Goal: Task Accomplishment & Management: Manage account settings

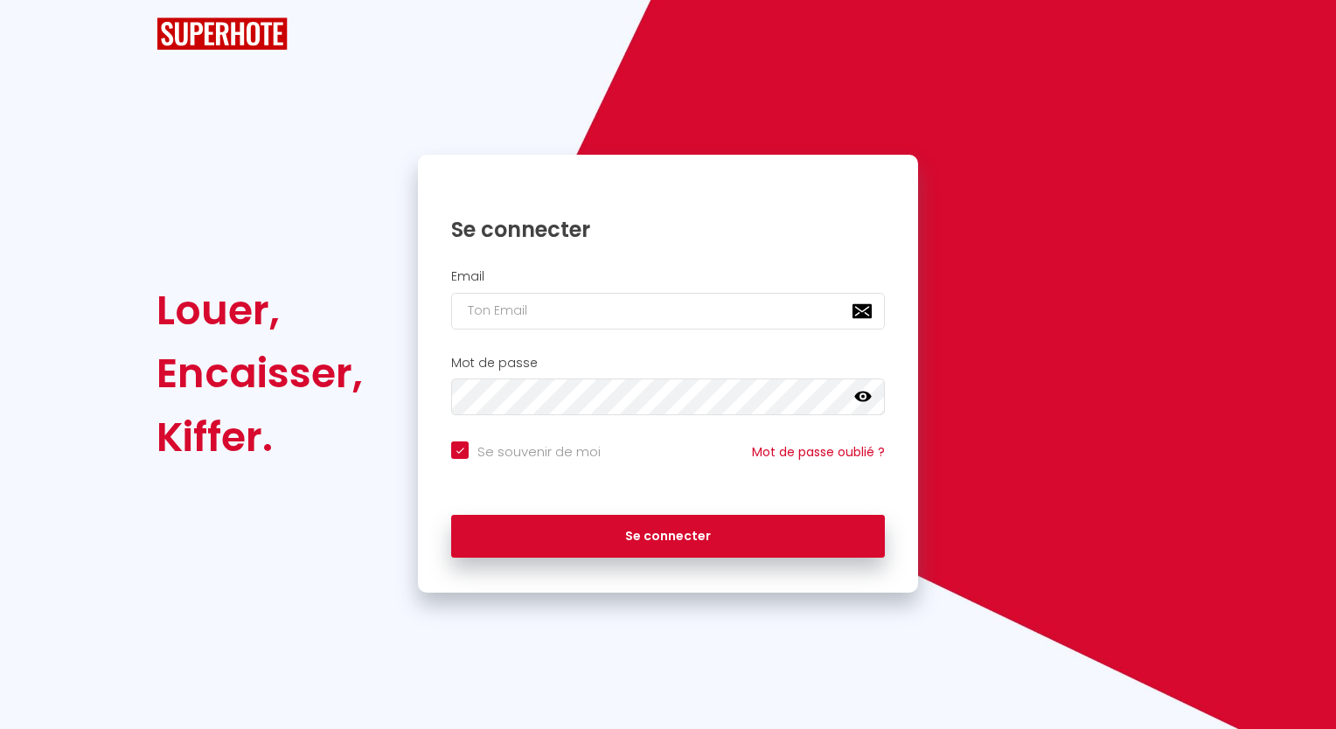
checkbox input "true"
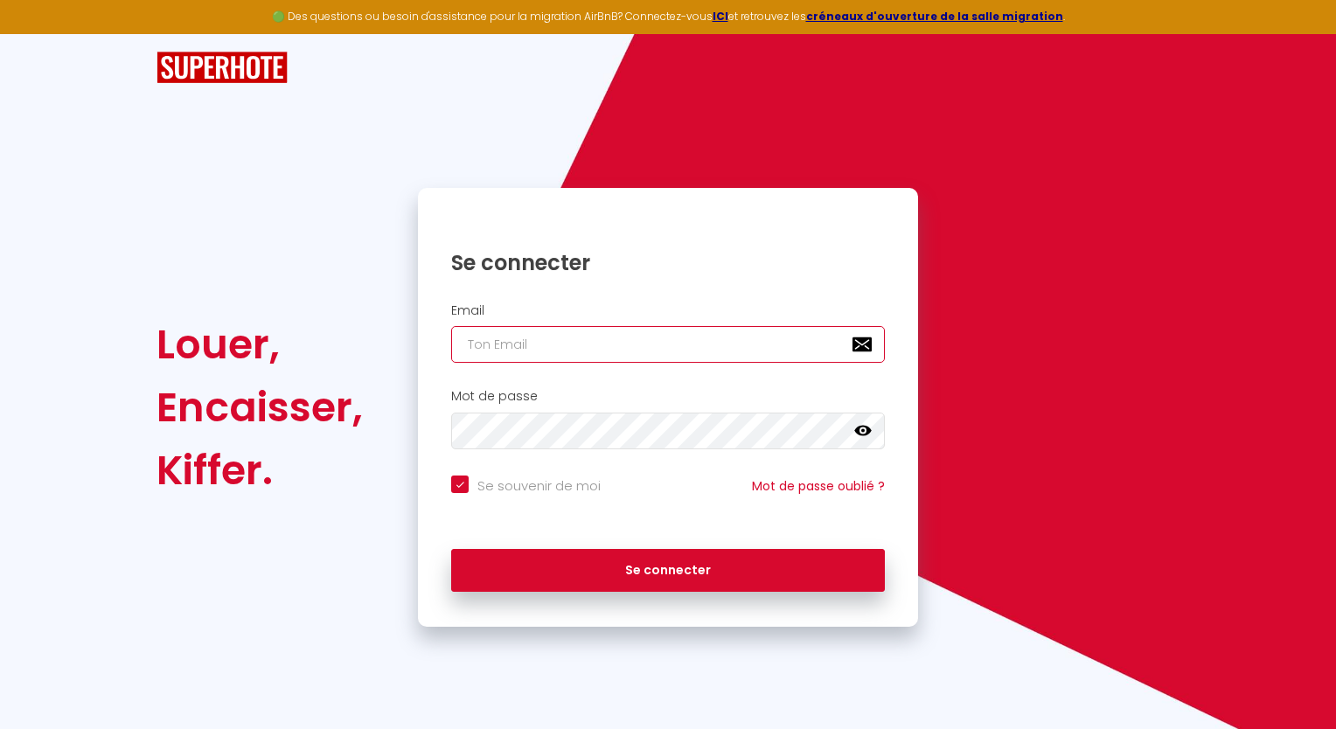
click at [663, 342] on input "email" at bounding box center [668, 344] width 434 height 37
type input "[EMAIL_ADDRESS][DOMAIN_NAME]"
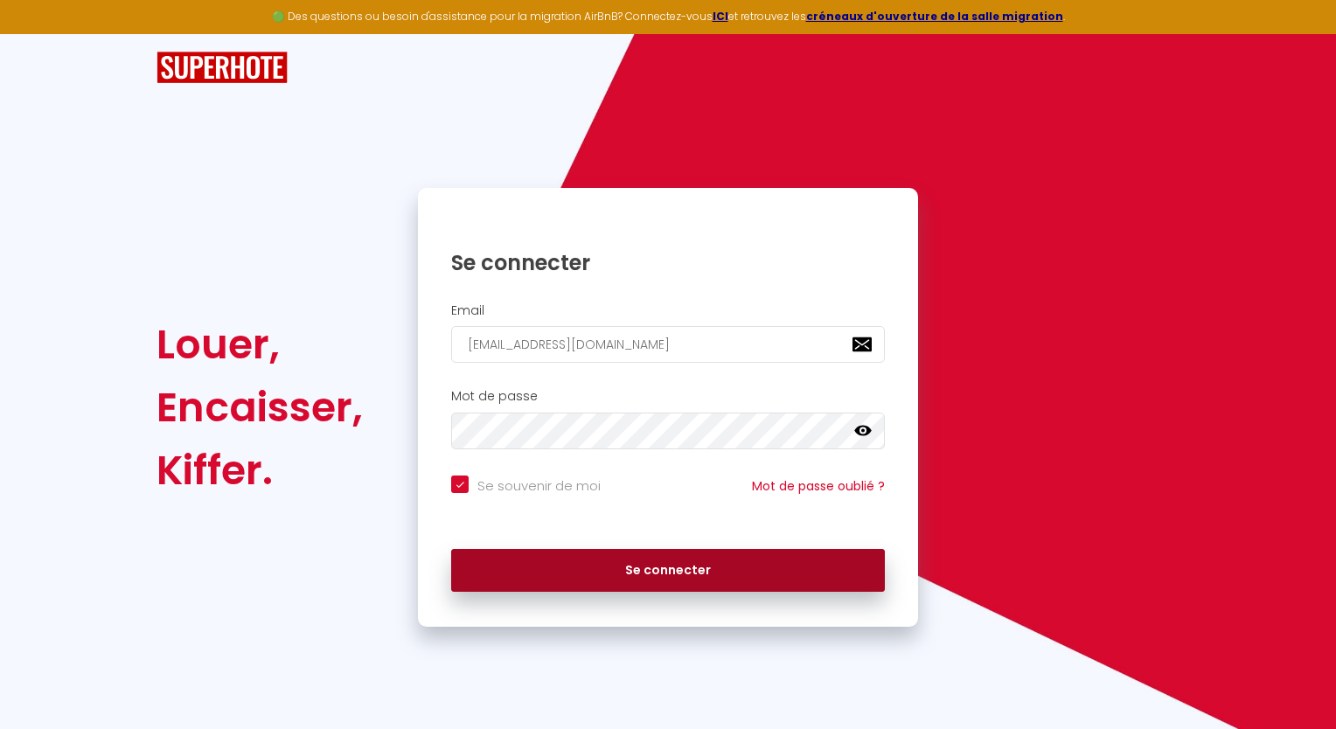
click at [643, 565] on button "Se connecter" at bounding box center [668, 571] width 434 height 44
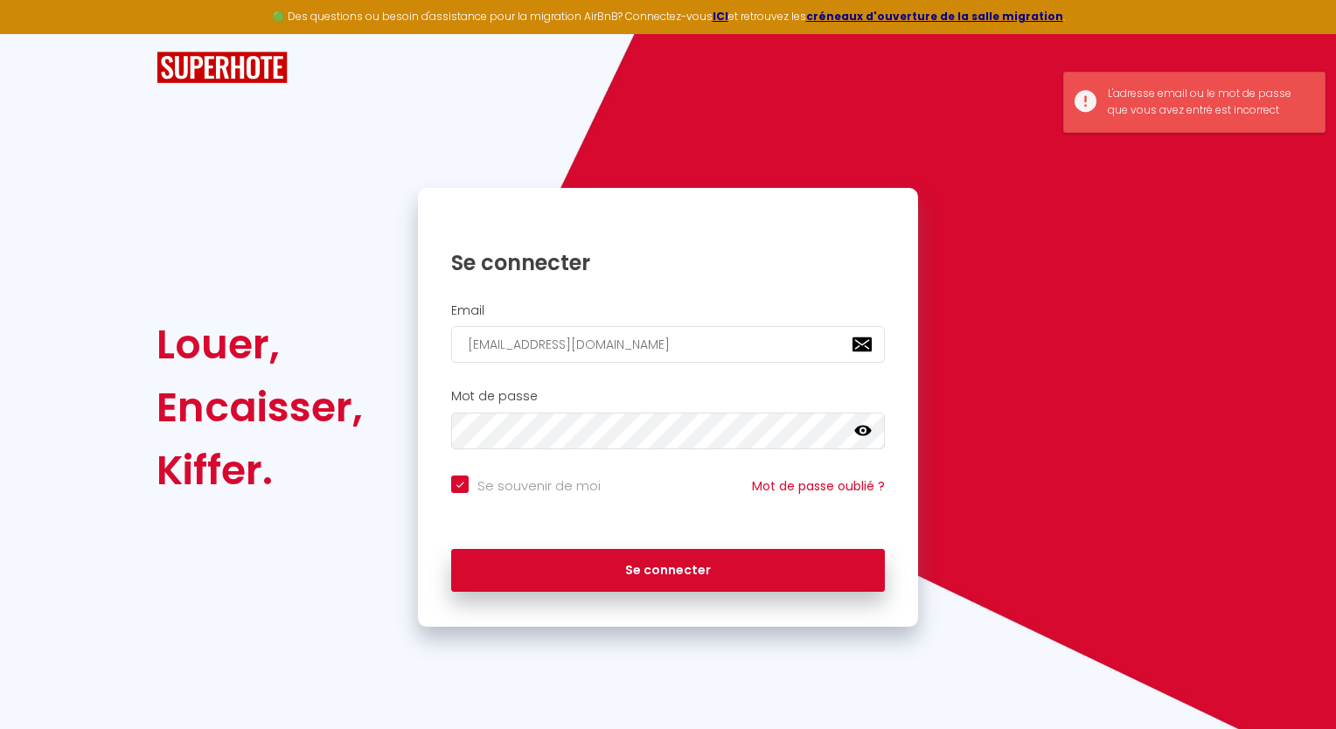
click at [865, 429] on icon at bounding box center [862, 430] width 17 height 17
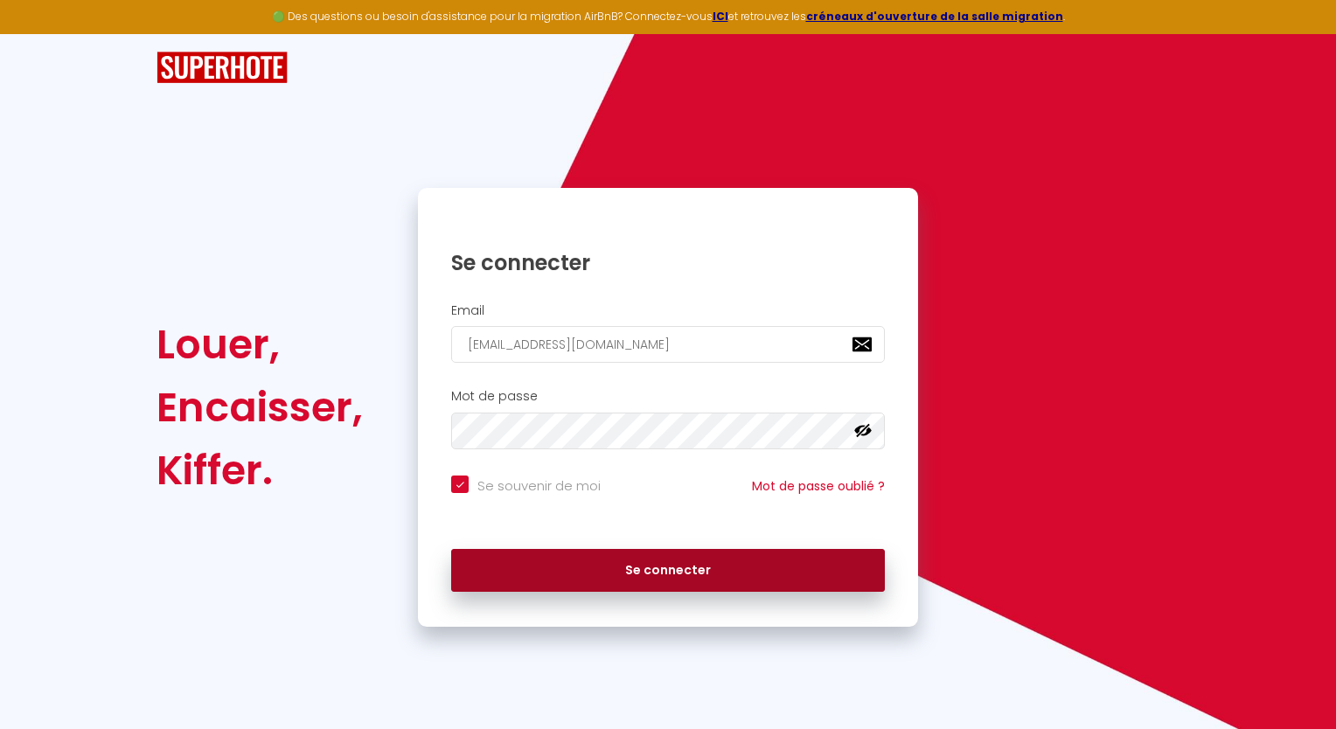
click at [538, 579] on button "Se connecter" at bounding box center [668, 571] width 434 height 44
checkbox input "true"
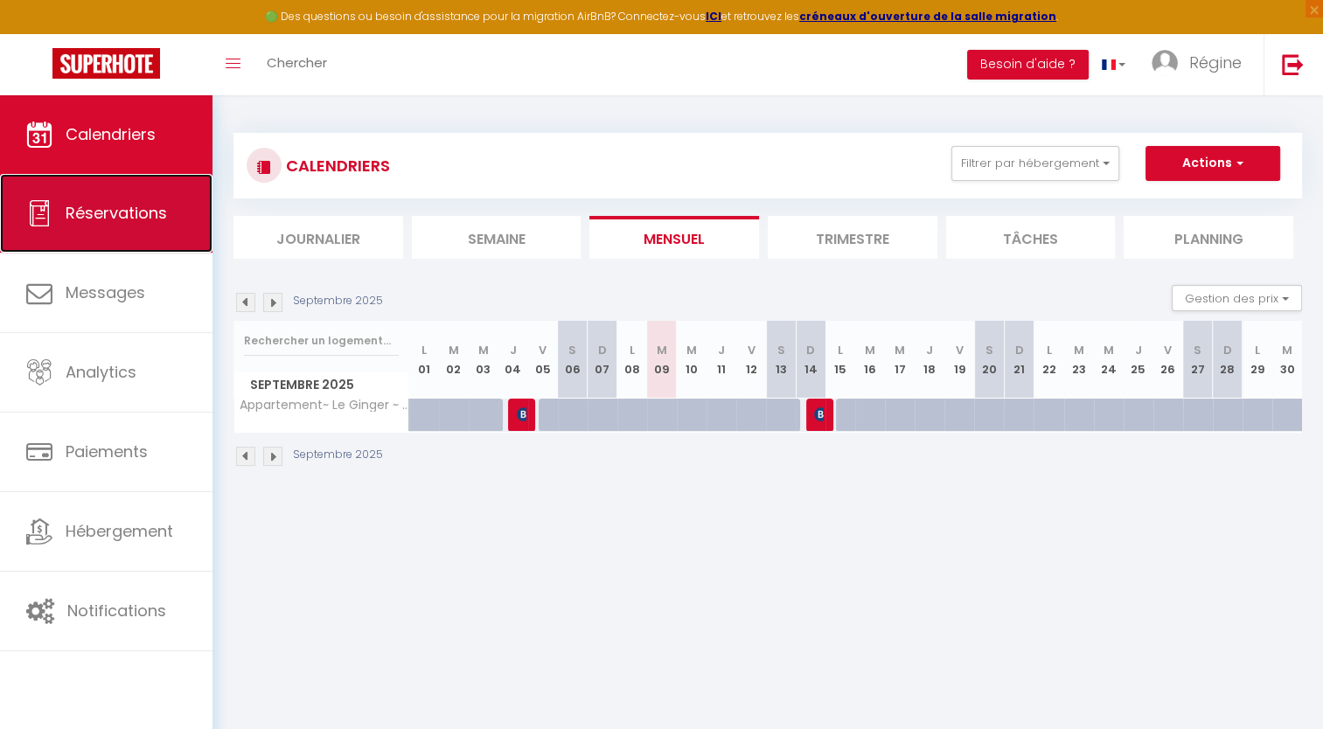
click at [131, 198] on link "Réservations" at bounding box center [106, 213] width 212 height 79
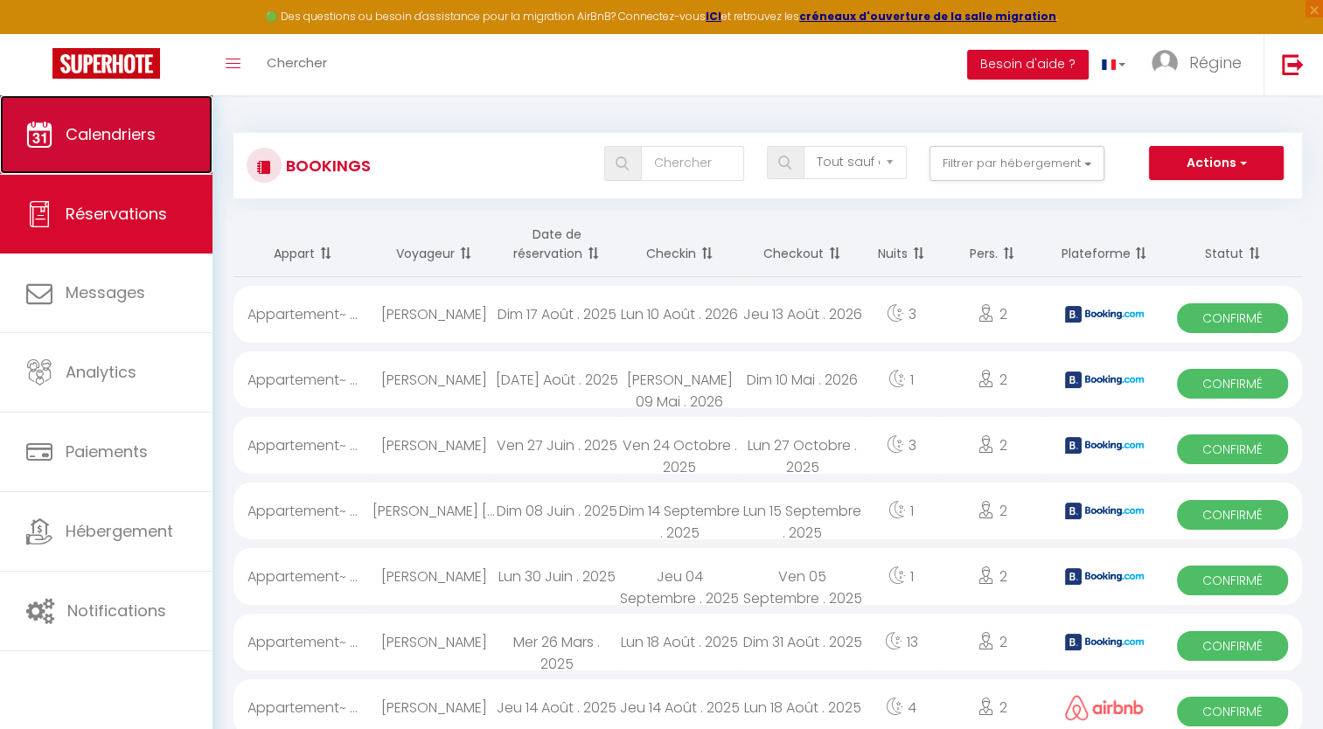
click at [134, 137] on span "Calendriers" at bounding box center [111, 134] width 90 height 22
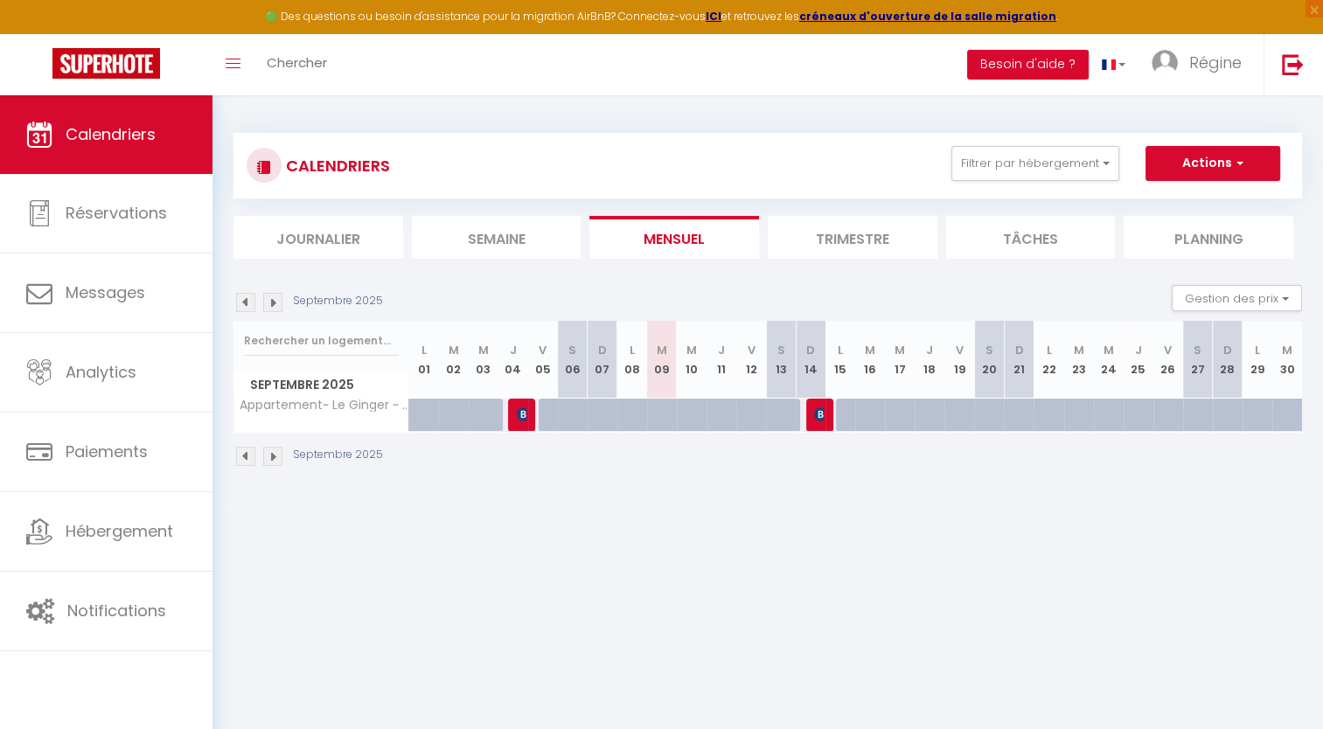
click at [272, 300] on img at bounding box center [272, 302] width 19 height 19
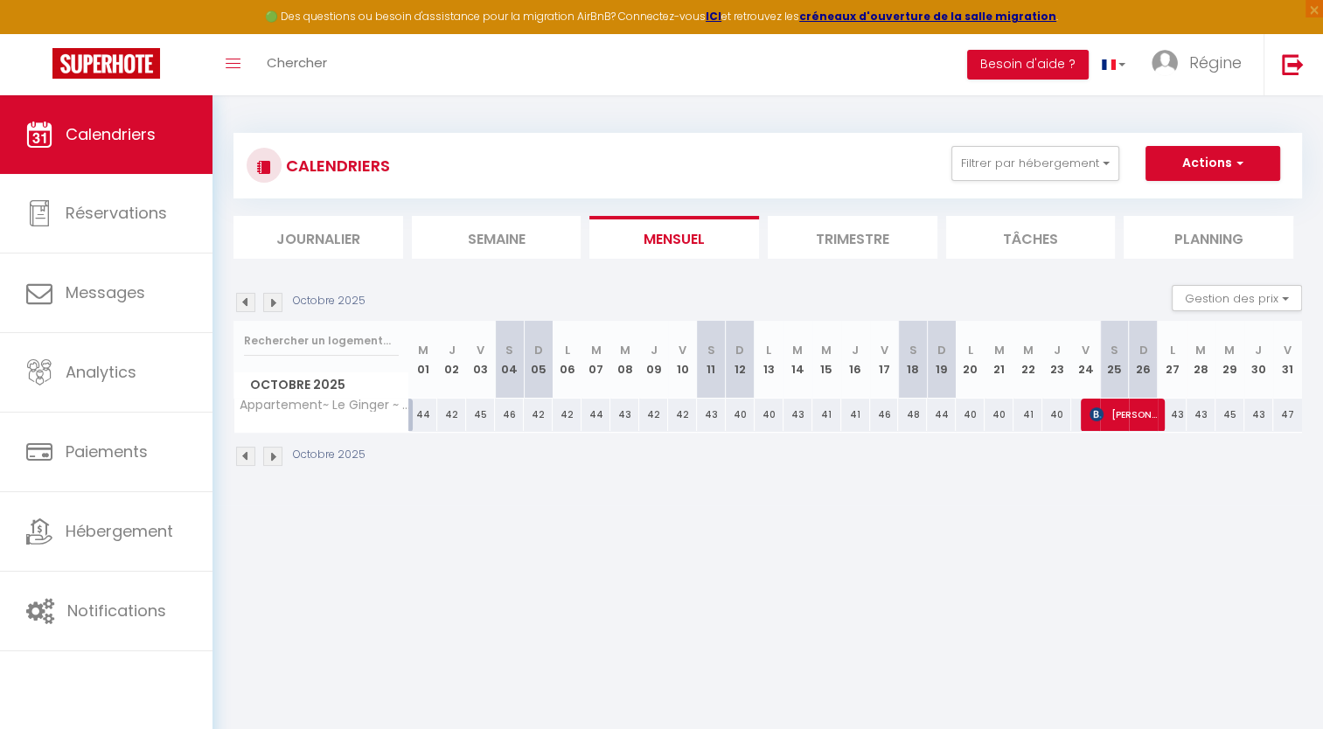
click at [418, 412] on div "44" at bounding box center [423, 415] width 29 height 32
type input "44"
type input "Mer 01 Octobre 2025"
type input "Jeu 02 Octobre 2025"
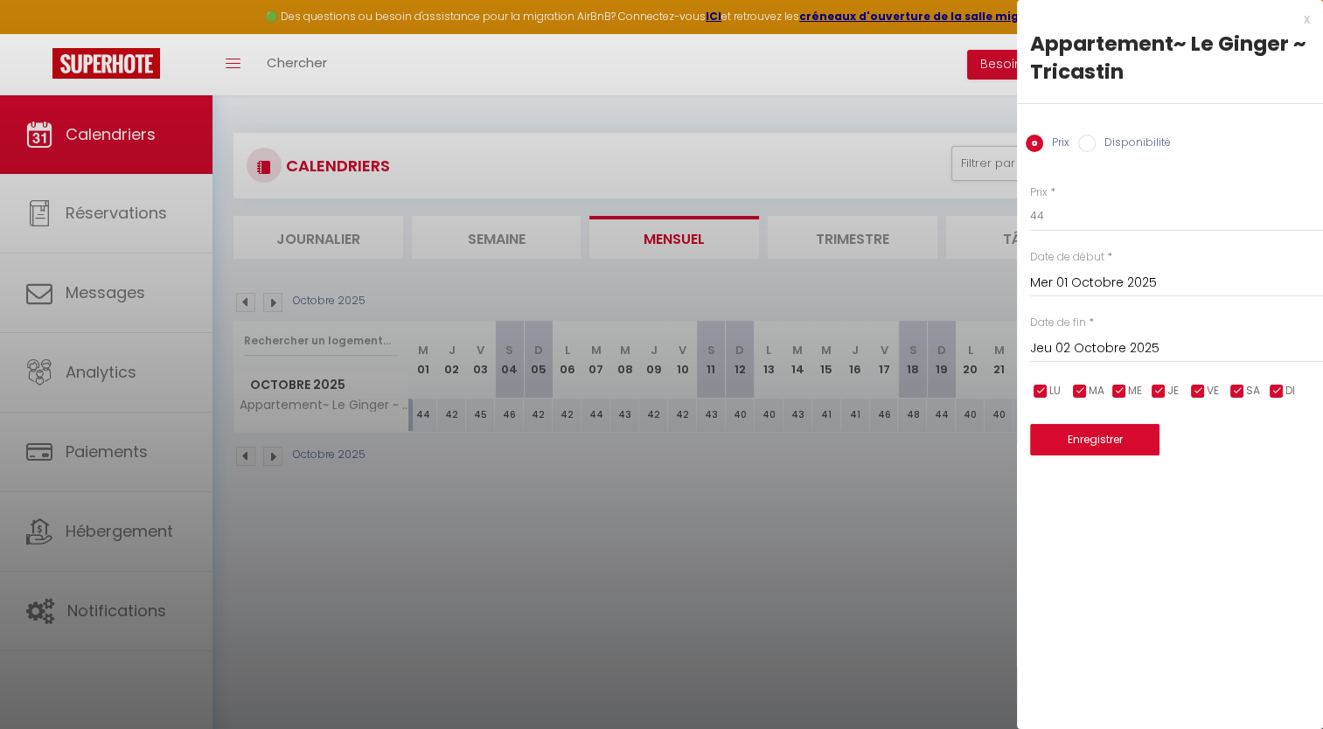
click at [998, 149] on input "Disponibilité" at bounding box center [1086, 143] width 17 height 17
radio input "true"
radio input "false"
click at [998, 24] on div "x" at bounding box center [1163, 19] width 293 height 21
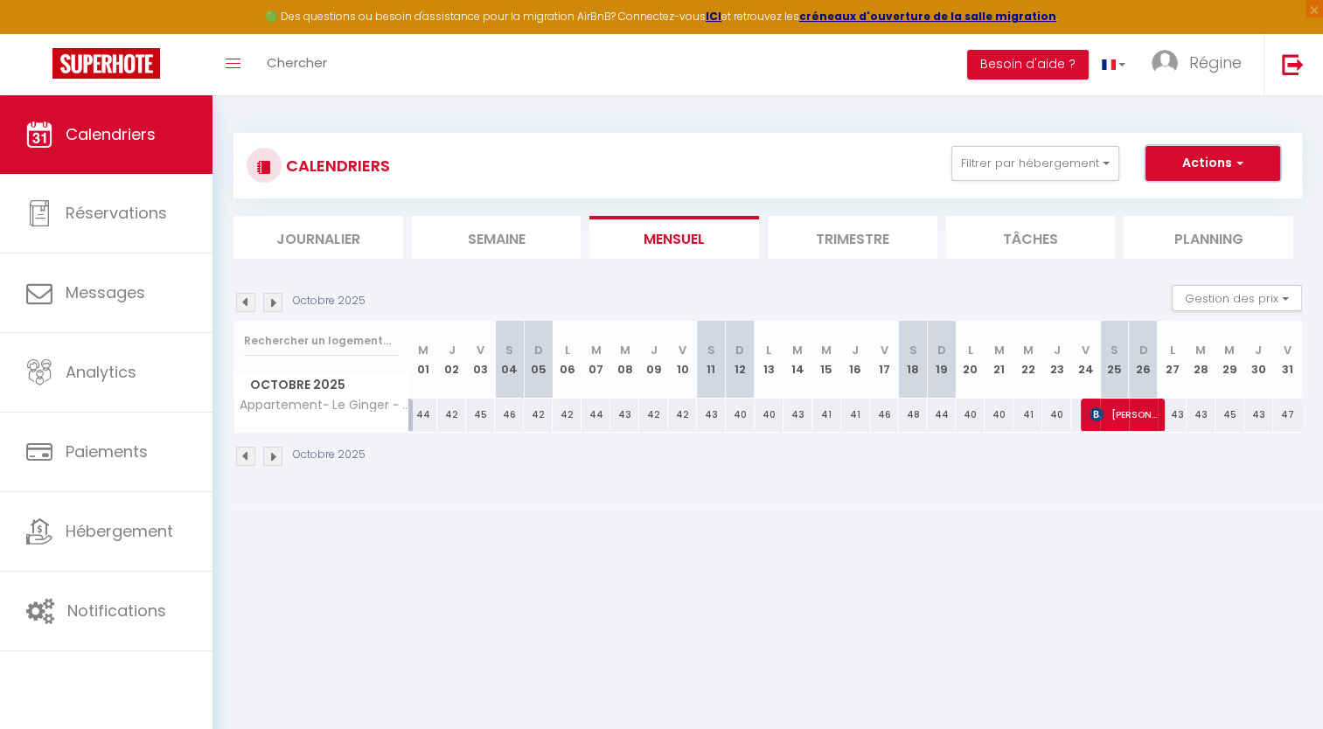
click at [998, 163] on span "button" at bounding box center [1237, 162] width 10 height 17
click at [768, 488] on div "CALENDRIERS Filtrer par hébergement Tous Appartement~ Le Ginger ~ Tricastin Eff…" at bounding box center [767, 300] width 1110 height 410
click at [430, 411] on div "44" at bounding box center [423, 415] width 29 height 32
select select "1"
type input "Mer 01 Octobre 2025"
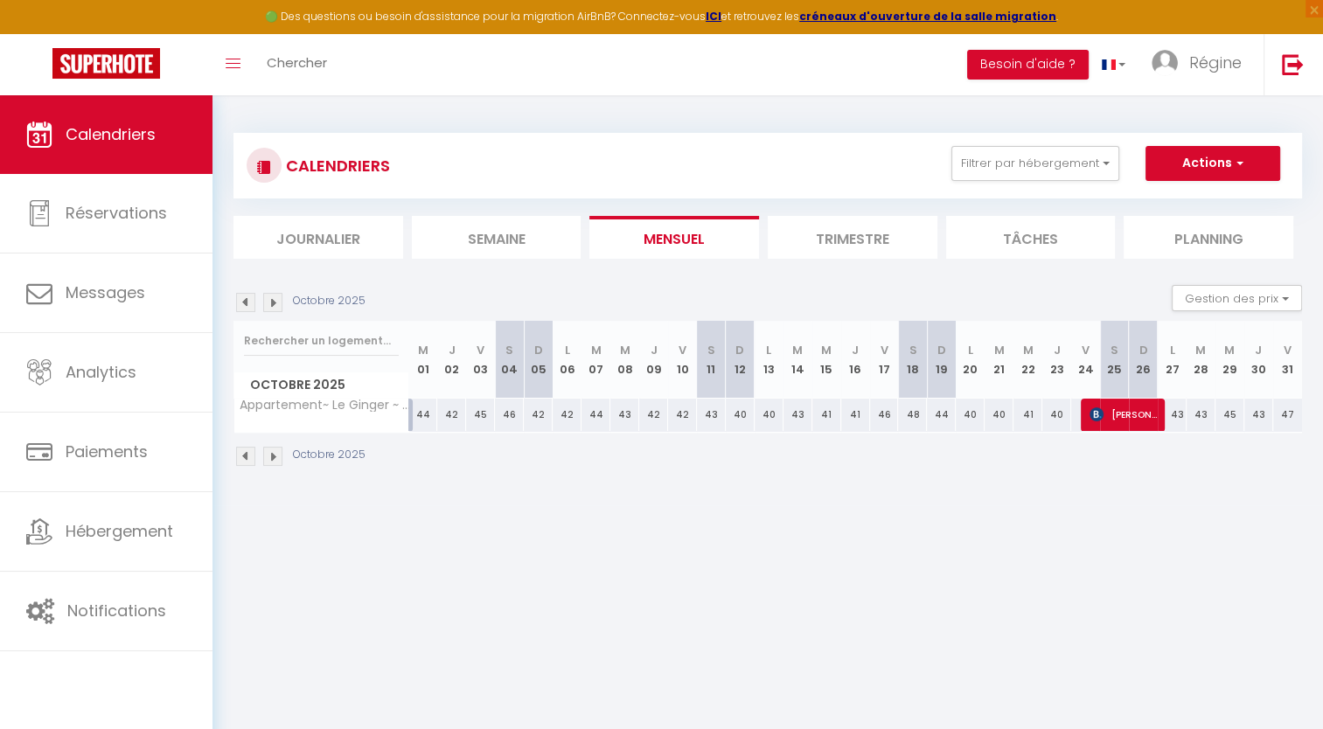
type input "Jeu 02 Octobre 2025"
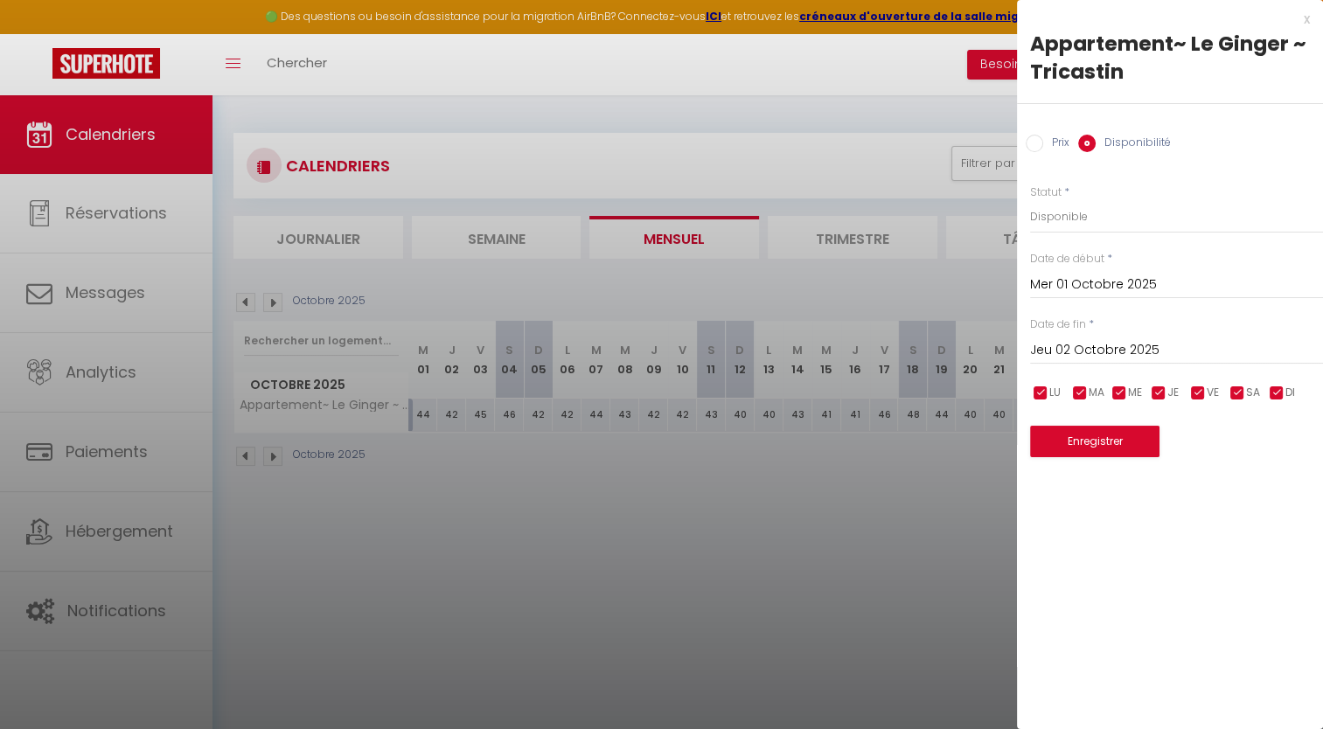
click at [998, 19] on div "x" at bounding box center [1163, 19] width 293 height 21
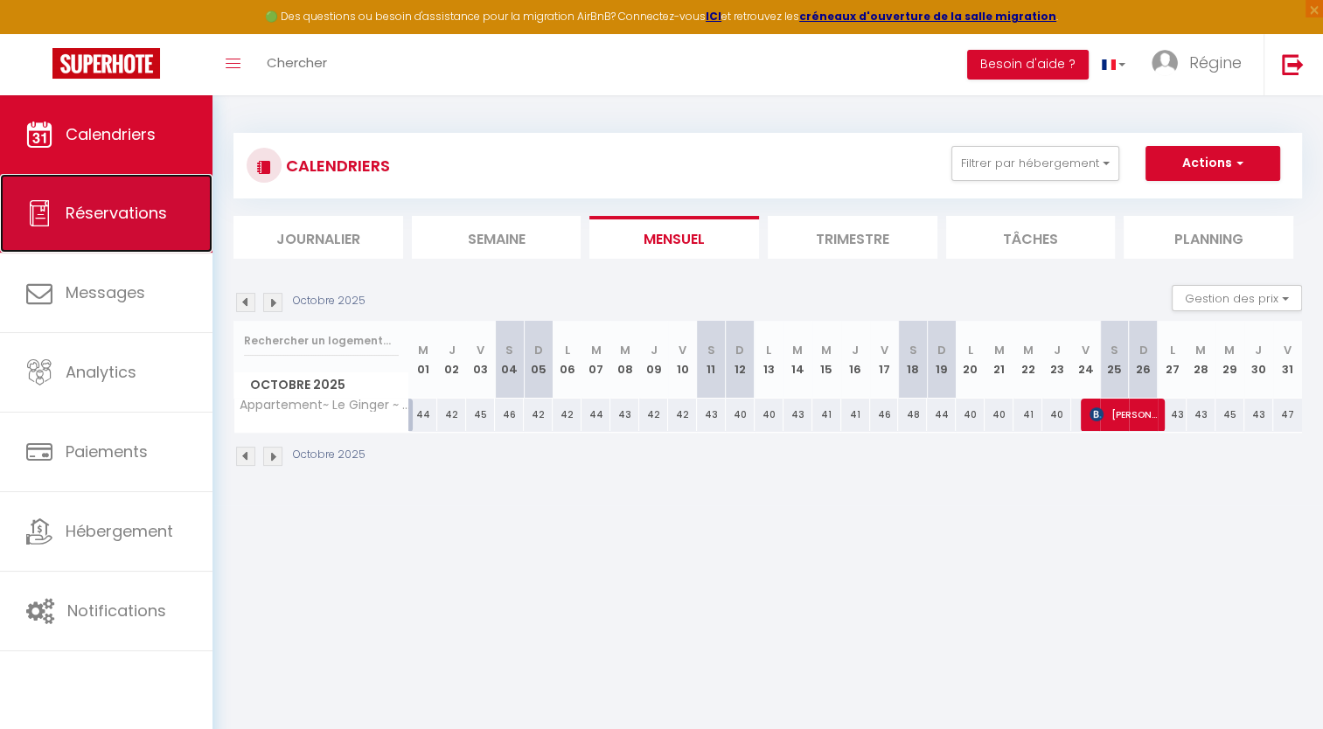
click at [127, 229] on link "Réservations" at bounding box center [106, 213] width 212 height 79
select select "not_cancelled"
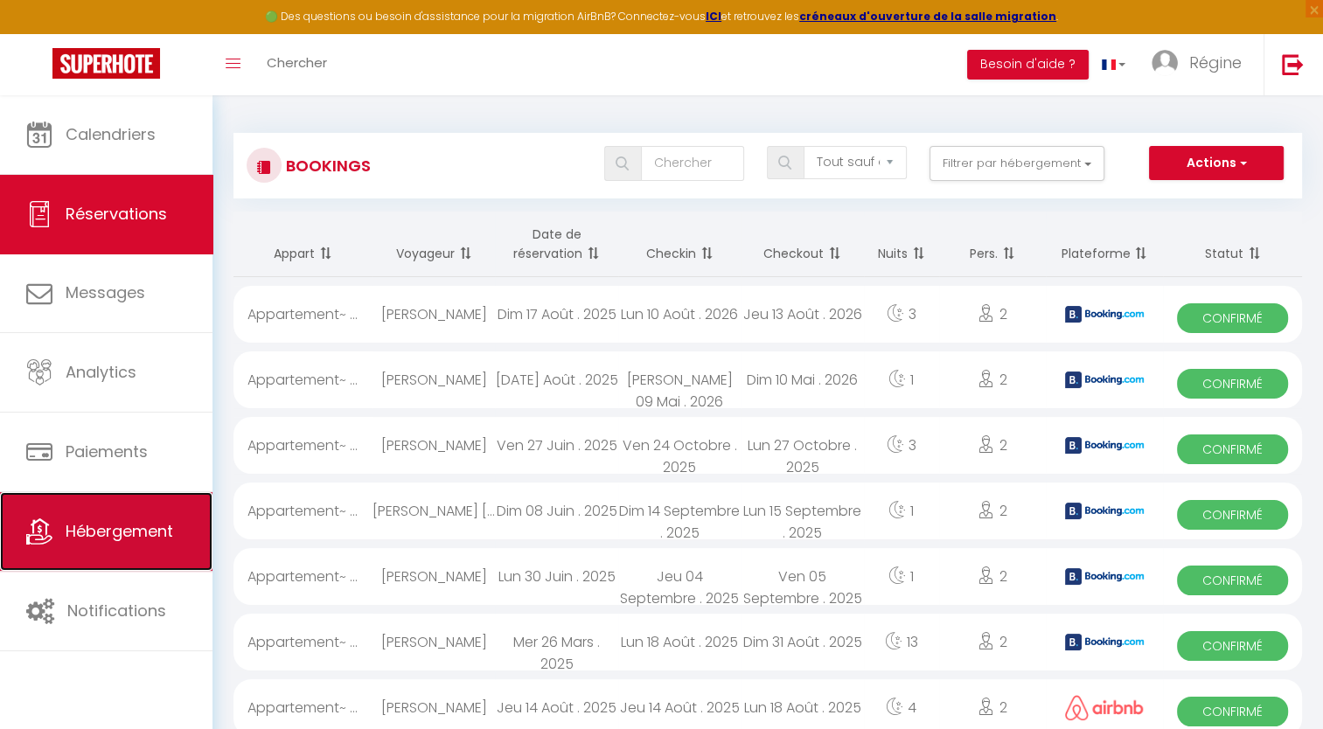
click at [131, 544] on link "Hébergement" at bounding box center [106, 531] width 212 height 79
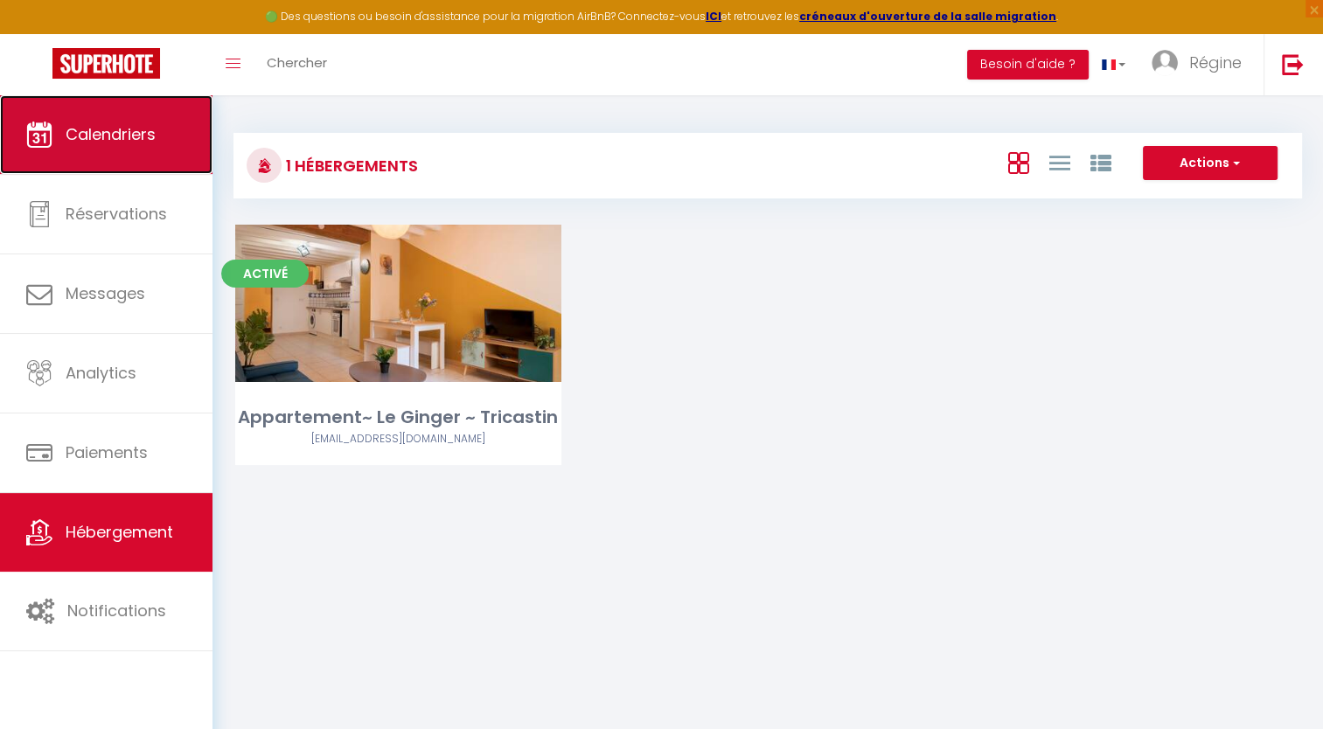
click at [119, 155] on link "Calendriers" at bounding box center [106, 134] width 212 height 79
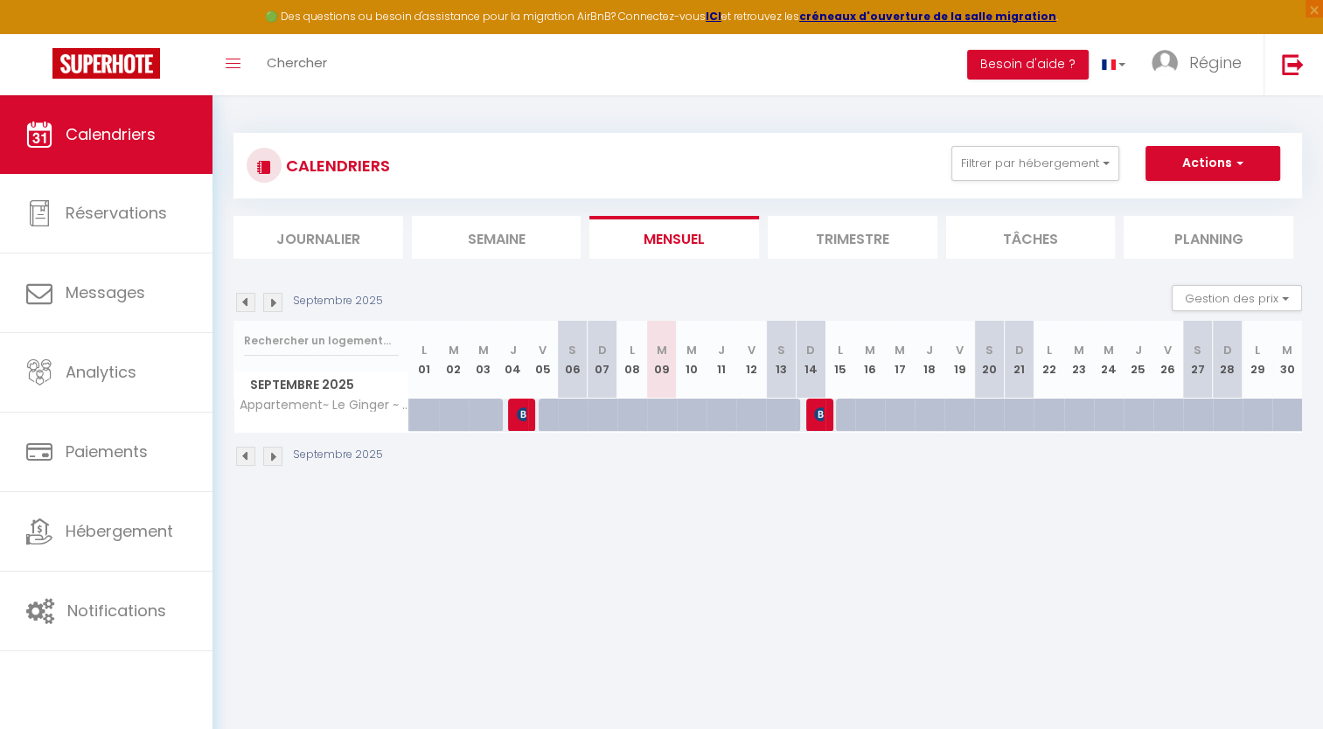
click at [412, 414] on div at bounding box center [424, 415] width 30 height 33
type input "41"
type input "Lun 01 Septembre 2025"
type input "Mar 02 Septembre 2025"
click at [0, 0] on div at bounding box center [0, 0] width 0 height 0
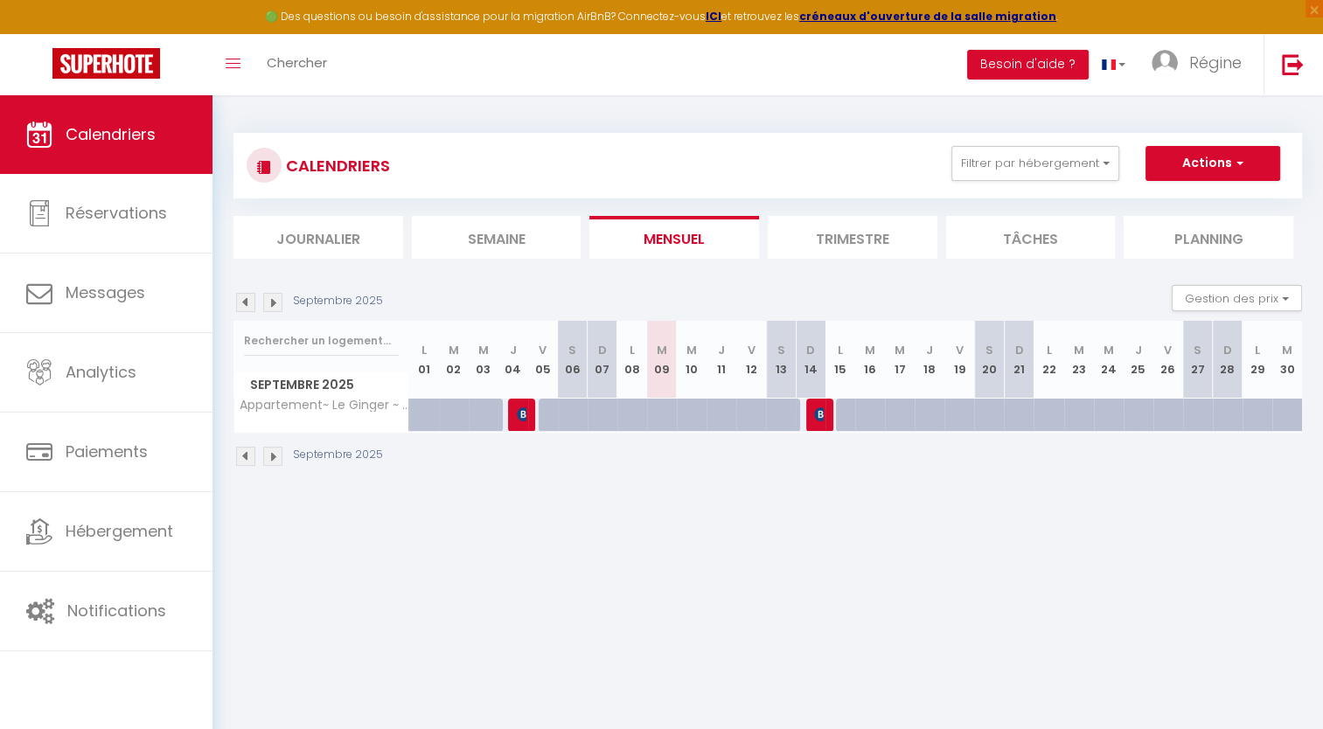
click at [412, 414] on div at bounding box center [424, 415] width 30 height 33
type input "41"
type input "Lun 01 Septembre 2025"
type input "Mar 02 Septembre 2025"
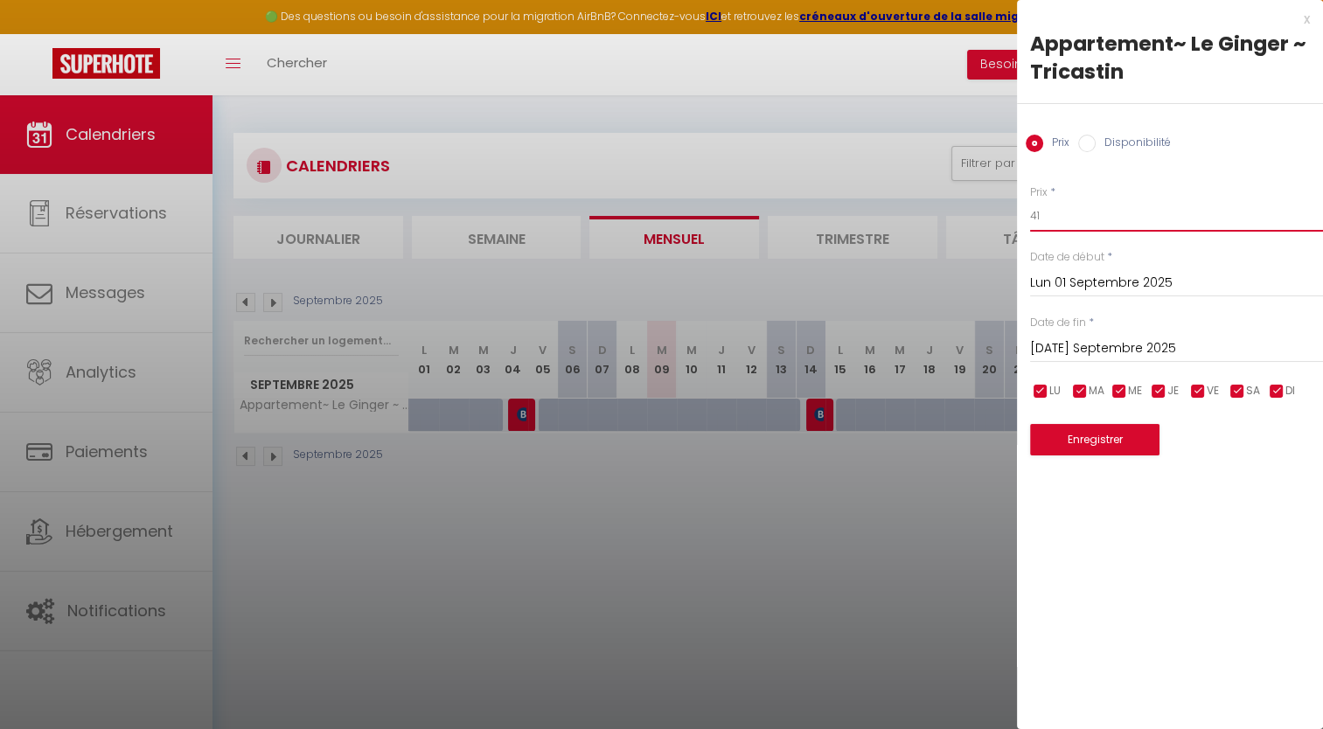
click at [998, 215] on input "41" at bounding box center [1176, 215] width 293 height 31
click at [998, 23] on div "x" at bounding box center [1163, 19] width 293 height 21
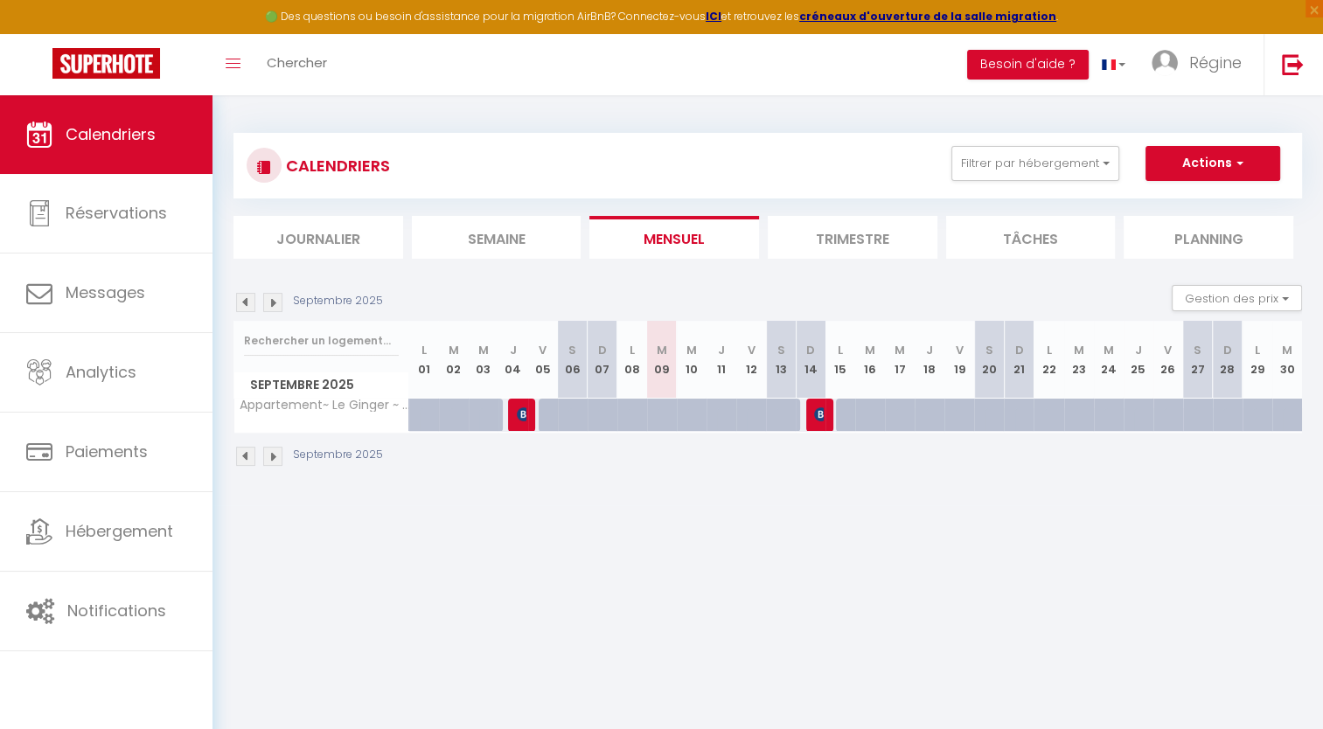
click at [469, 418] on div at bounding box center [484, 415] width 30 height 33
type input "40"
type input "Mer 03 Septembre 2025"
type input "Jeu 04 Septembre 2025"
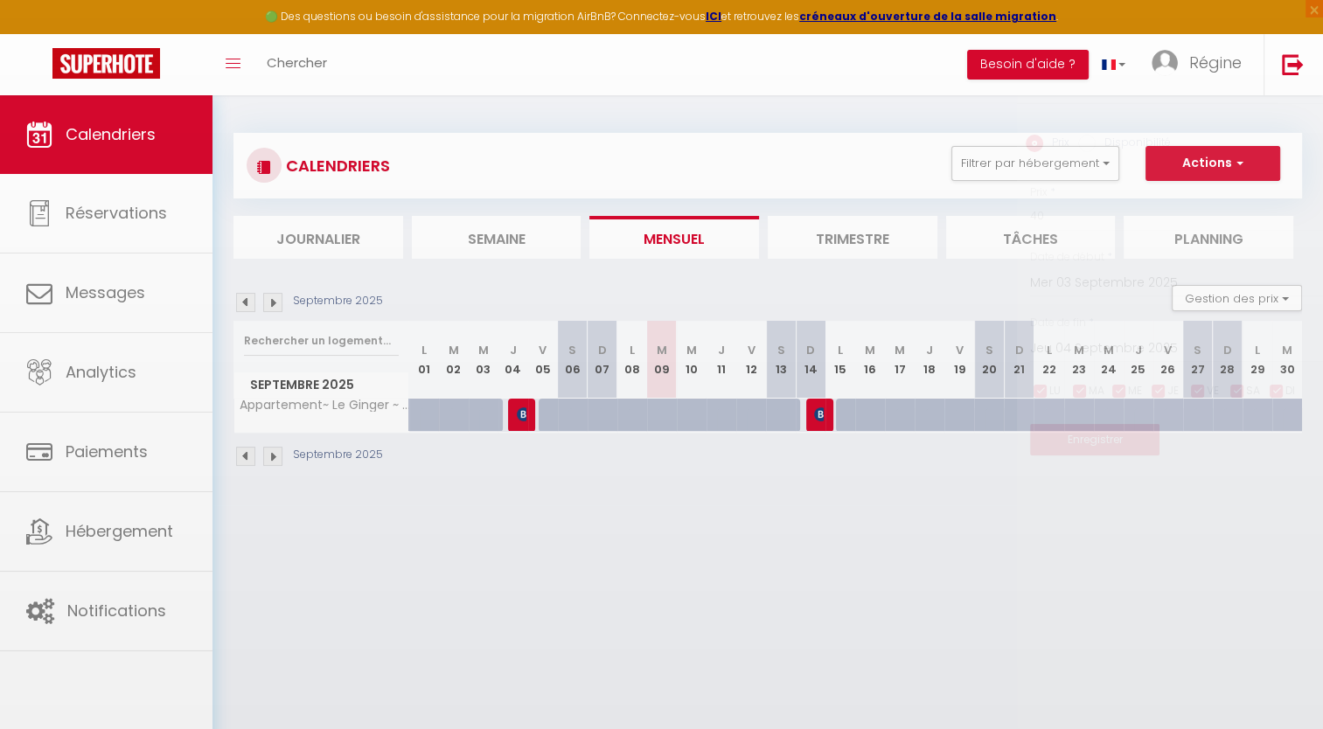
click at [469, 418] on div at bounding box center [661, 364] width 1323 height 729
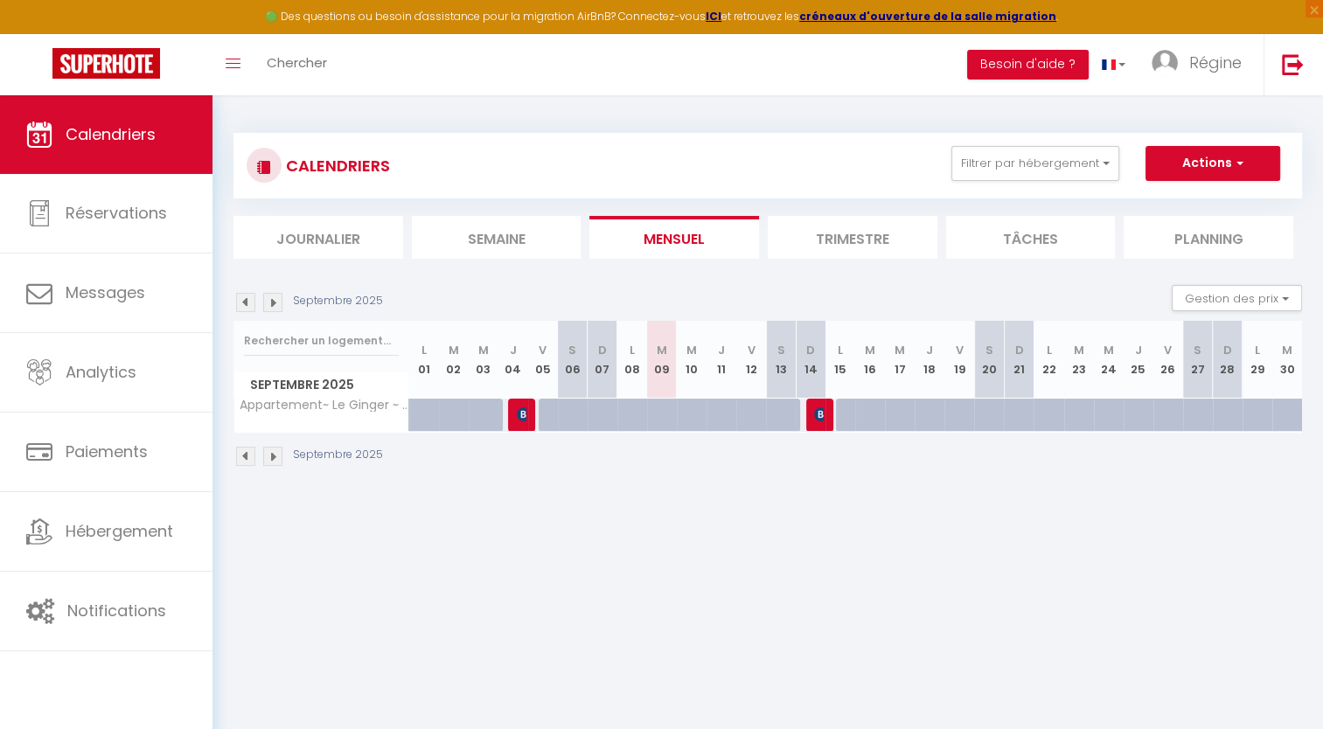
click at [469, 419] on div at bounding box center [484, 415] width 30 height 33
type input "40"
type input "Mer 03 Septembre 2025"
type input "Jeu 04 Septembre 2025"
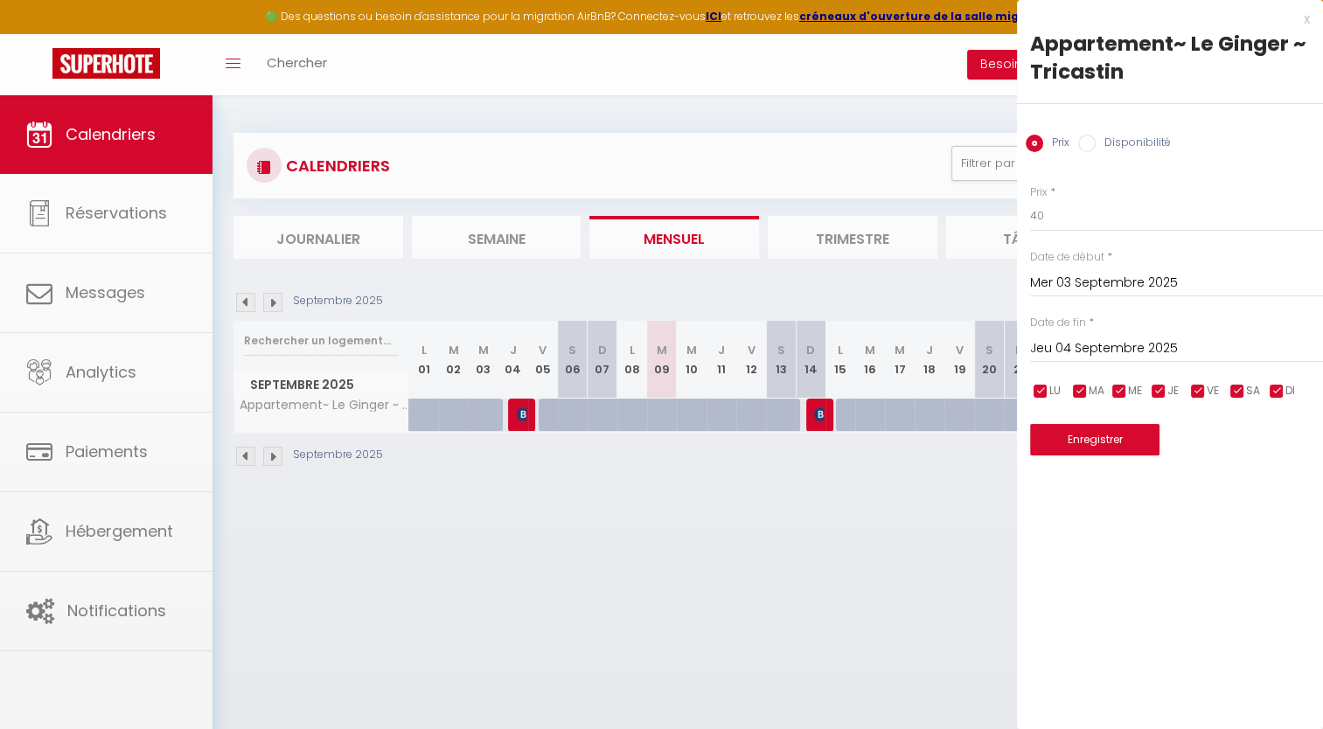
click at [469, 419] on div at bounding box center [661, 364] width 1323 height 729
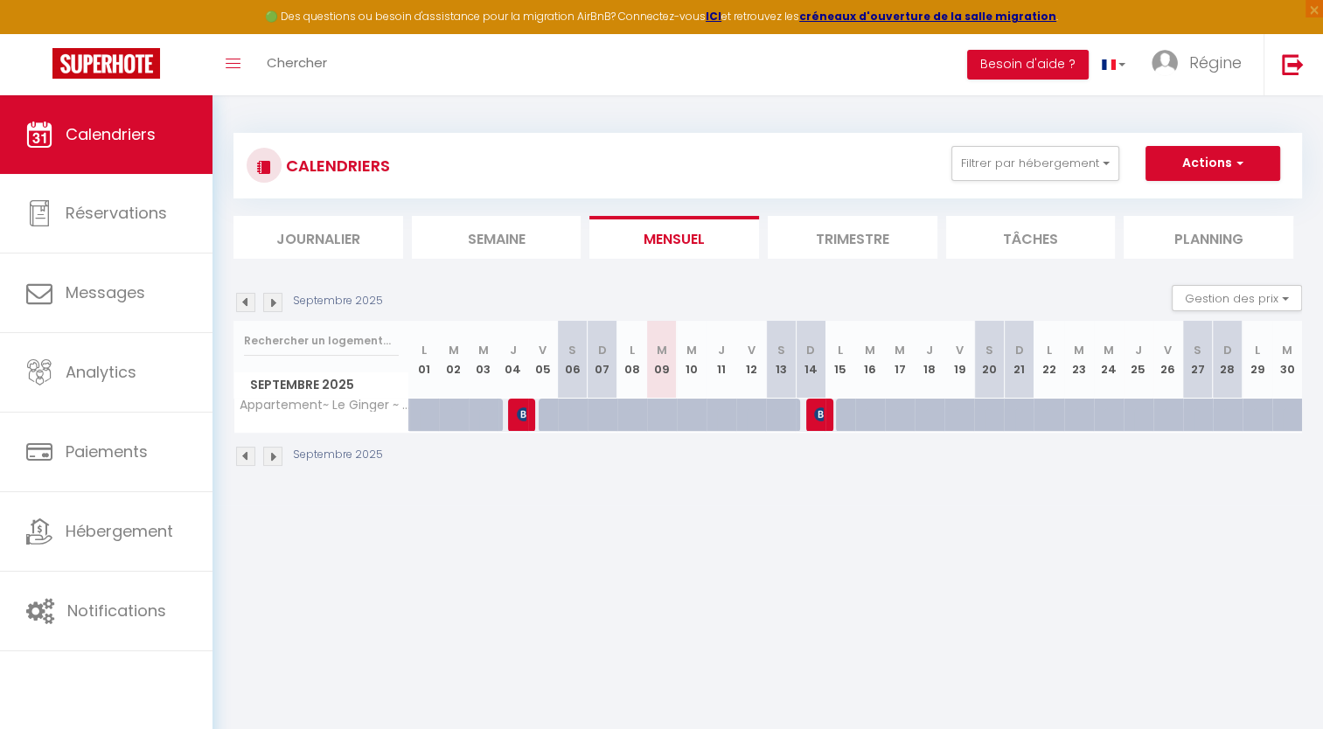
click at [469, 419] on body "🟢 Des questions ou besoin d'assistance pour la migration AirBnB? Connectez-vous…" at bounding box center [661, 459] width 1323 height 729
click at [998, 156] on button "Filtrer par hébergement" at bounding box center [1035, 163] width 168 height 35
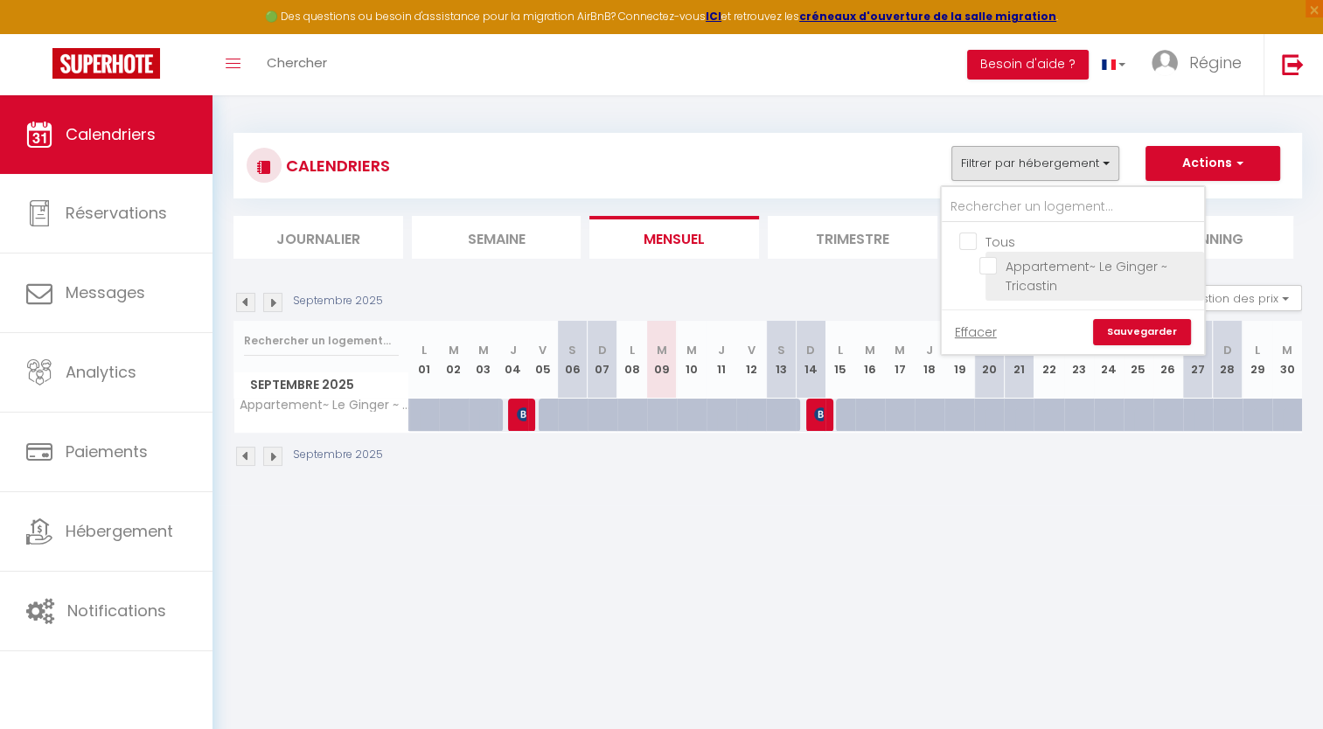
click at [985, 261] on input "Appartement~ Le Ginger ~ Tricastin" at bounding box center [1088, 265] width 219 height 17
checkbox input "true"
click at [998, 324] on link "Sauvegarder" at bounding box center [1142, 332] width 98 height 26
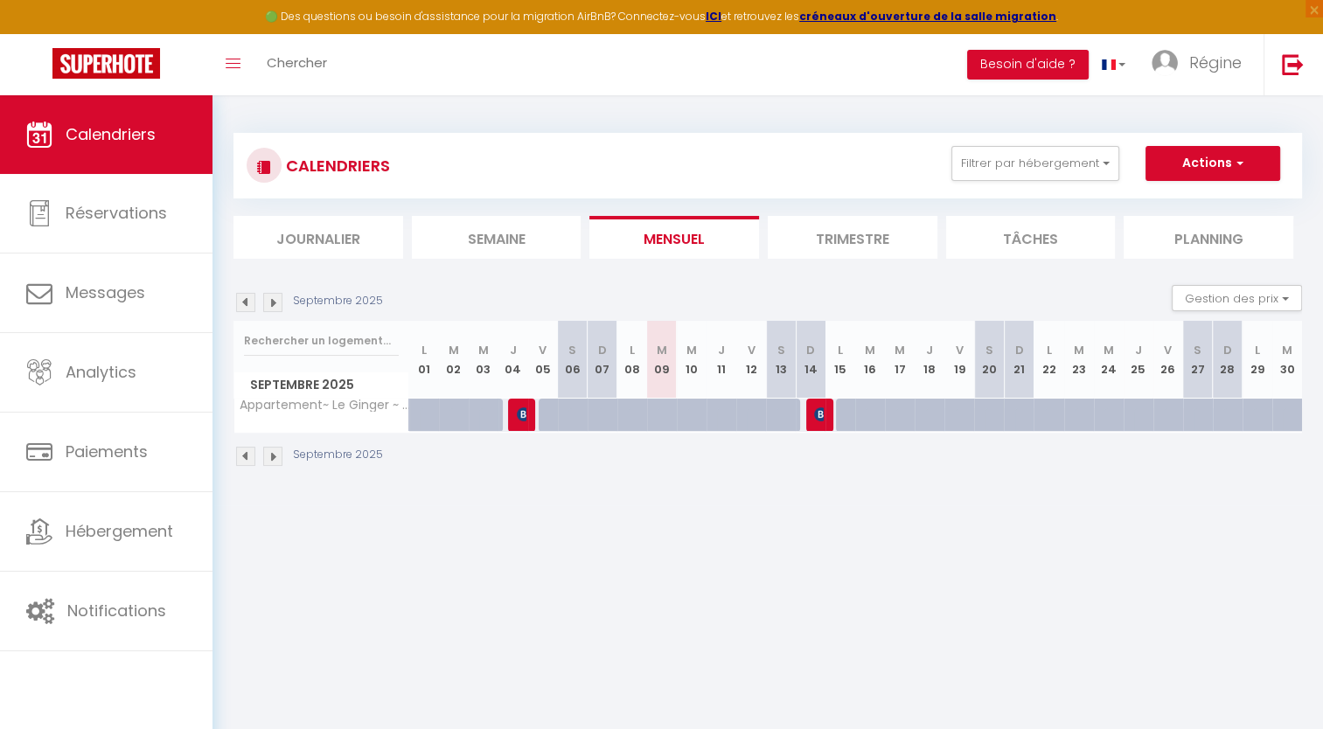
click at [525, 247] on li "Semaine" at bounding box center [497, 237] width 170 height 43
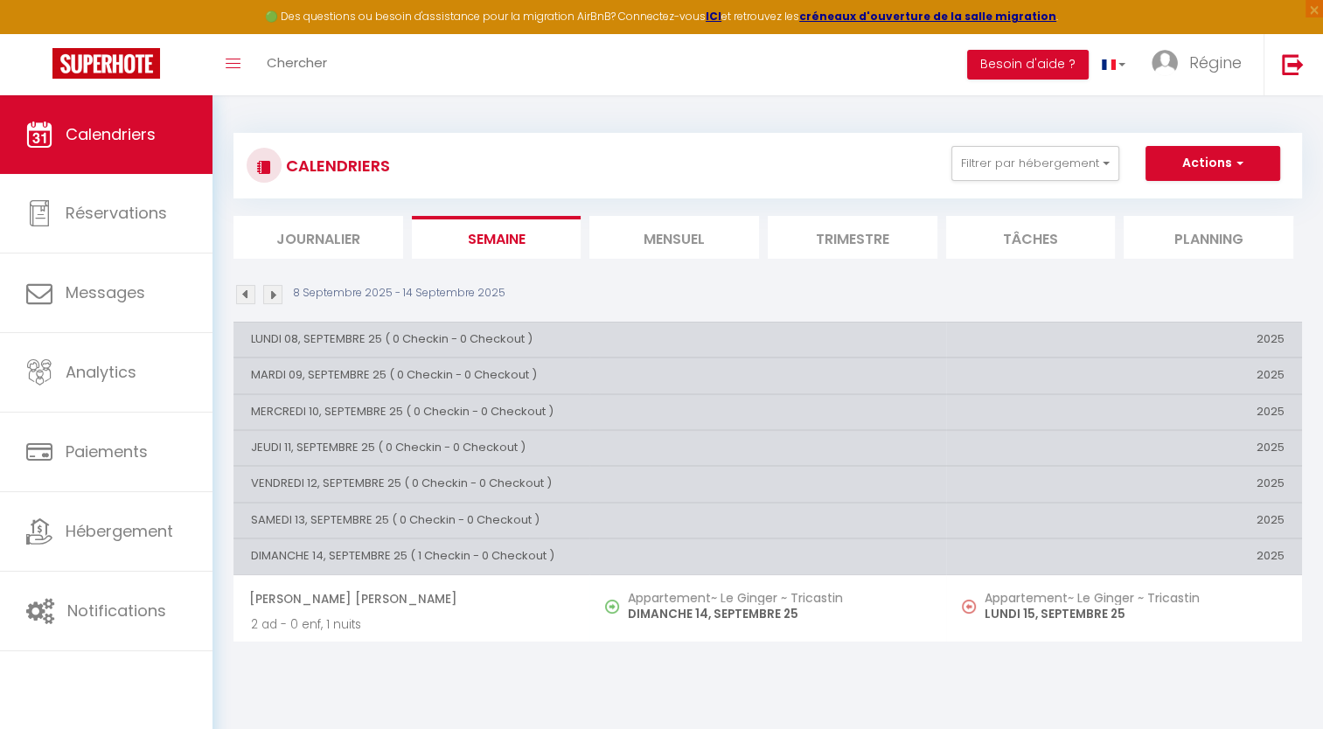
click at [639, 240] on li "Mensuel" at bounding box center [674, 237] width 170 height 43
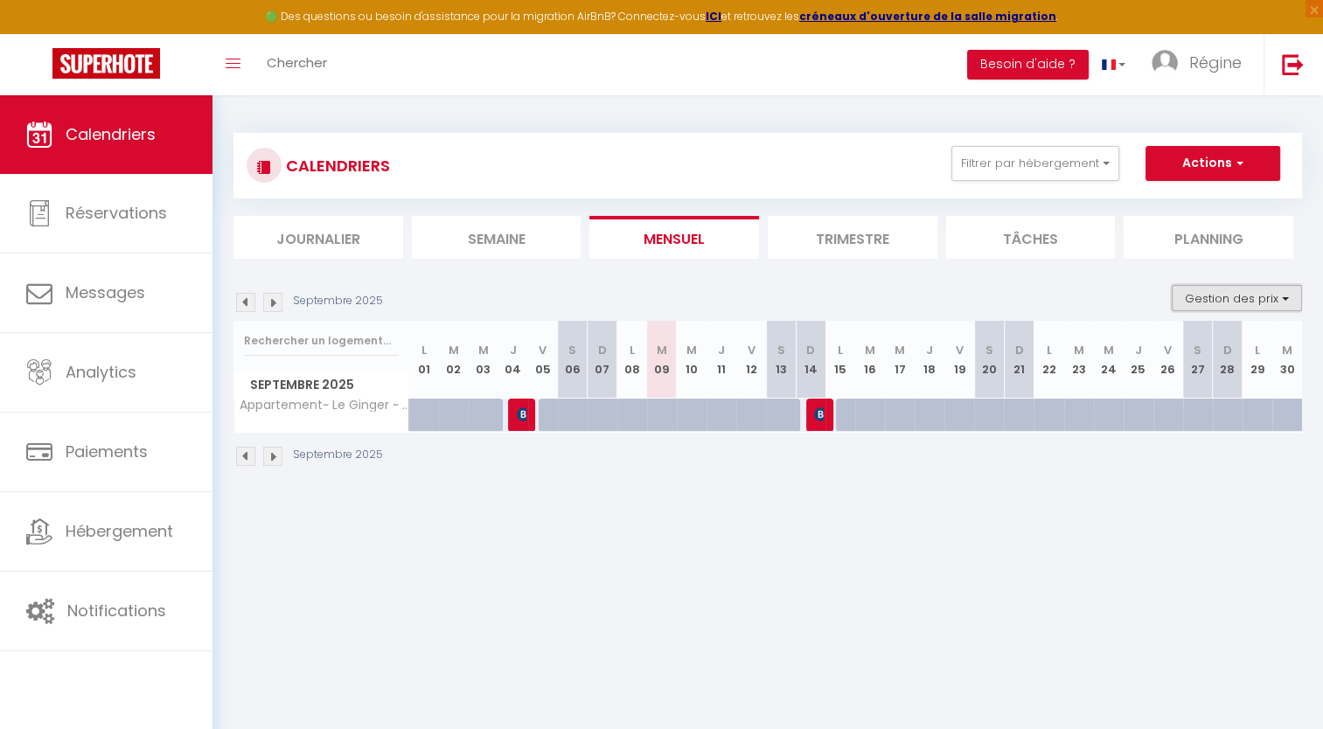
click at [998, 297] on button "Gestion des prix" at bounding box center [1237, 298] width 130 height 26
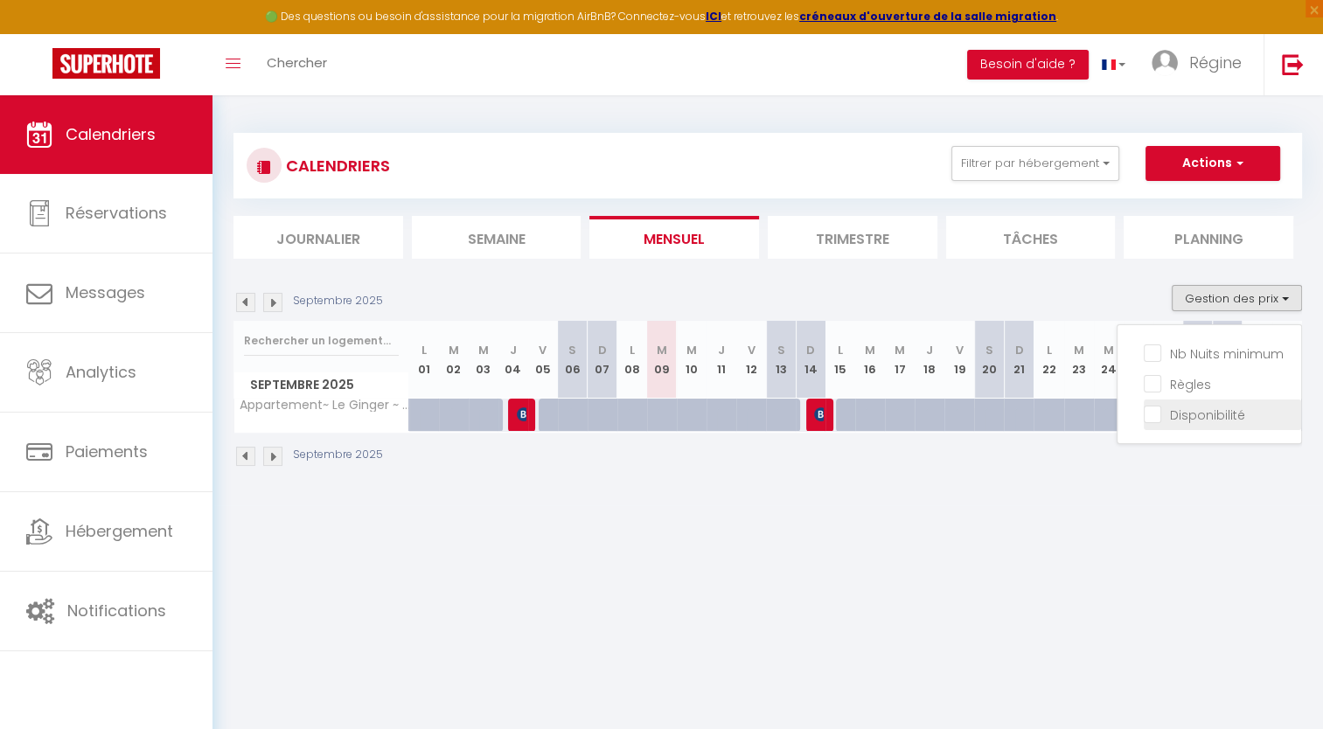
click at [998, 415] on input "Disponibilité" at bounding box center [1222, 413] width 157 height 17
checkbox input "true"
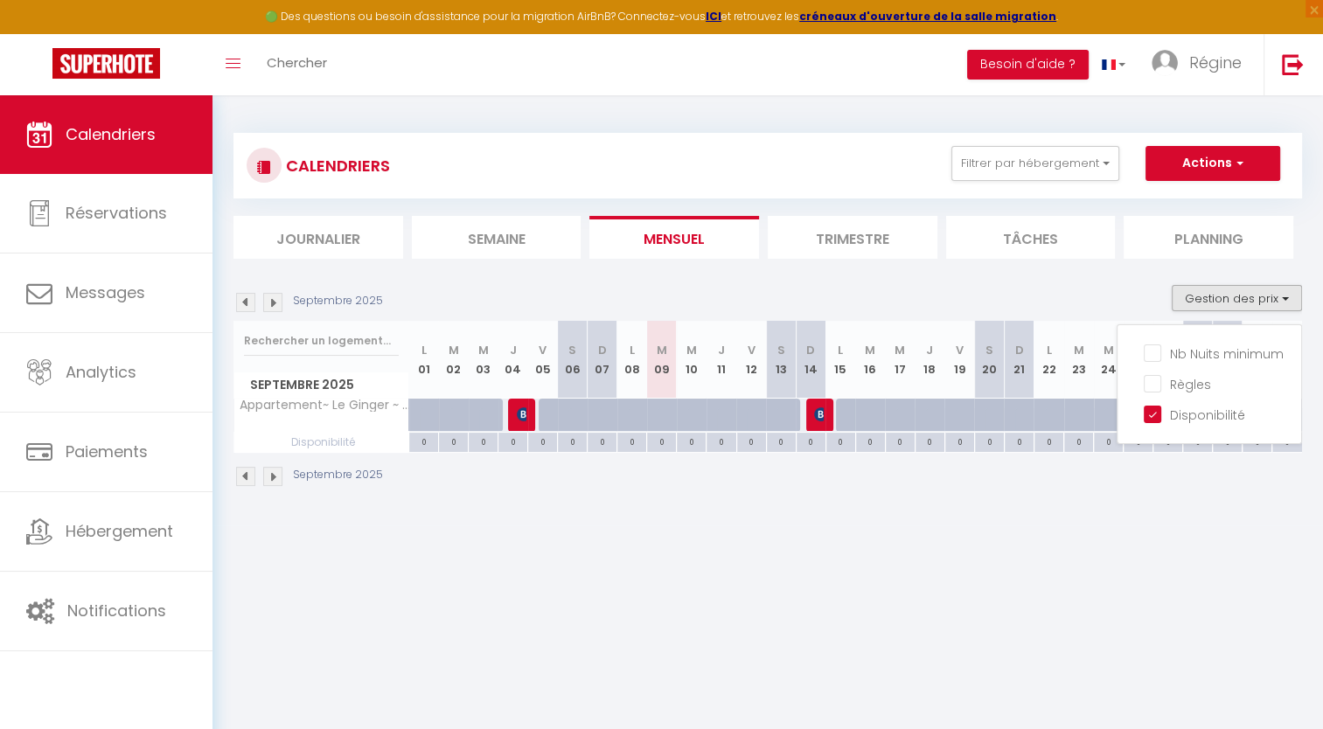
click at [275, 302] on img at bounding box center [272, 302] width 19 height 19
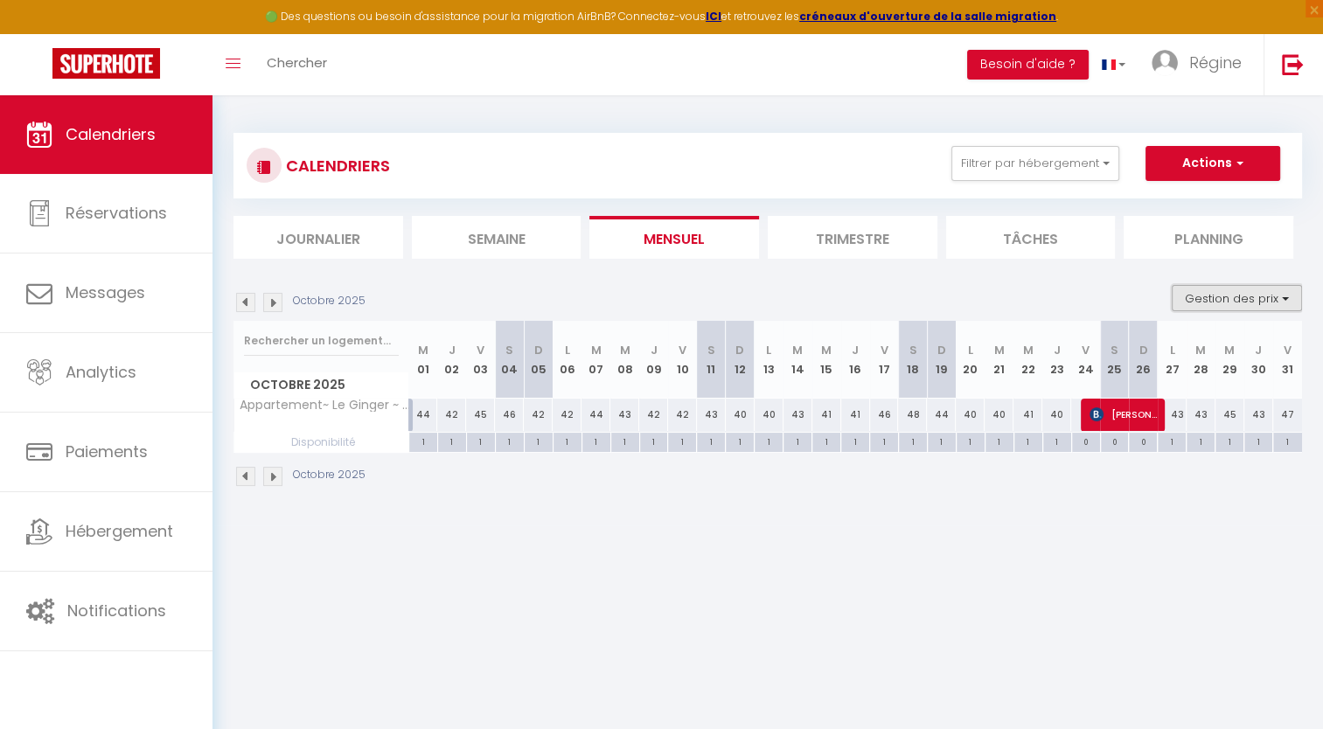
click at [998, 290] on button "Gestion des prix" at bounding box center [1237, 298] width 130 height 26
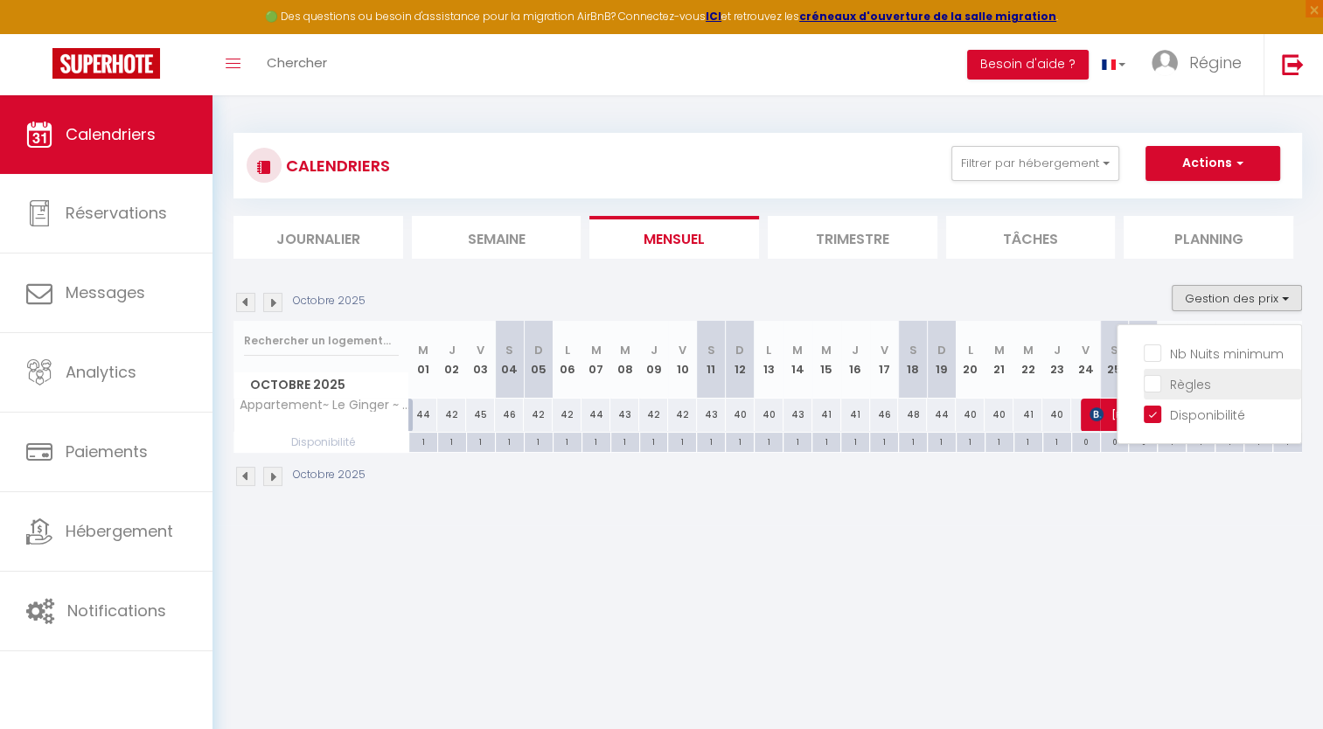
click at [998, 381] on input "Règles" at bounding box center [1222, 382] width 157 height 17
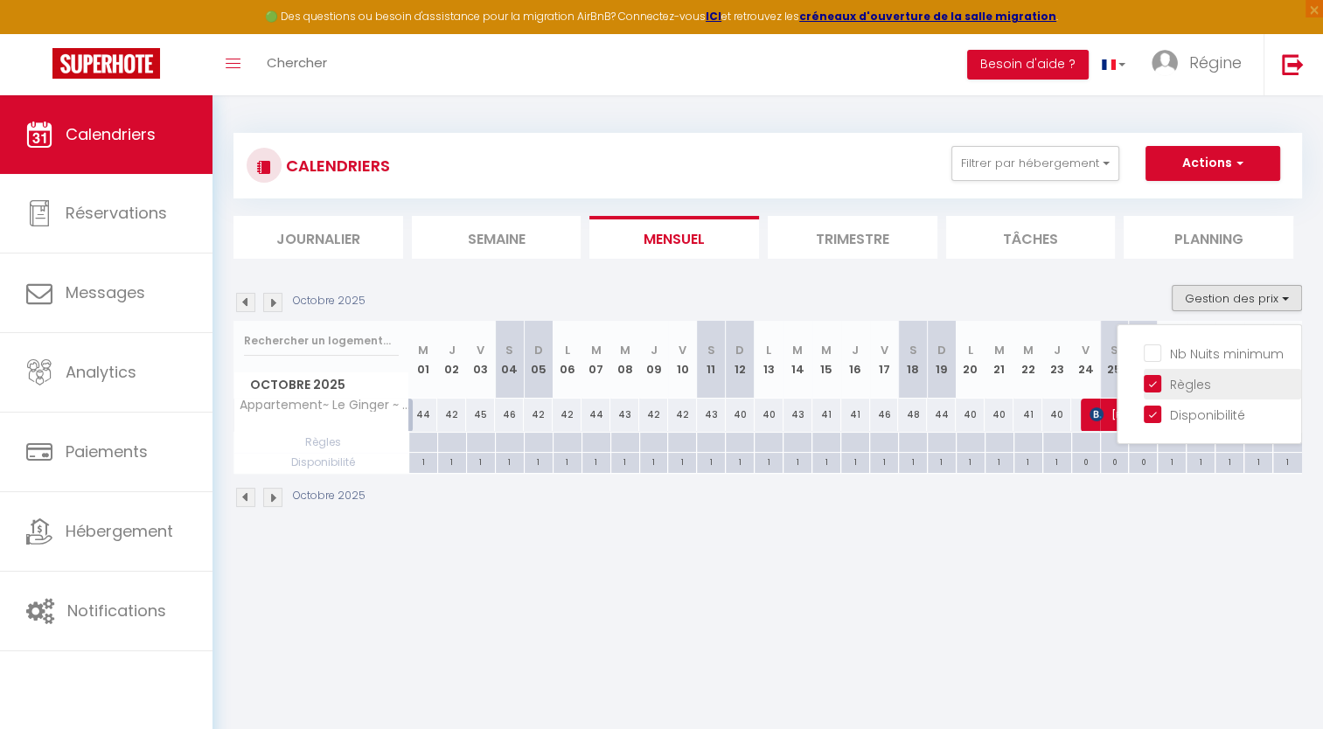
click at [998, 384] on input "Règles" at bounding box center [1222, 382] width 157 height 17
checkbox input "false"
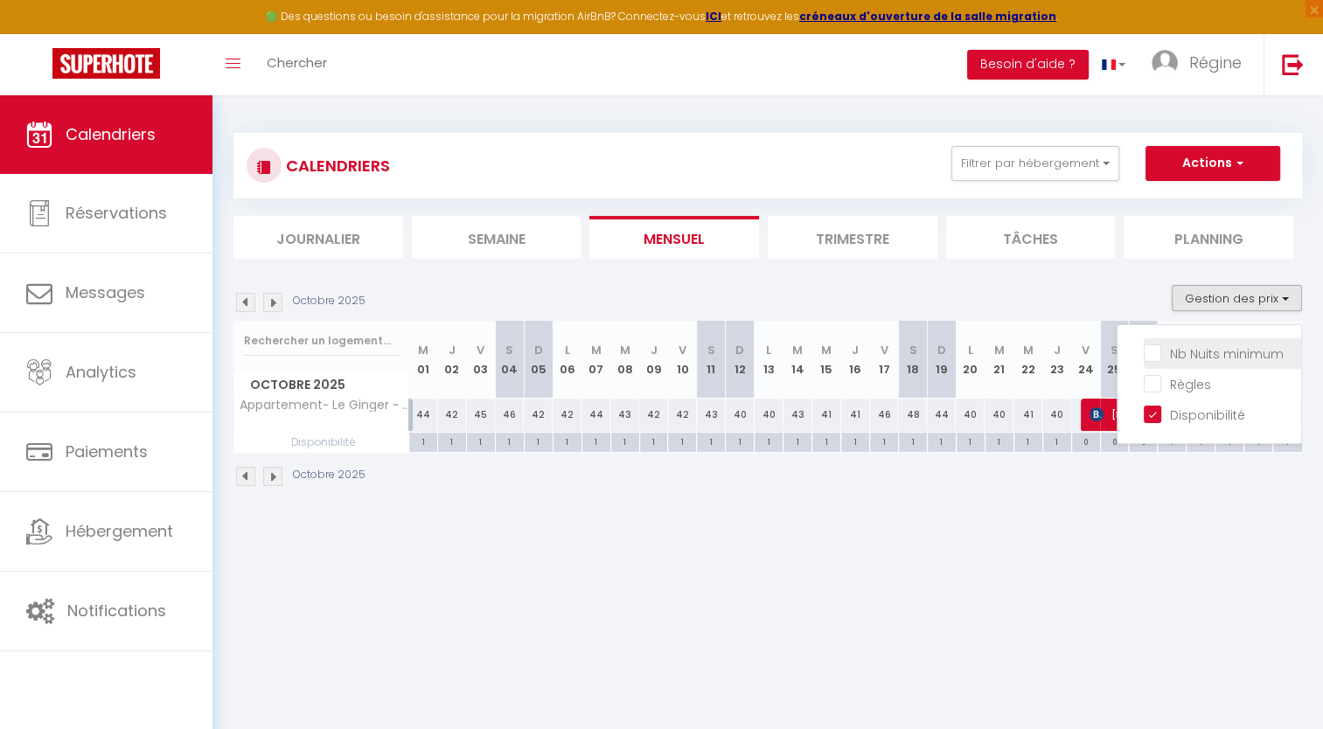
click at [998, 351] on input "Nb Nuits minimum" at bounding box center [1222, 352] width 157 height 17
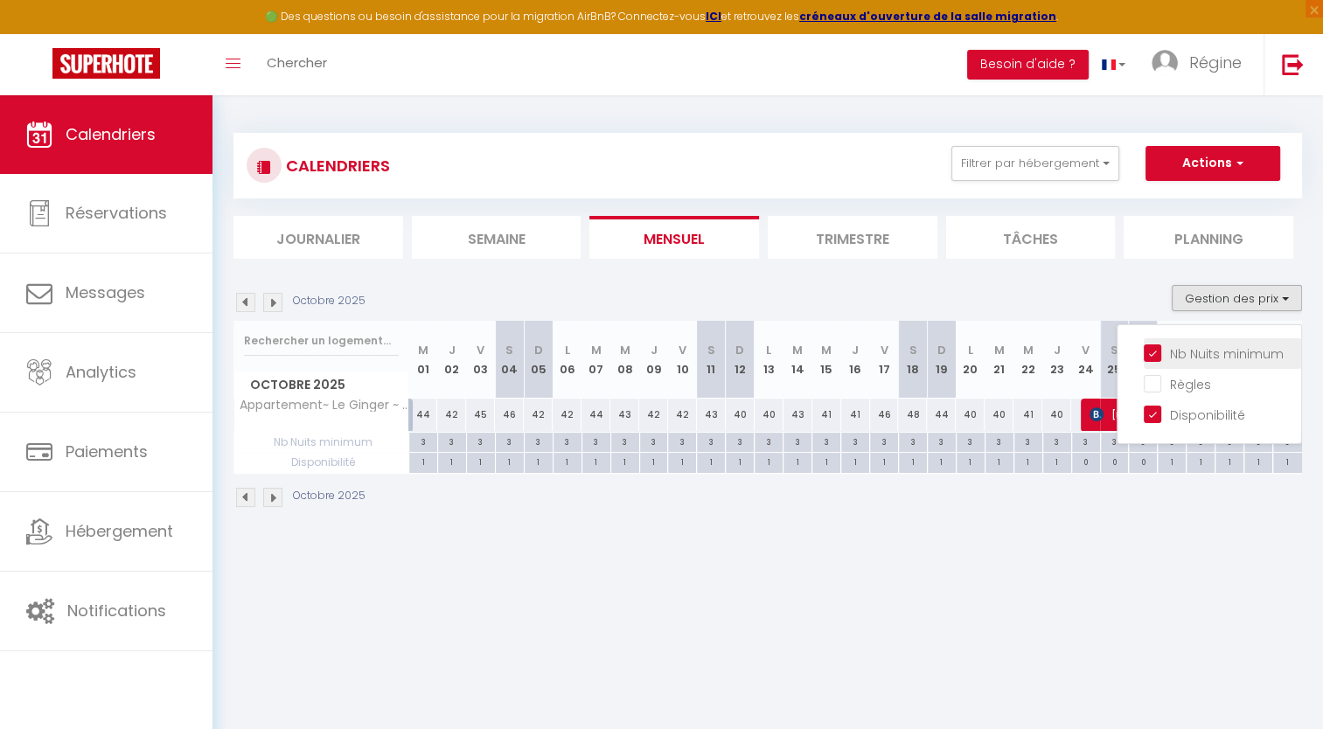
click at [998, 351] on input "Nb Nuits minimum" at bounding box center [1222, 352] width 157 height 17
checkbox input "false"
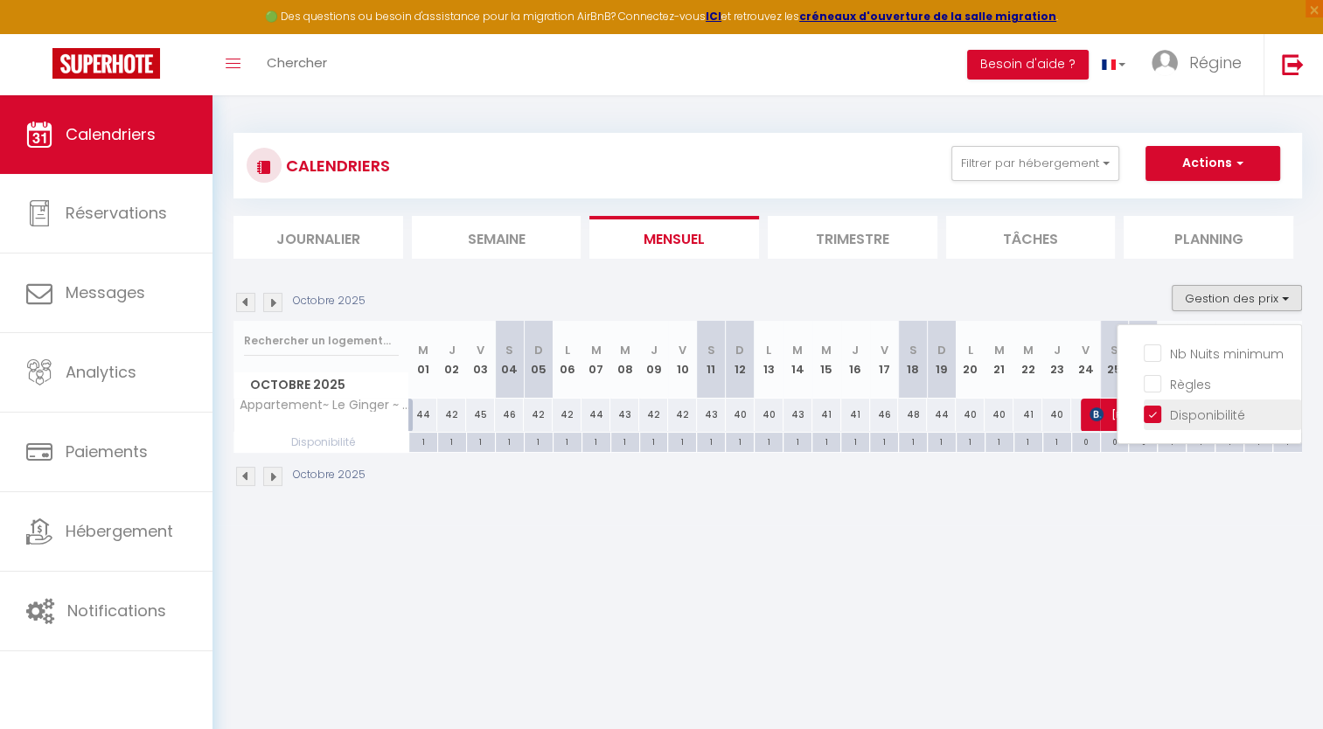
drag, startPoint x: 1160, startPoint y: 351, endPoint x: 1147, endPoint y: 422, distance: 72.0
click at [998, 422] on ul "Nb Nuits minimum Règles Disponibilité" at bounding box center [1209, 384] width 184 height 93
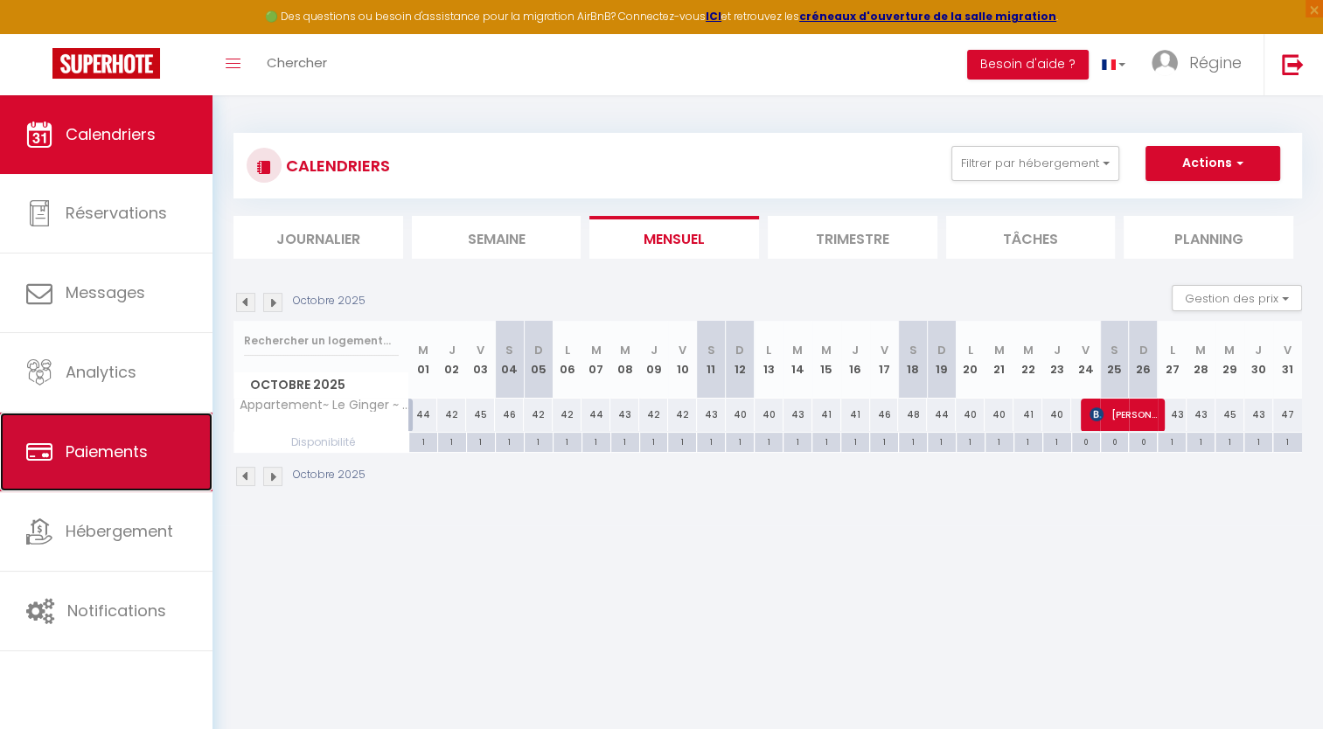
click at [67, 434] on link "Paiements" at bounding box center [106, 452] width 212 height 79
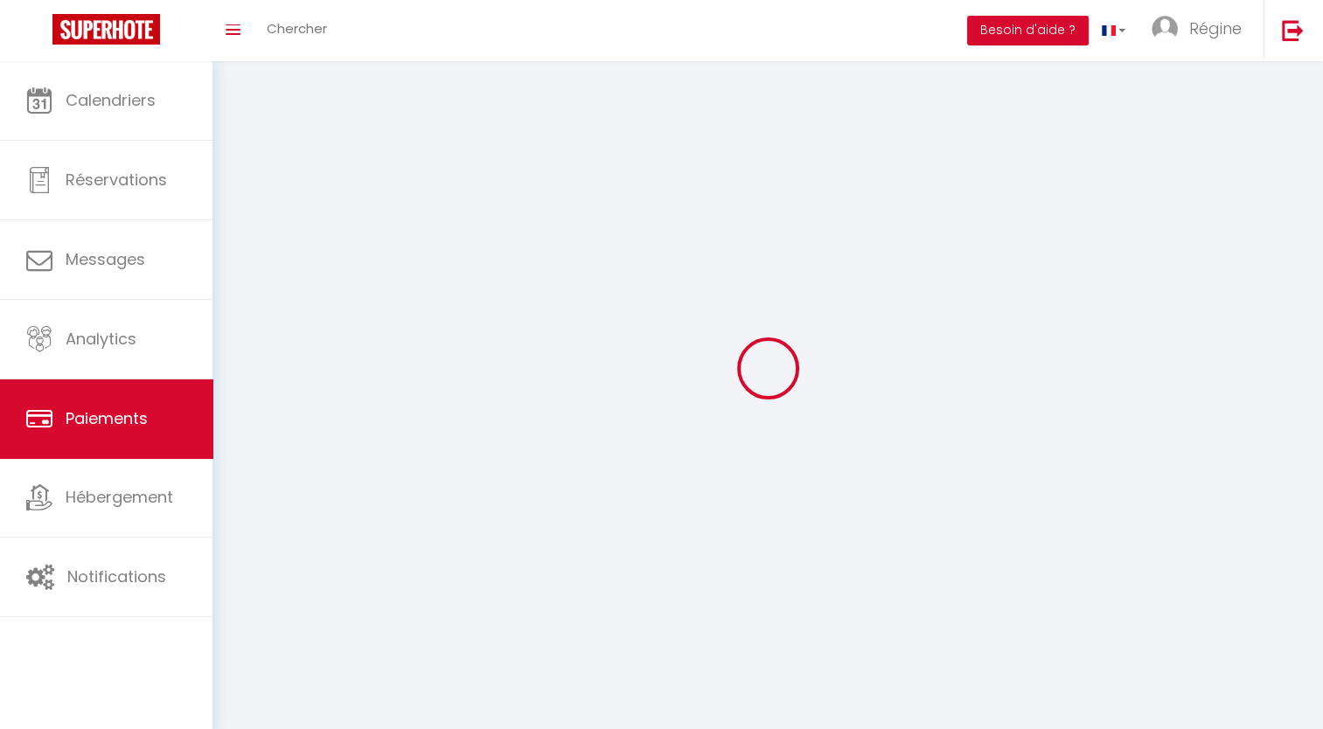
select select "2"
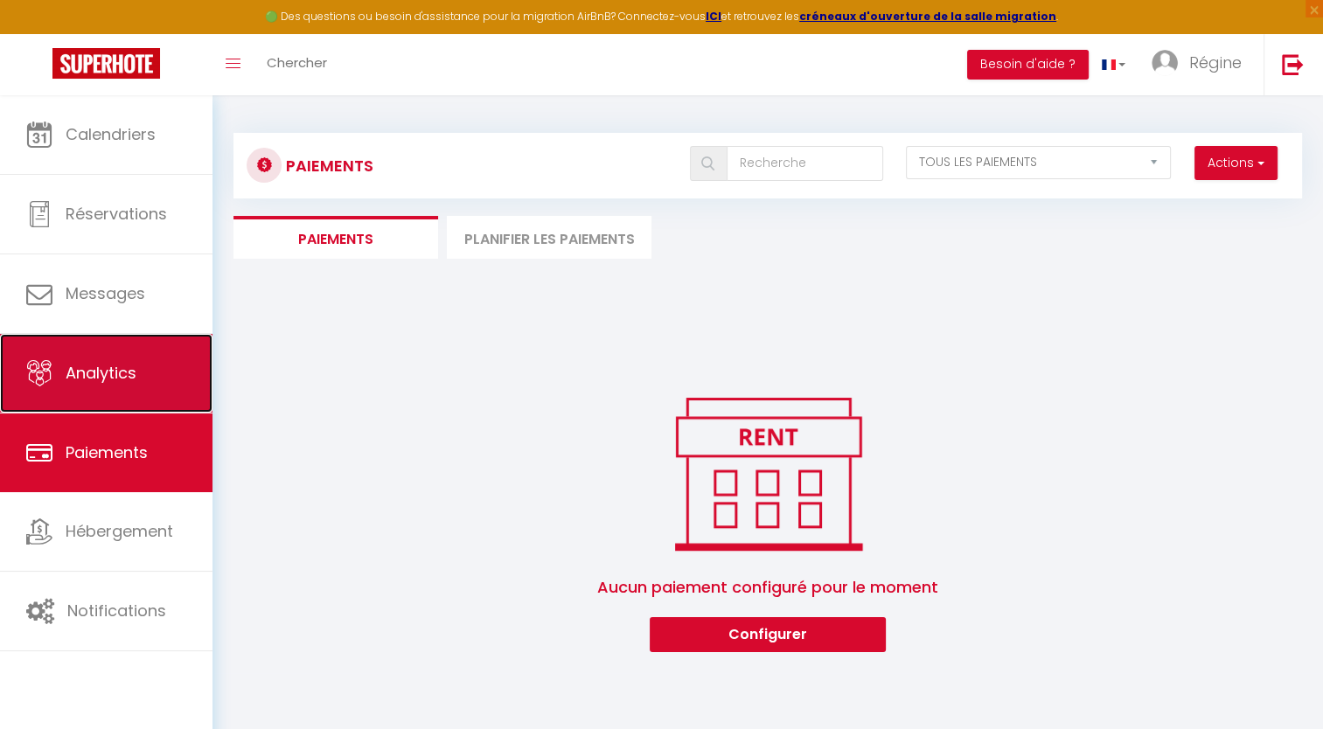
click at [77, 369] on span "Analytics" at bounding box center [101, 373] width 71 height 22
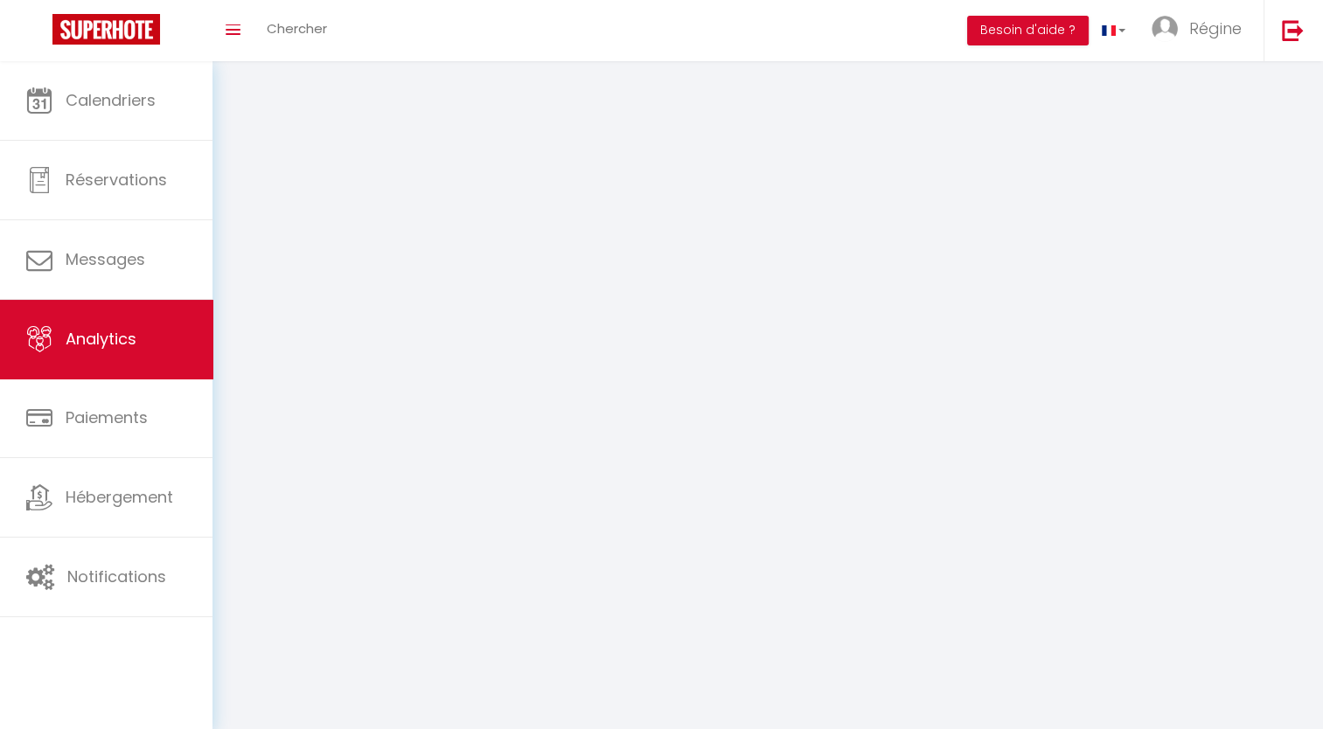
select select "2025"
select select "9"
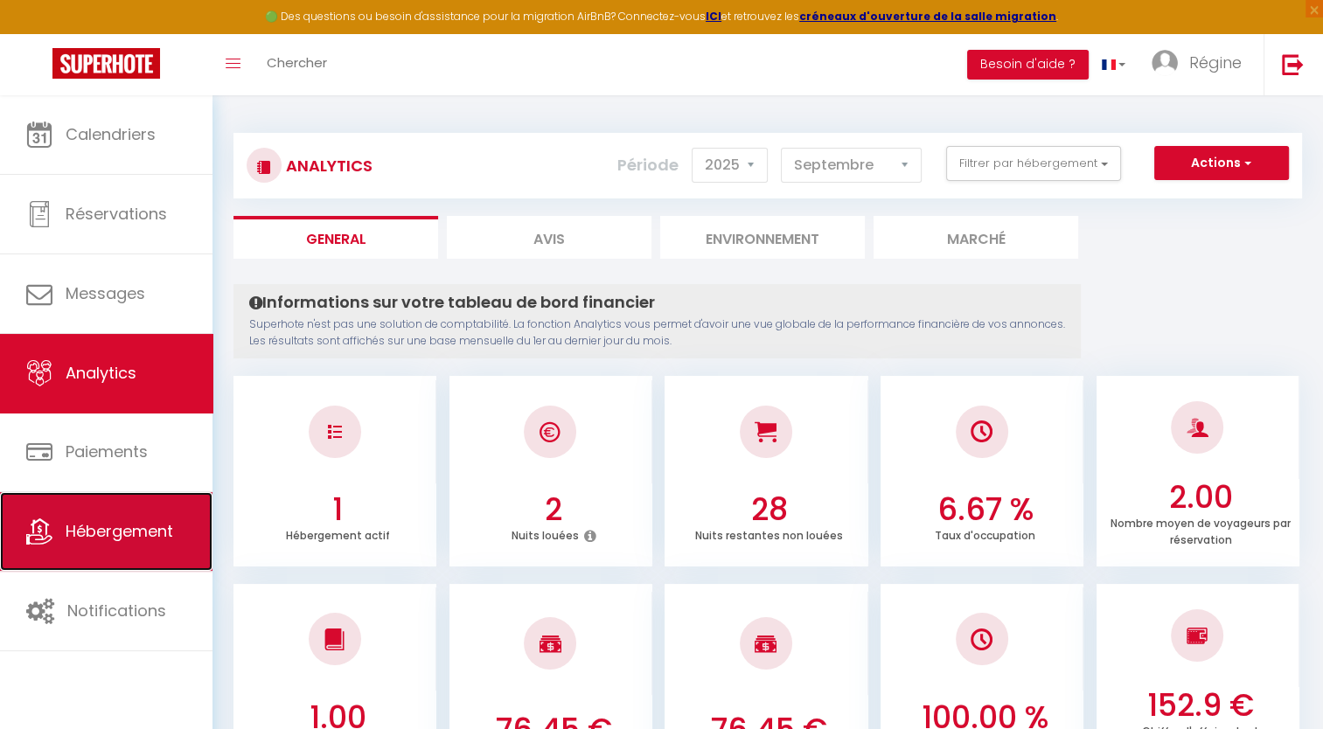
click at [130, 529] on span "Hébergement" at bounding box center [120, 531] width 108 height 22
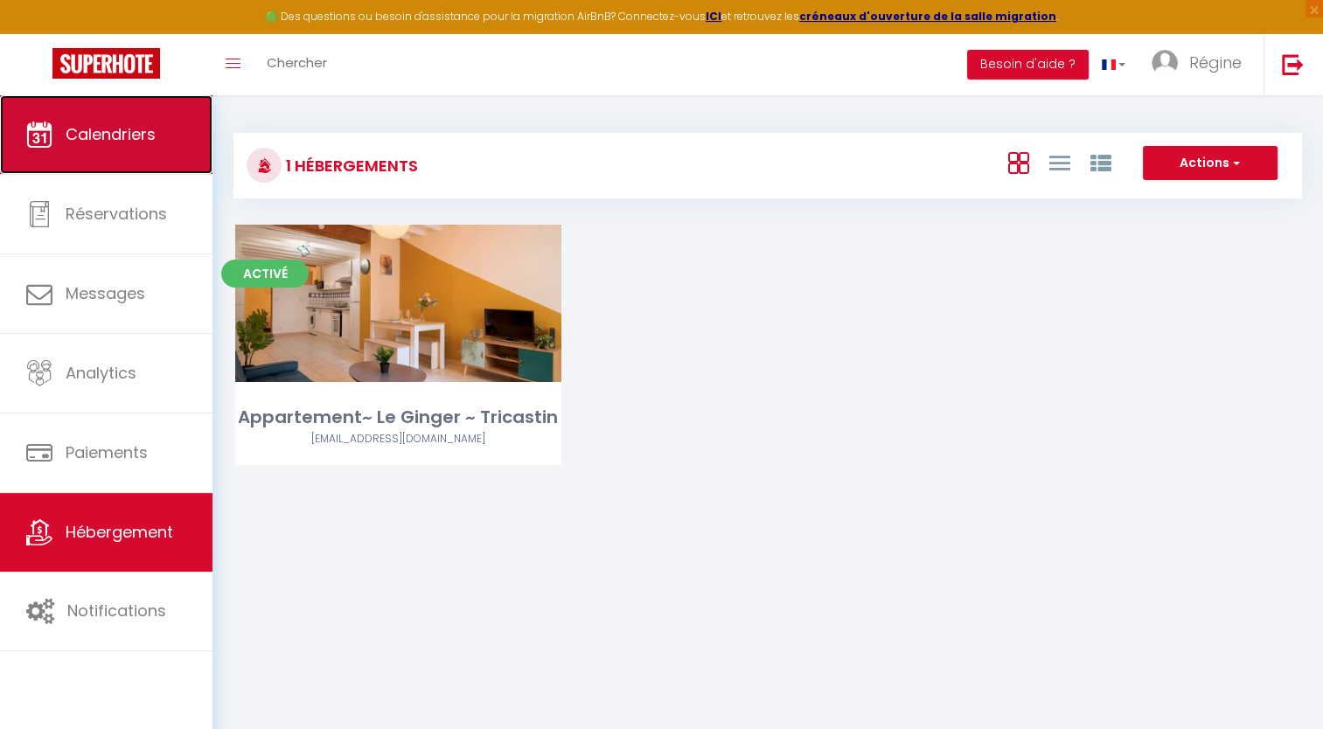
click at [119, 132] on span "Calendriers" at bounding box center [111, 134] width 90 height 22
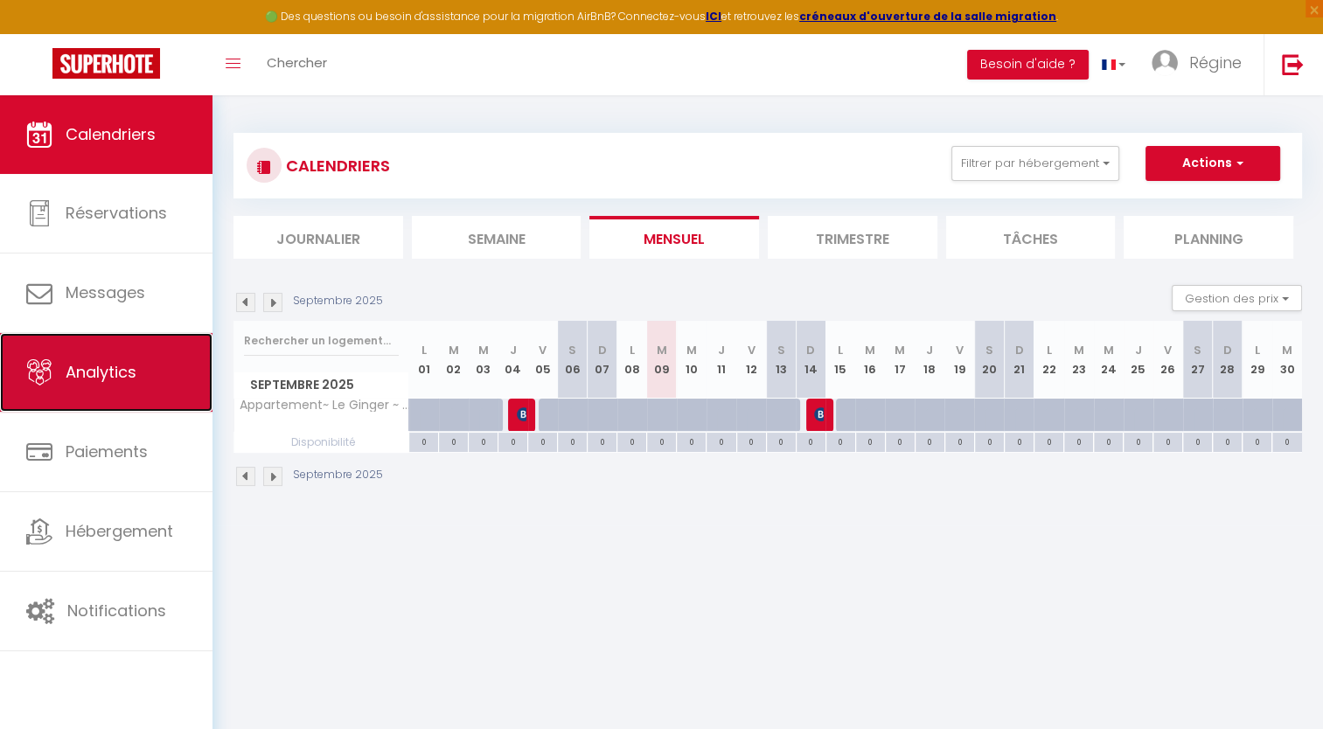
click at [119, 355] on link "Analytics" at bounding box center [106, 372] width 212 height 79
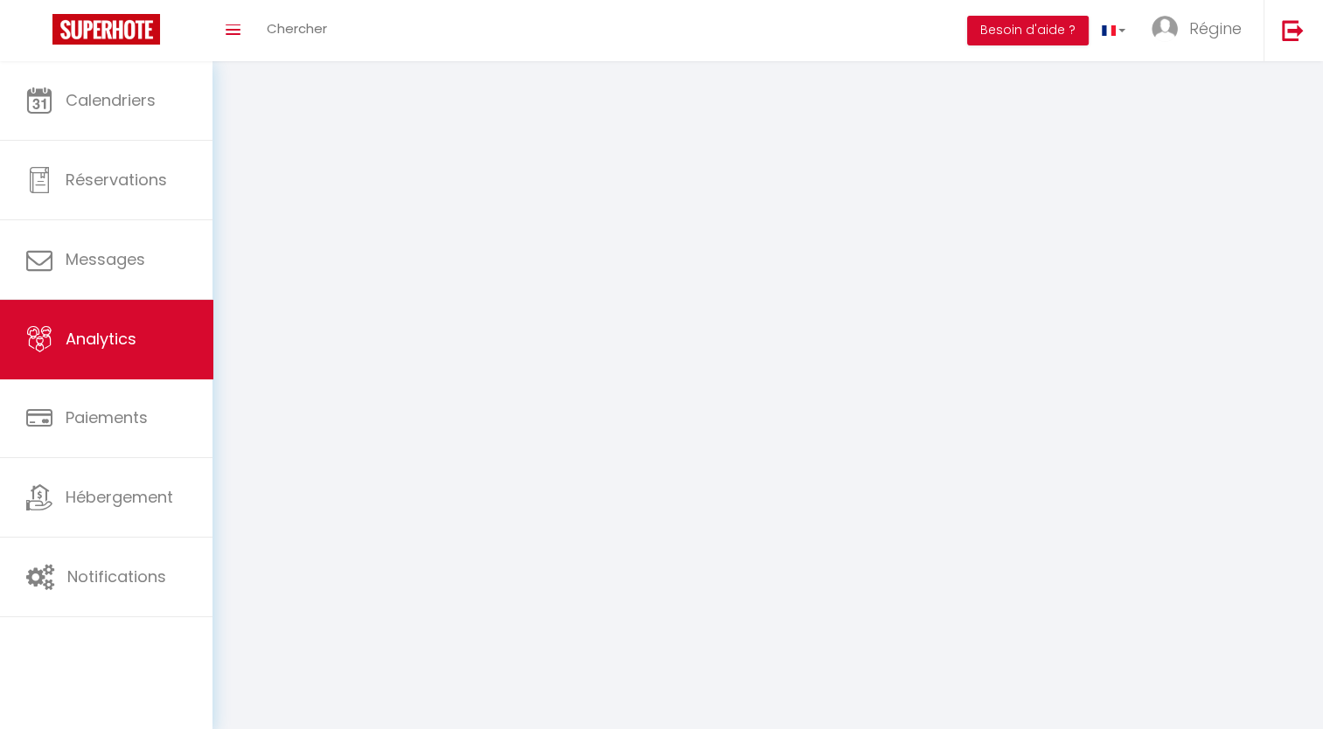
select select "2025"
select select "9"
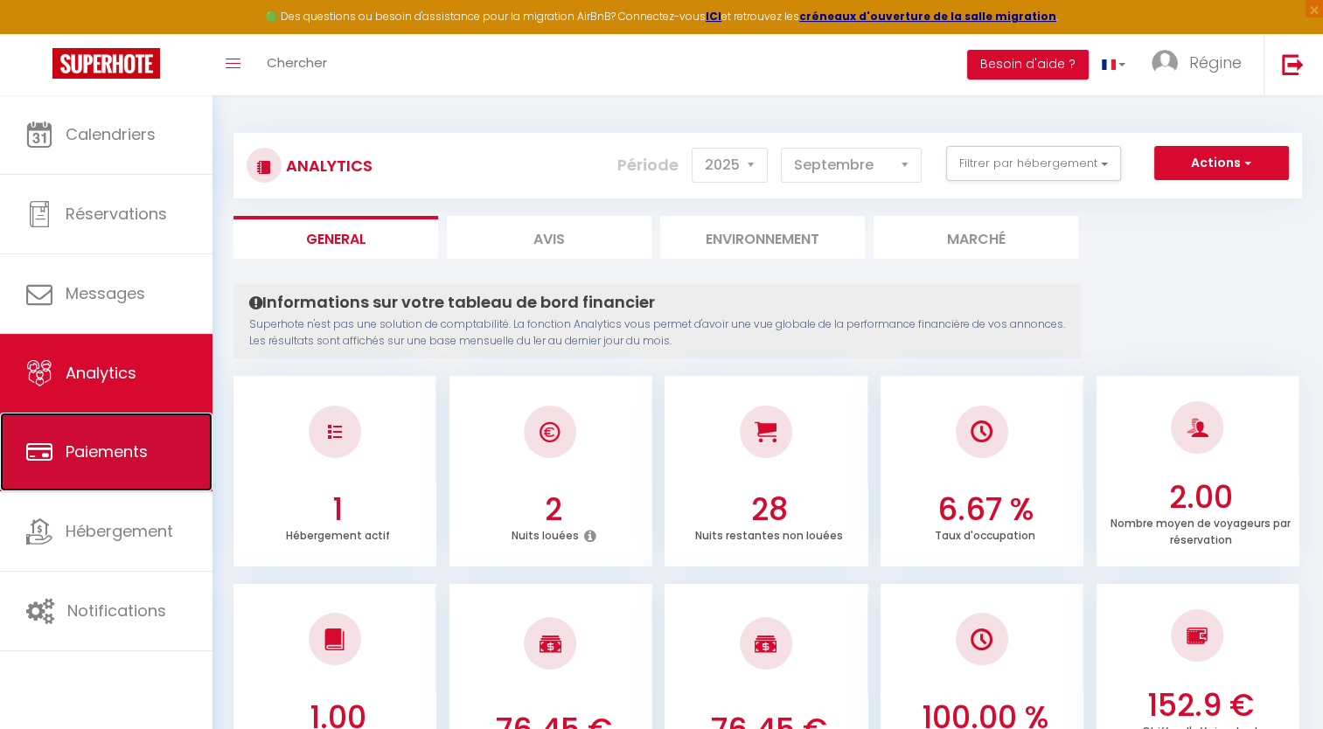
click at [114, 450] on span "Paiements" at bounding box center [107, 452] width 82 height 22
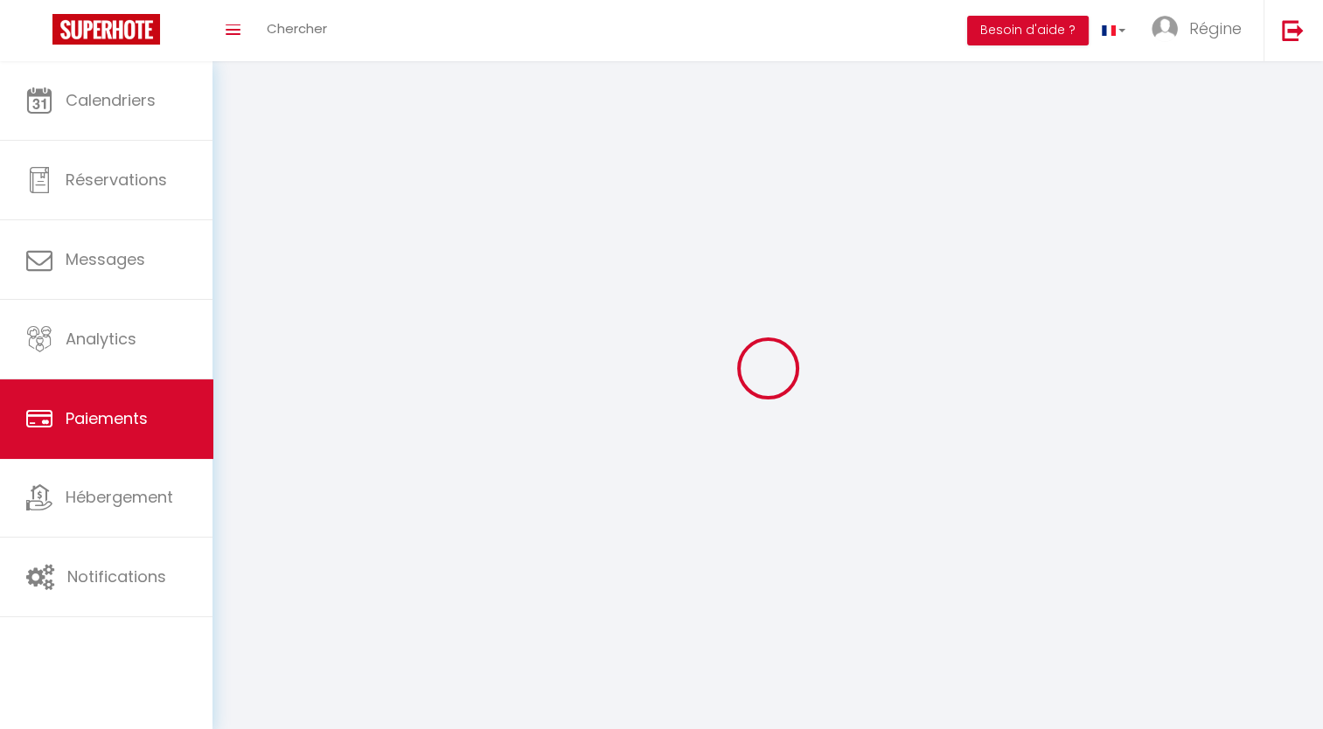
select select "2"
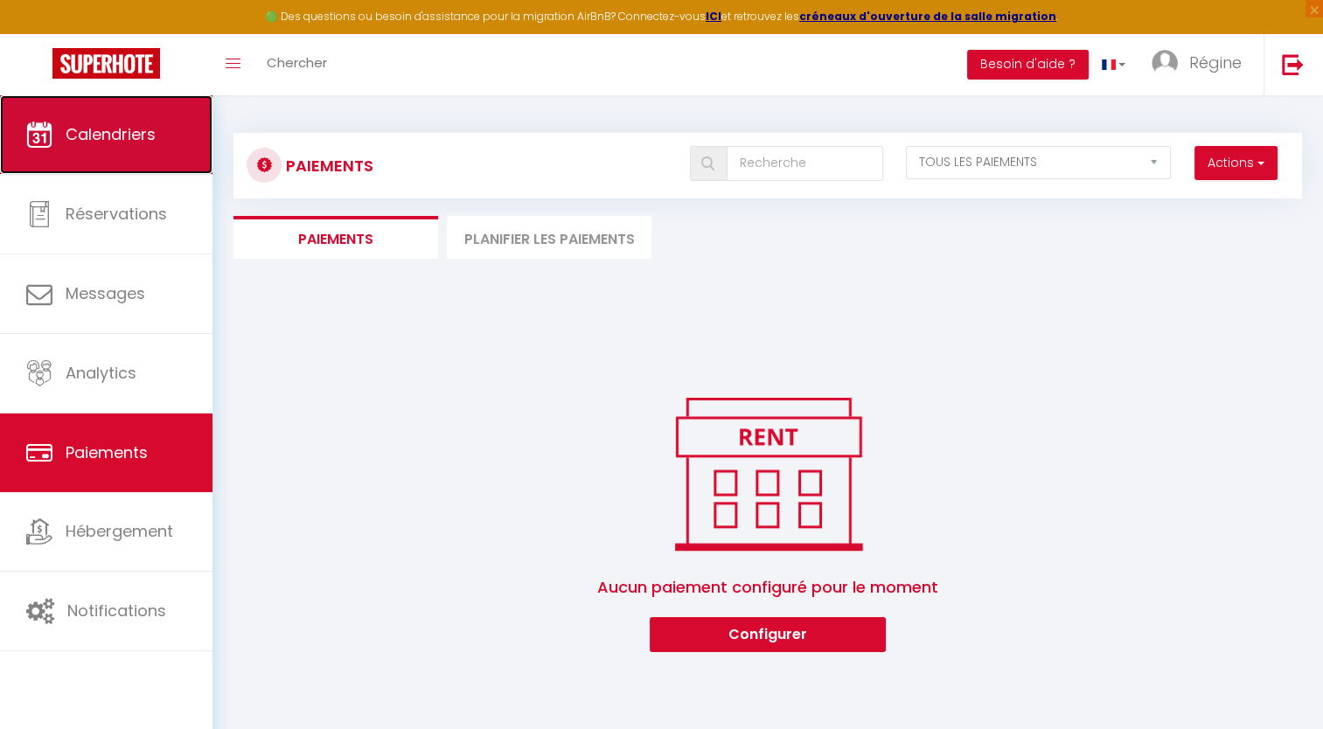
click at [136, 166] on link "Calendriers" at bounding box center [106, 134] width 212 height 79
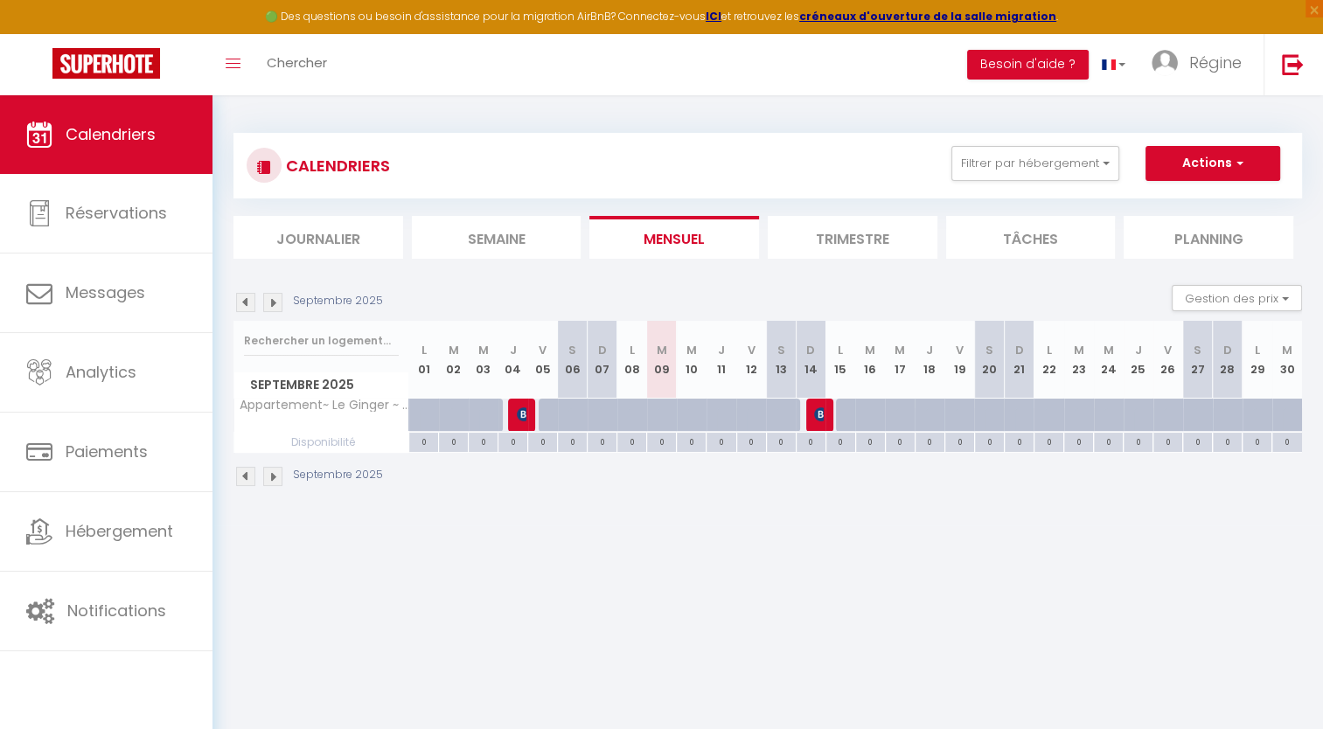
click at [998, 229] on li "Planning" at bounding box center [1208, 237] width 170 height 43
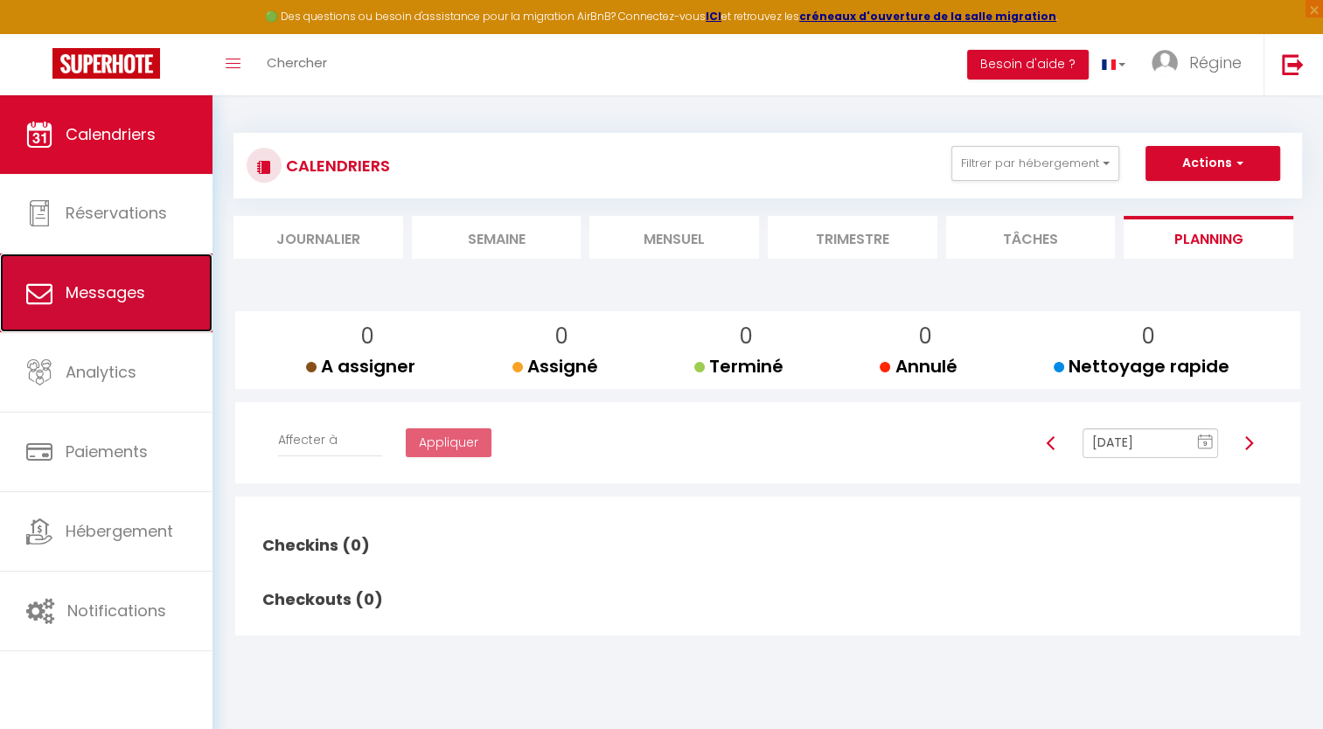
click at [121, 298] on span "Messages" at bounding box center [106, 293] width 80 height 22
select select "message"
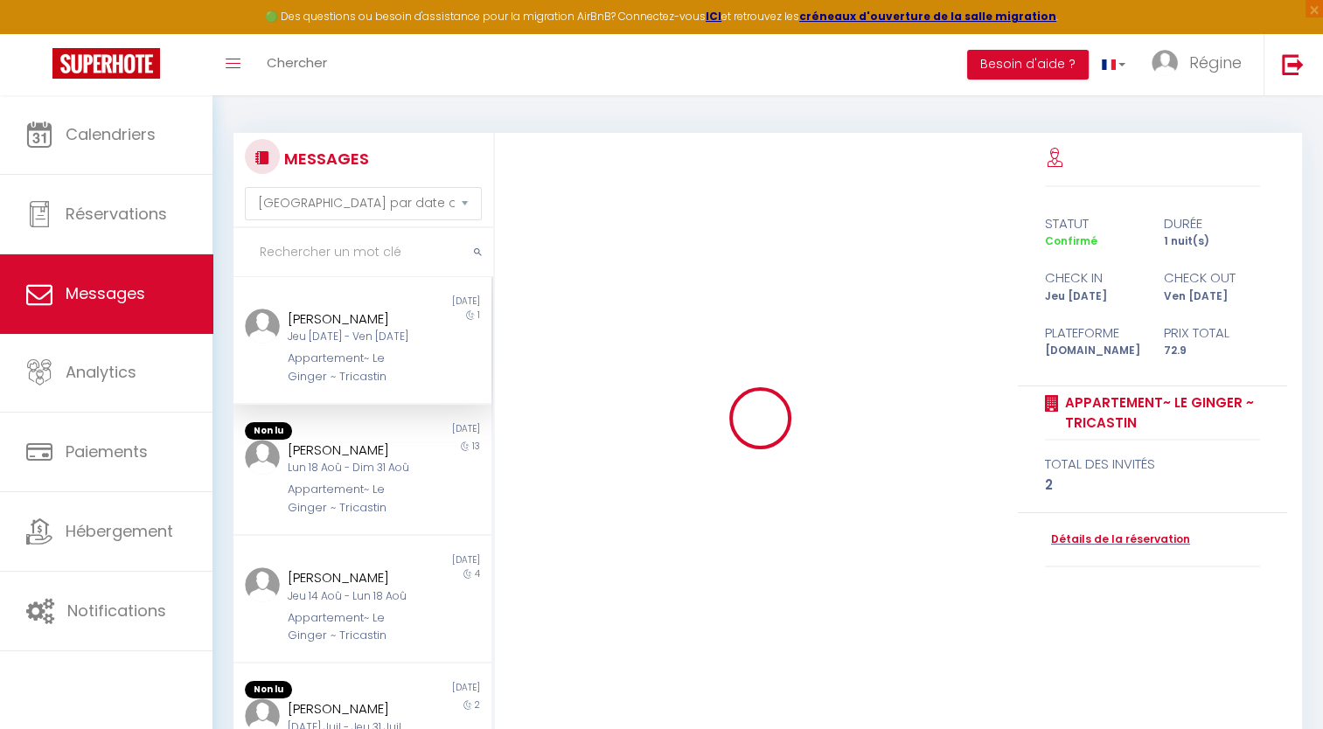
scroll to position [3996, 0]
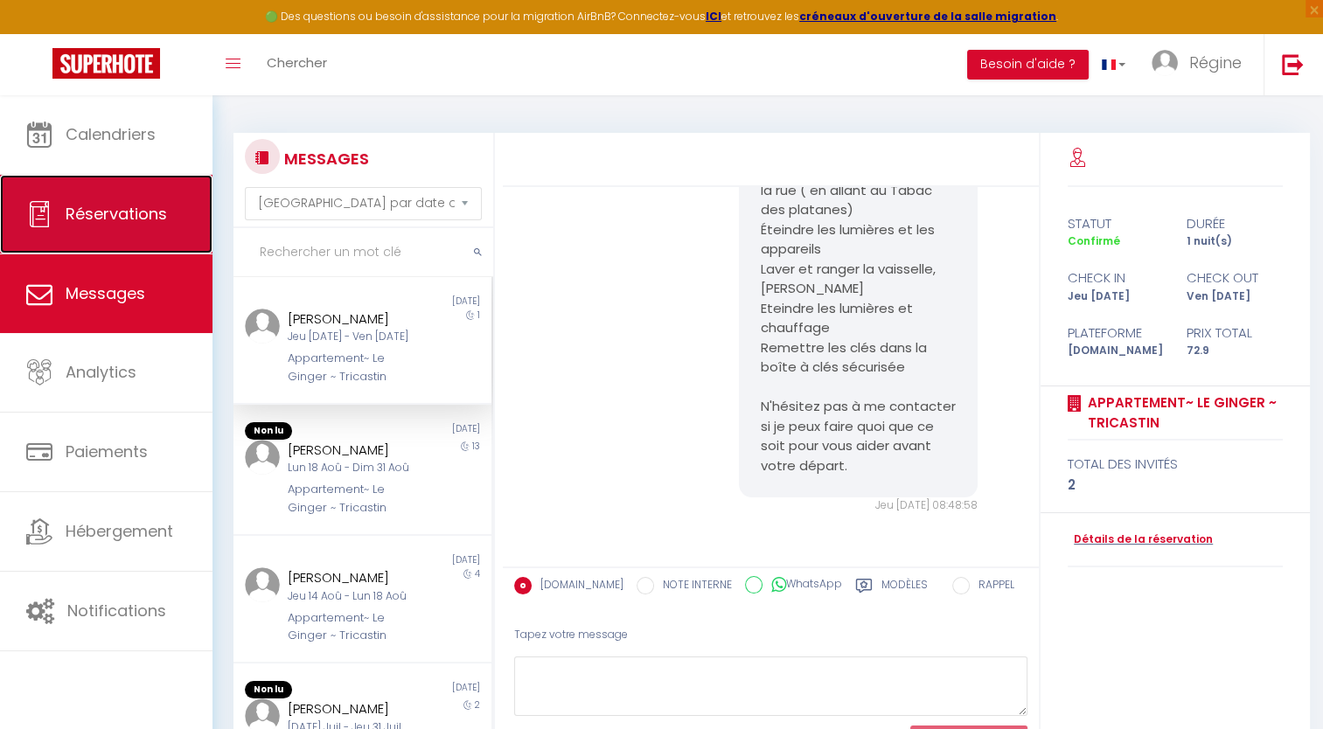
click at [105, 215] on span "Réservations" at bounding box center [116, 214] width 101 height 22
select select "not_cancelled"
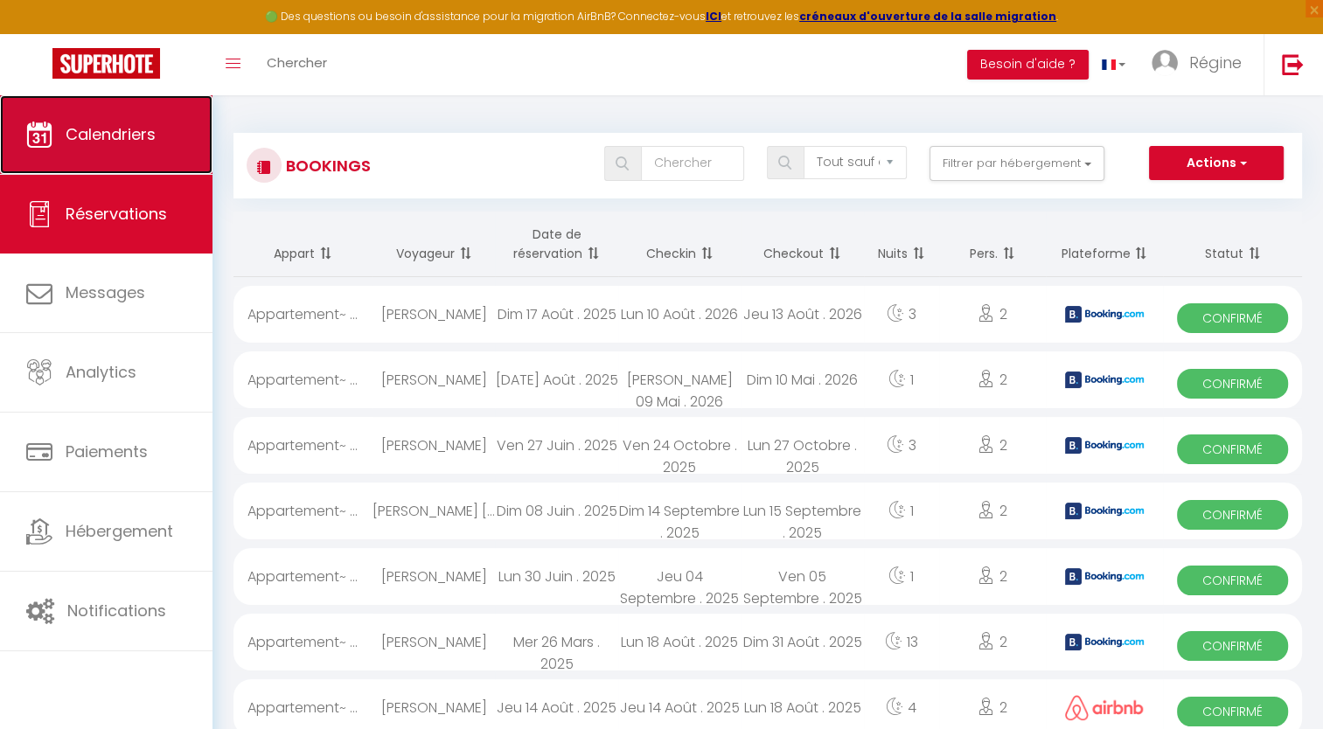
click at [150, 144] on span "Calendriers" at bounding box center [111, 134] width 90 height 22
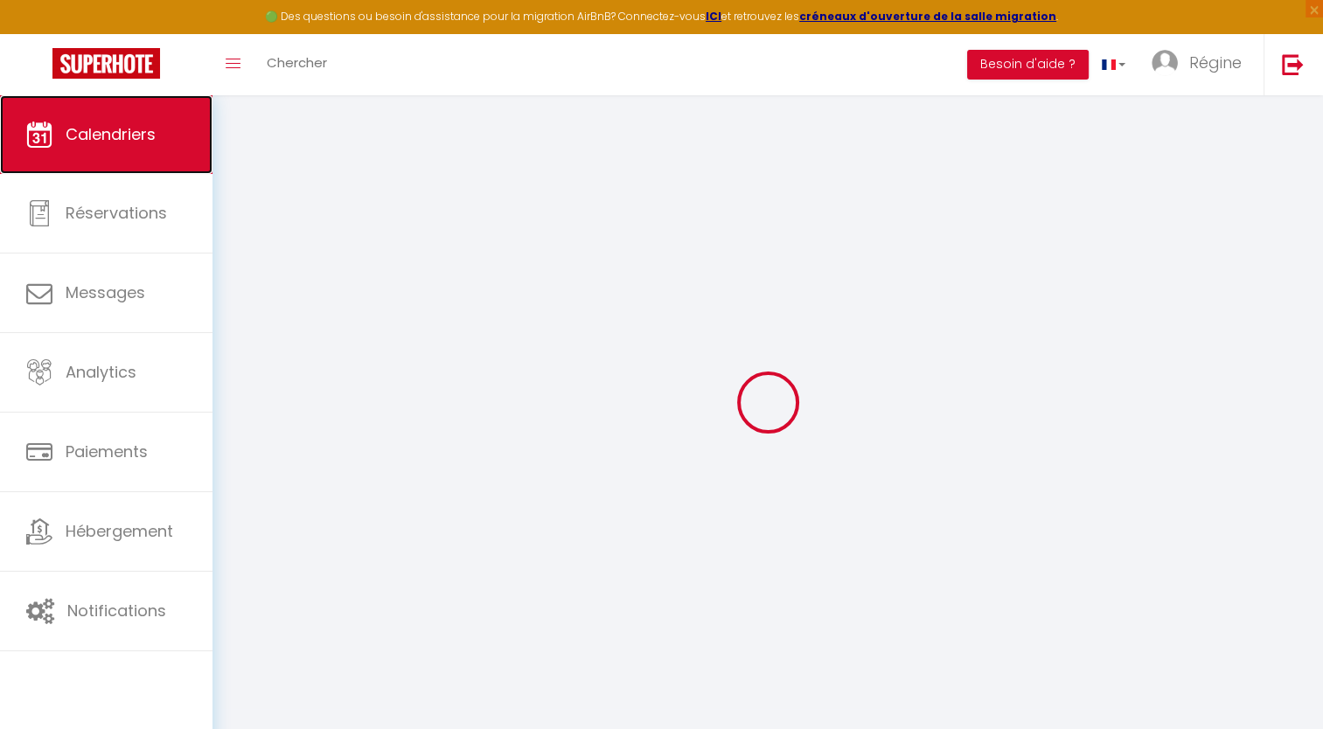
click at [150, 144] on span "Calendriers" at bounding box center [111, 134] width 90 height 22
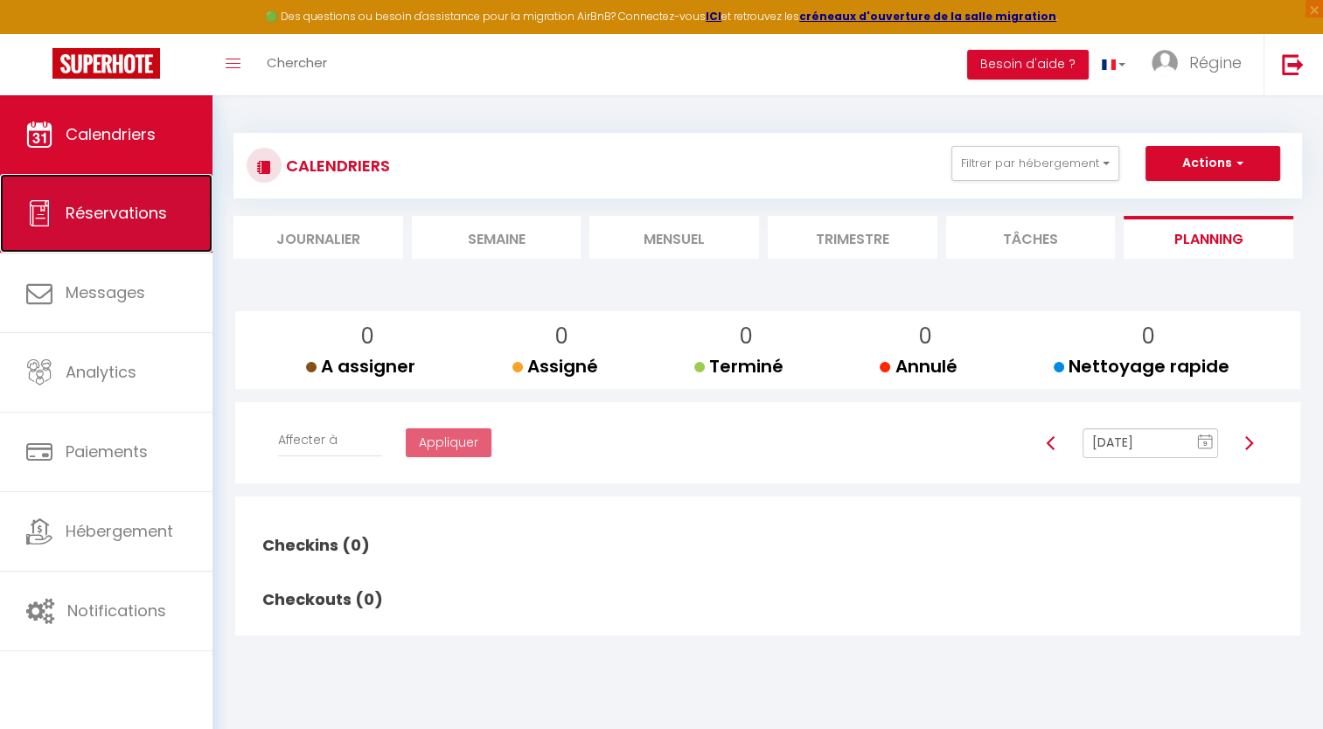
click at [140, 226] on link "Réservations" at bounding box center [106, 213] width 212 height 79
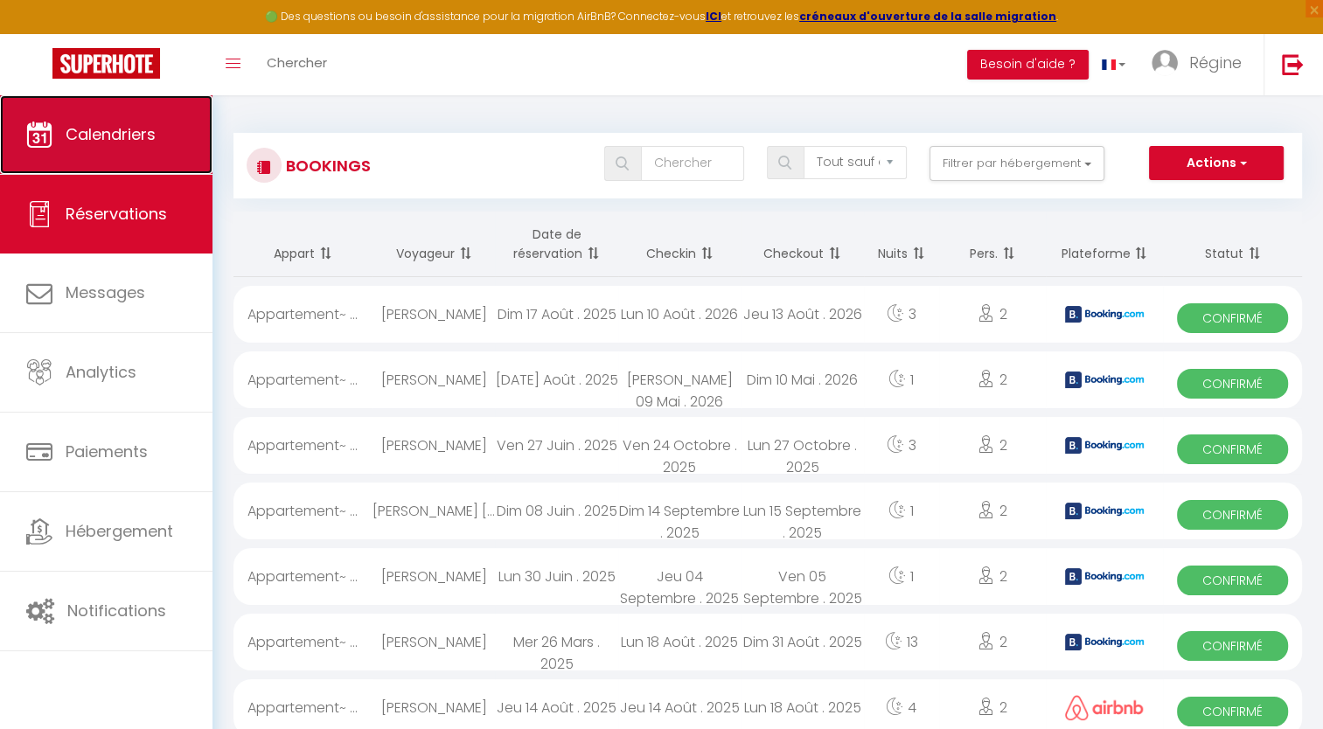
click at [122, 135] on span "Calendriers" at bounding box center [111, 134] width 90 height 22
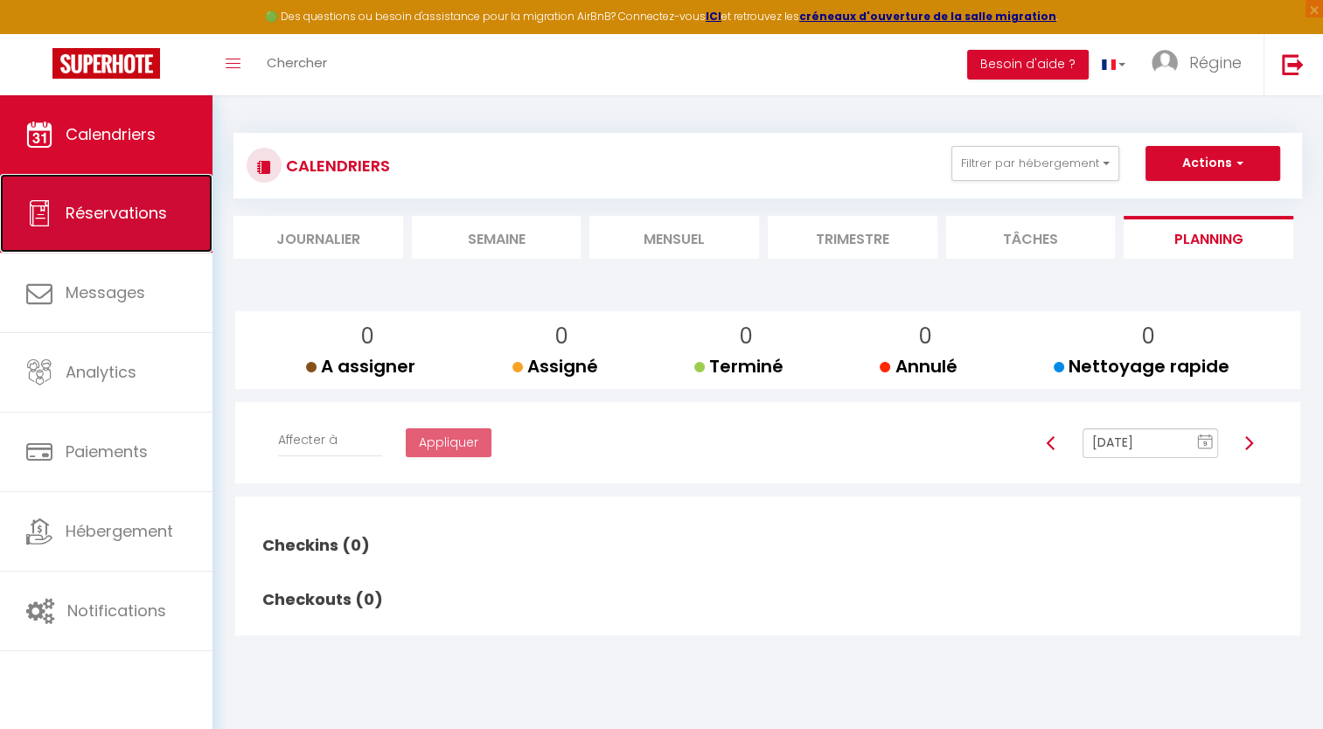
click at [147, 192] on link "Réservations" at bounding box center [106, 213] width 212 height 79
select select "not_cancelled"
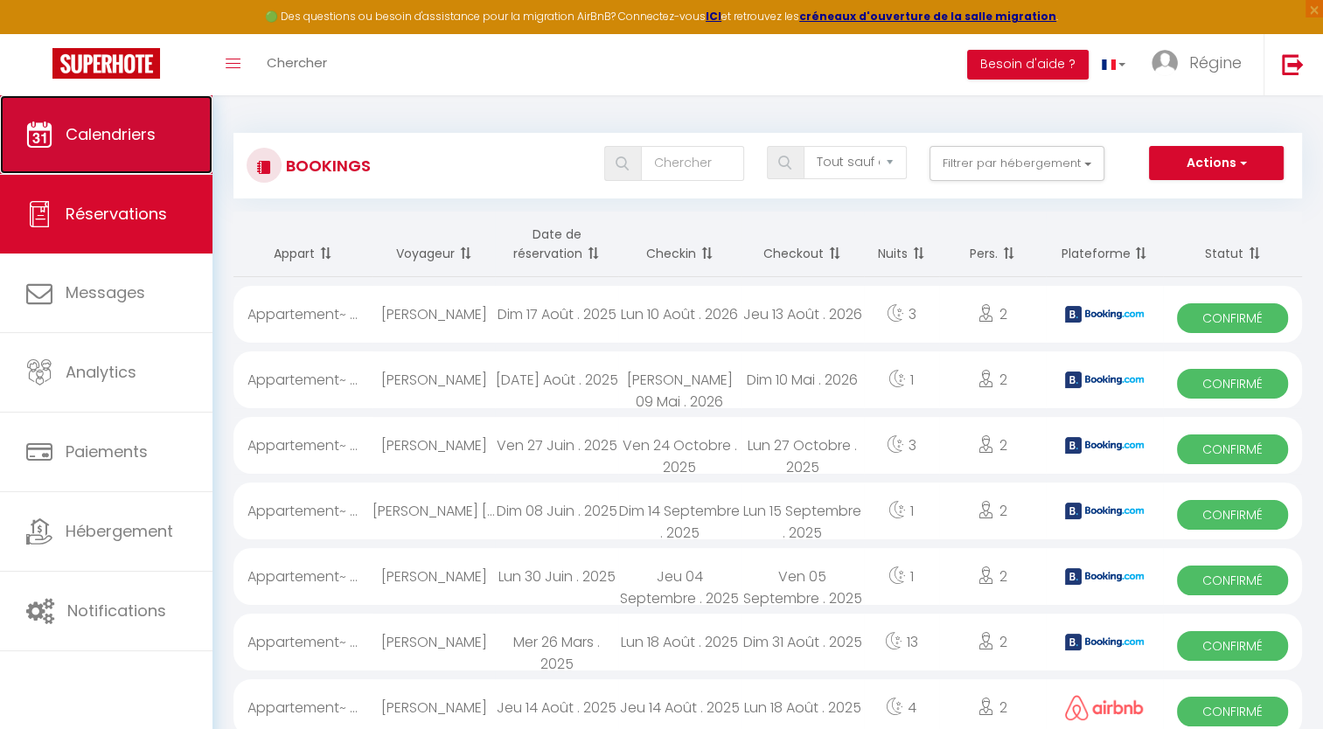
click at [150, 122] on link "Calendriers" at bounding box center [106, 134] width 212 height 79
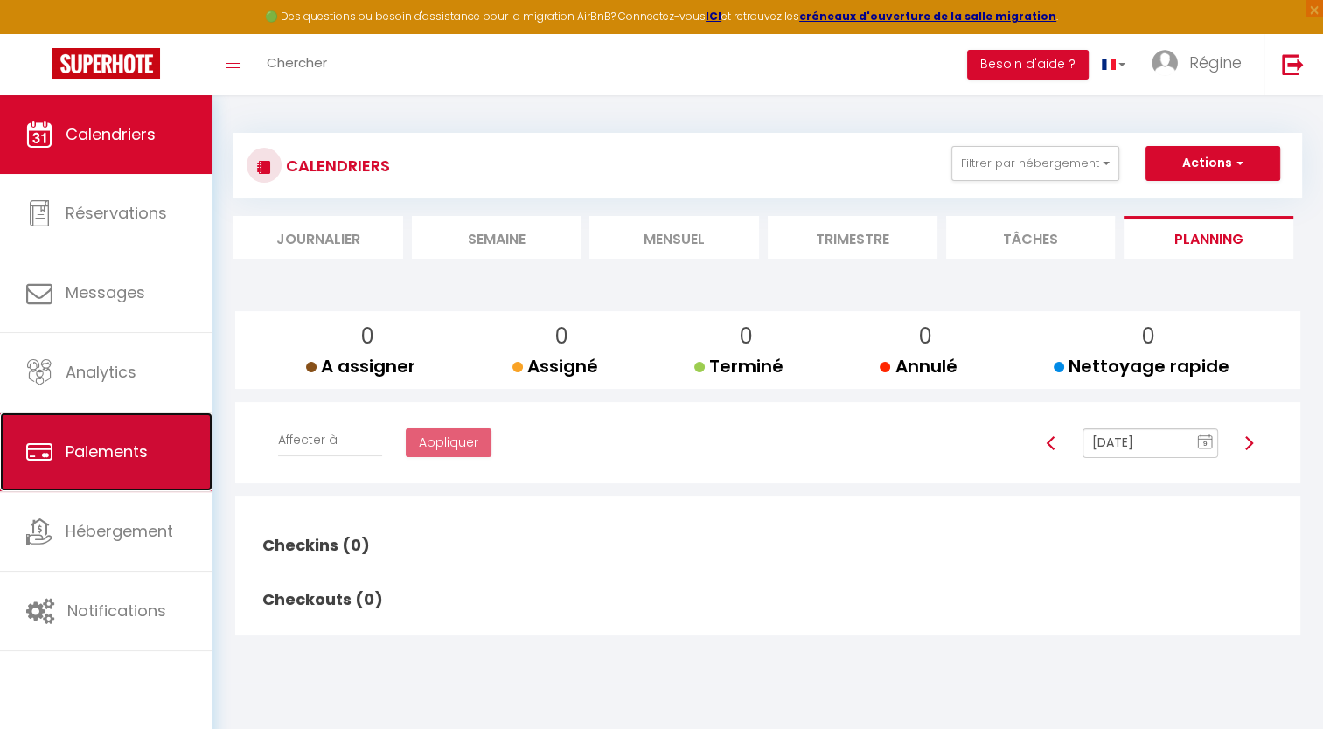
click at [98, 435] on link "Paiements" at bounding box center [106, 452] width 212 height 79
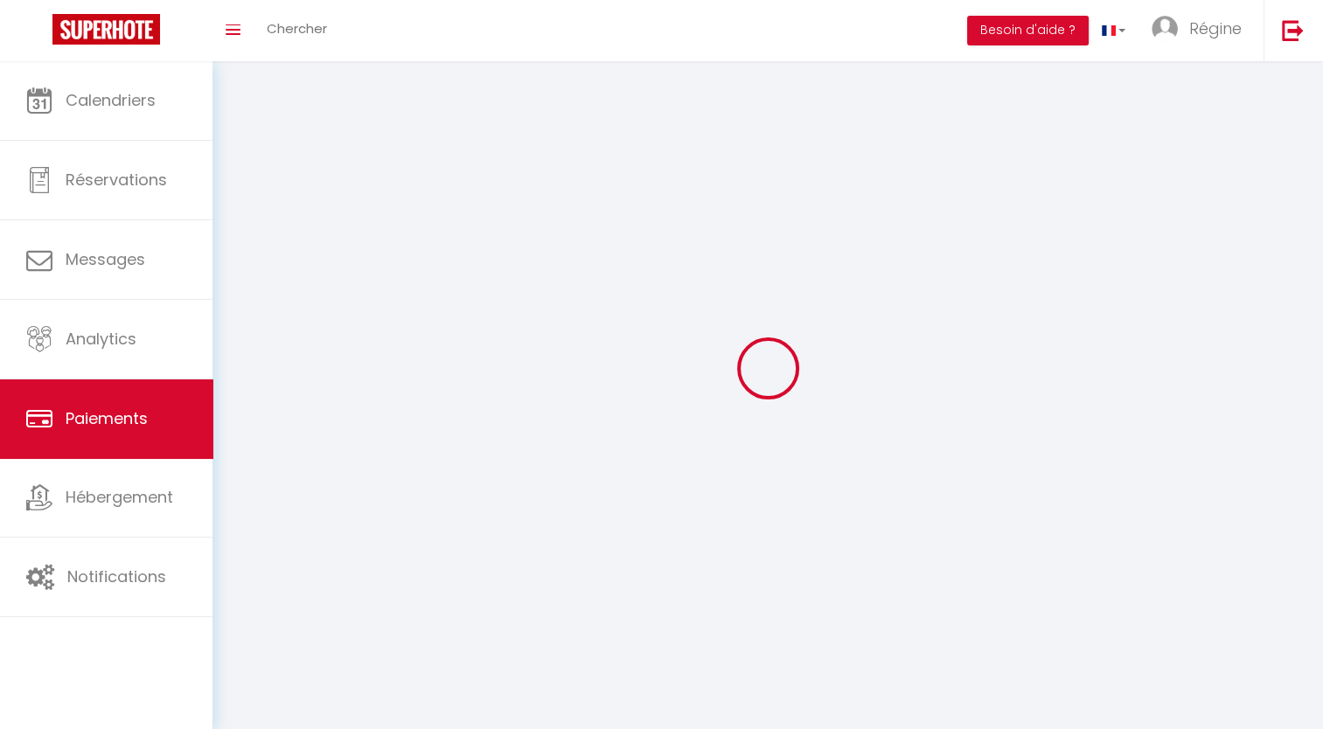
select select "2"
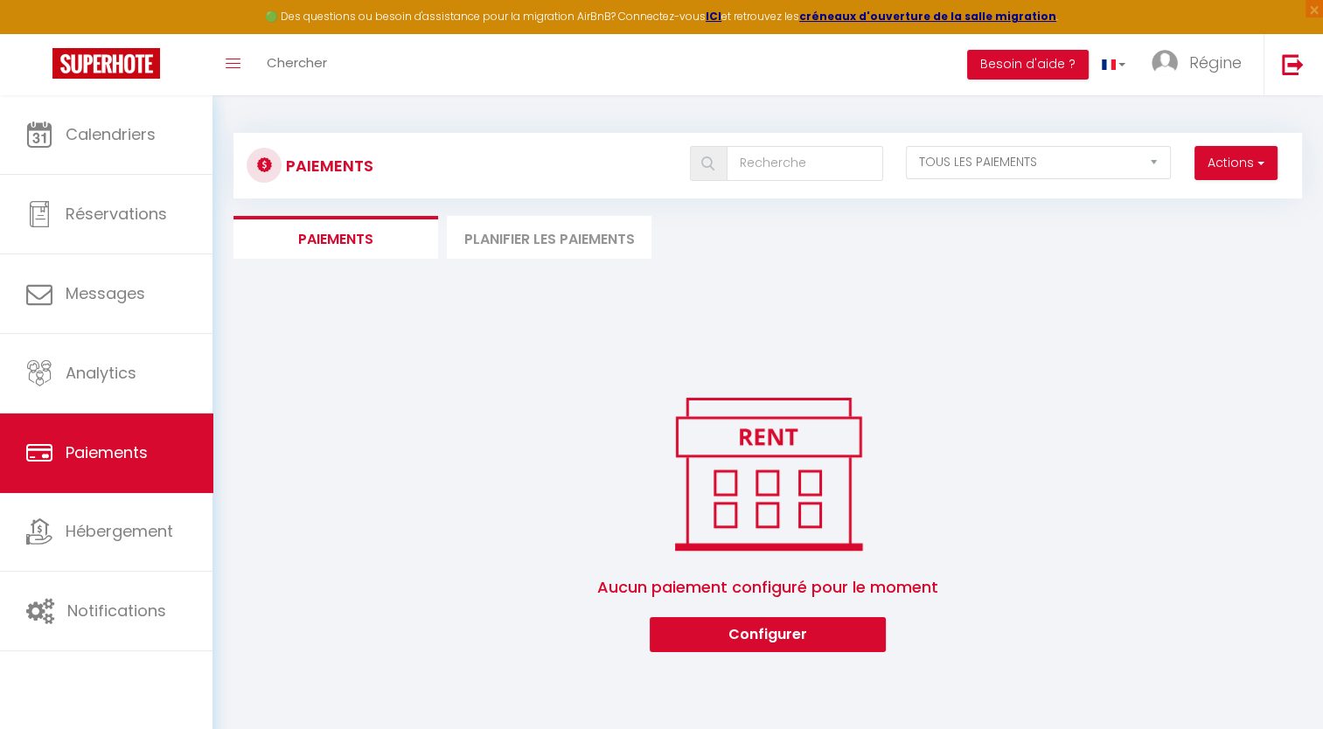
click at [485, 248] on li "Planifier les paiements" at bounding box center [549, 237] width 205 height 43
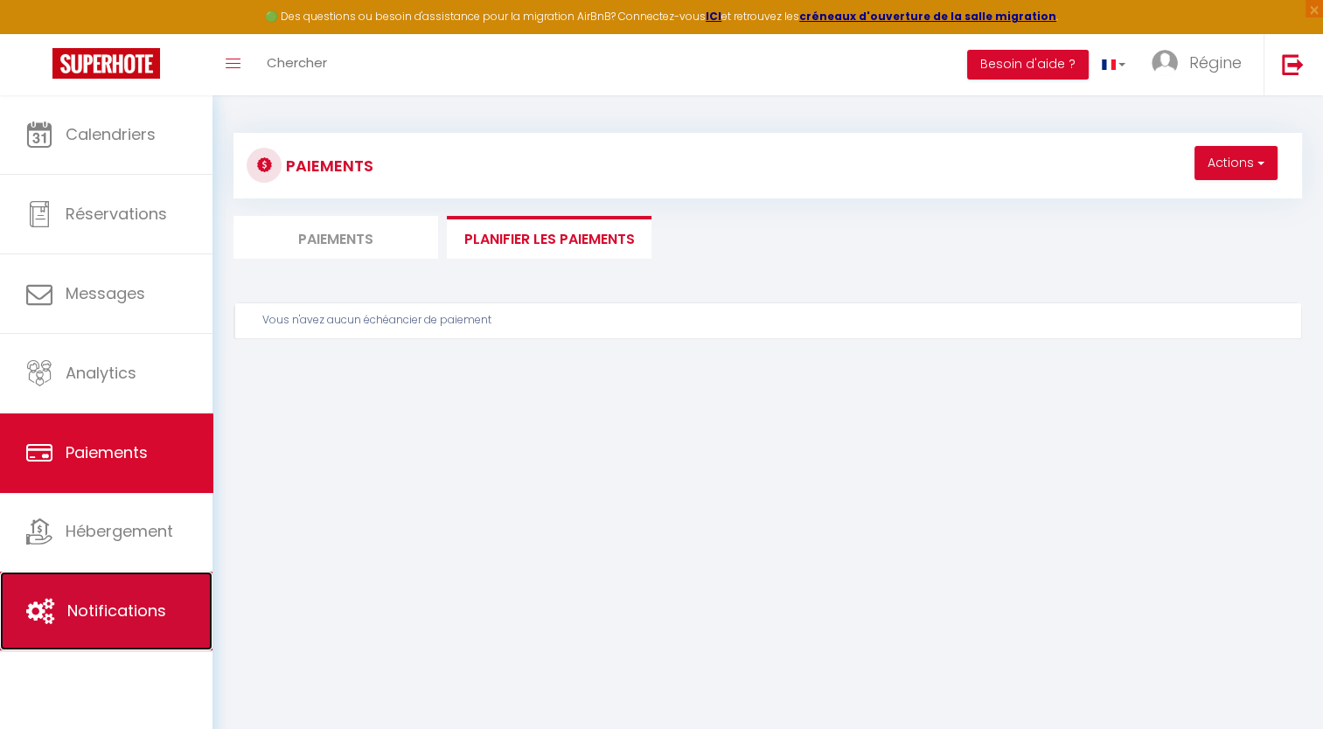
click at [112, 608] on span "Notifications" at bounding box center [116, 611] width 99 height 22
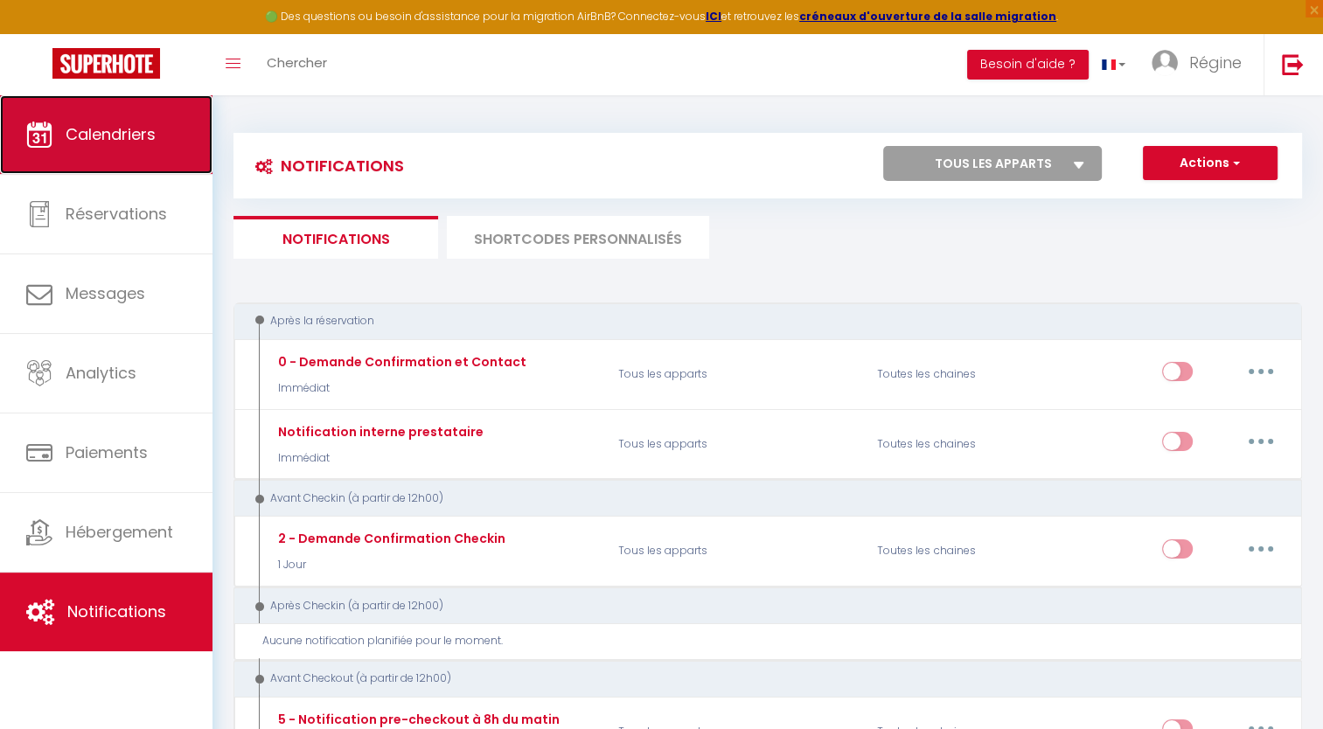
click at [152, 142] on span "Calendriers" at bounding box center [111, 134] width 90 height 22
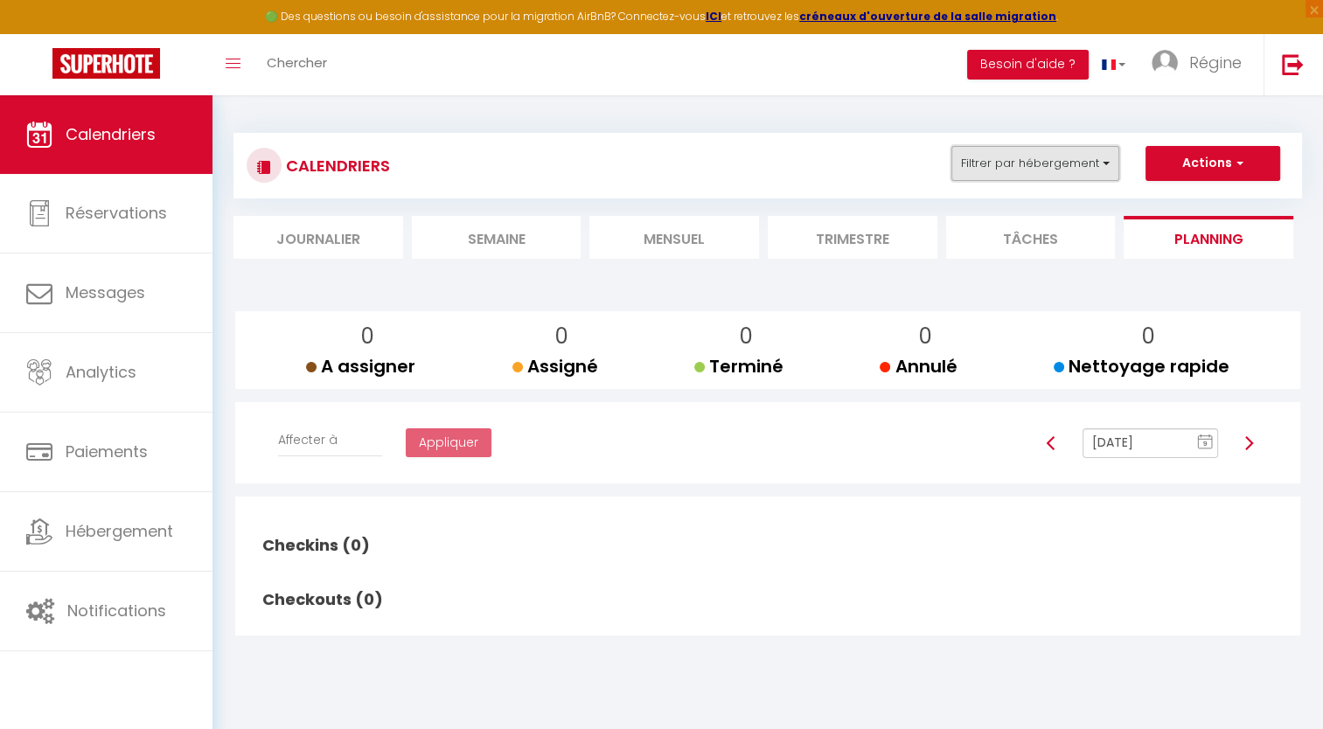
click at [986, 153] on button "Filtrer par hébergement" at bounding box center [1035, 163] width 168 height 35
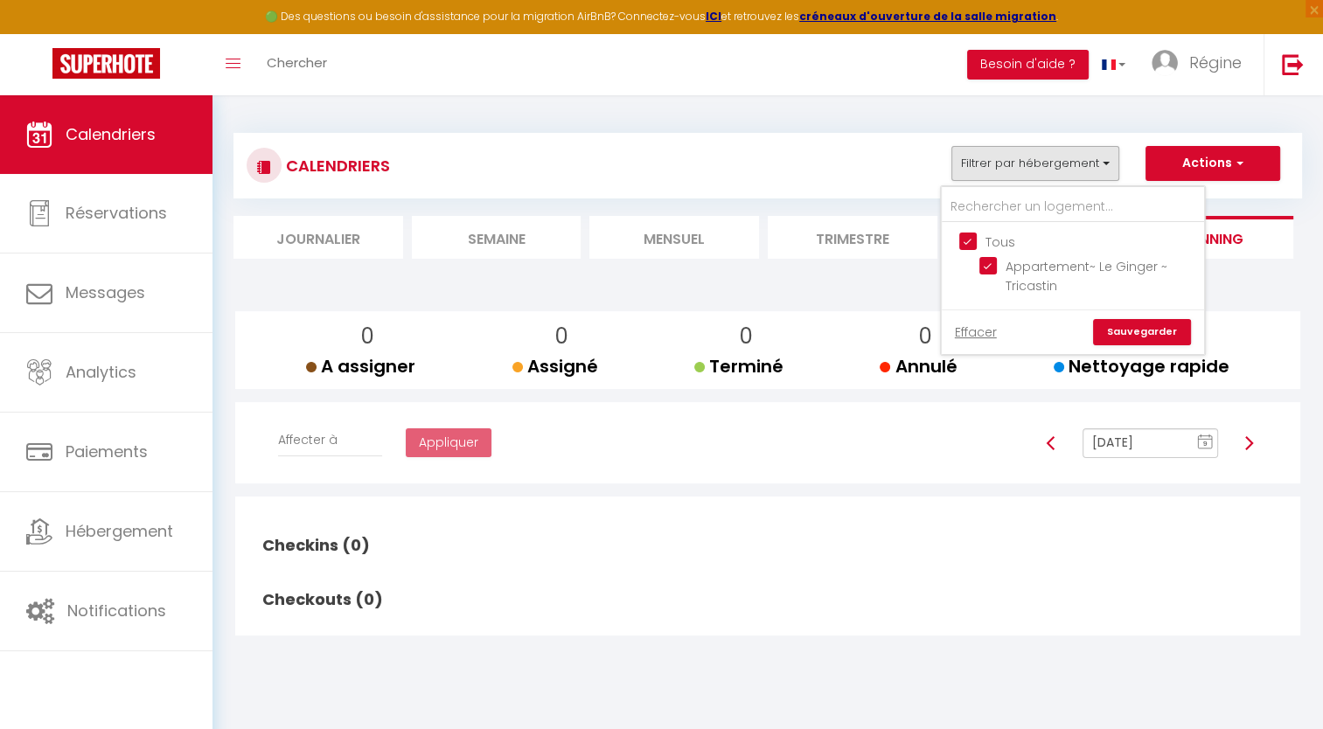
click at [998, 327] on link "Sauvegarder" at bounding box center [1142, 332] width 98 height 26
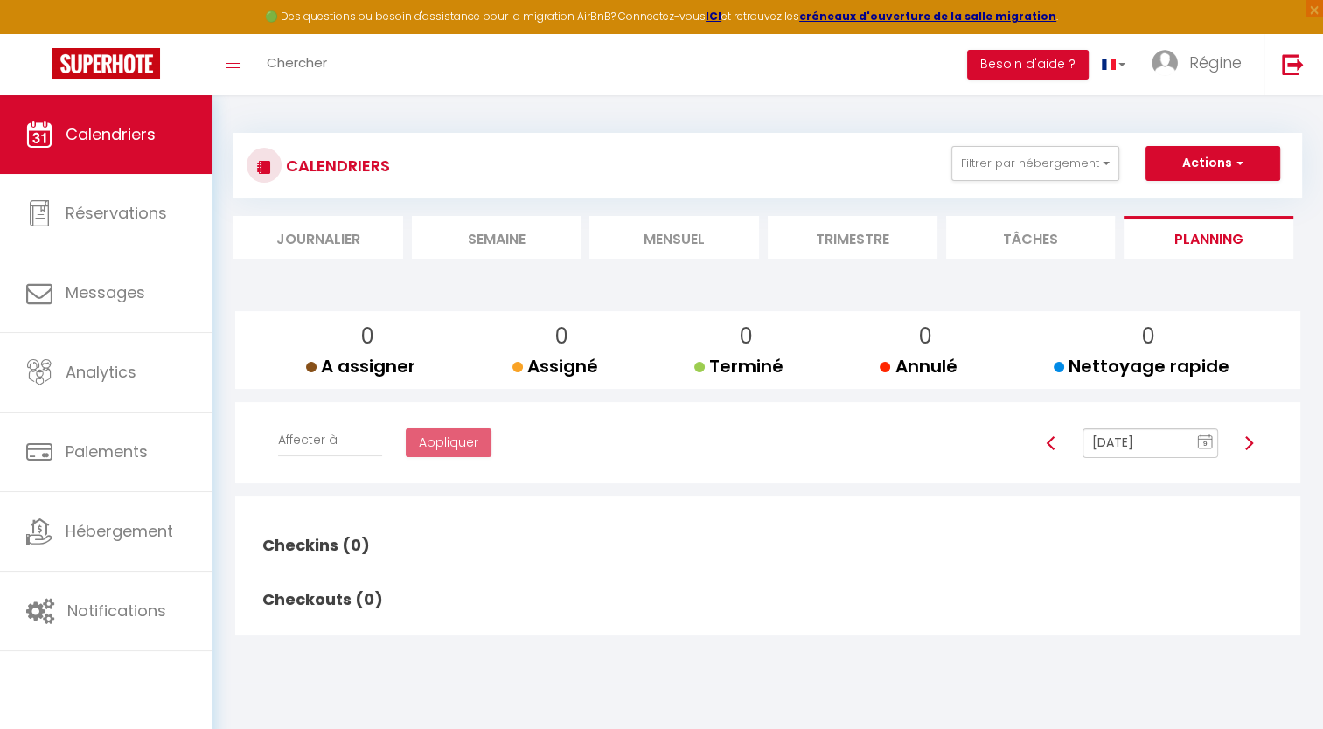
click at [916, 240] on li "Trimestre" at bounding box center [853, 237] width 170 height 43
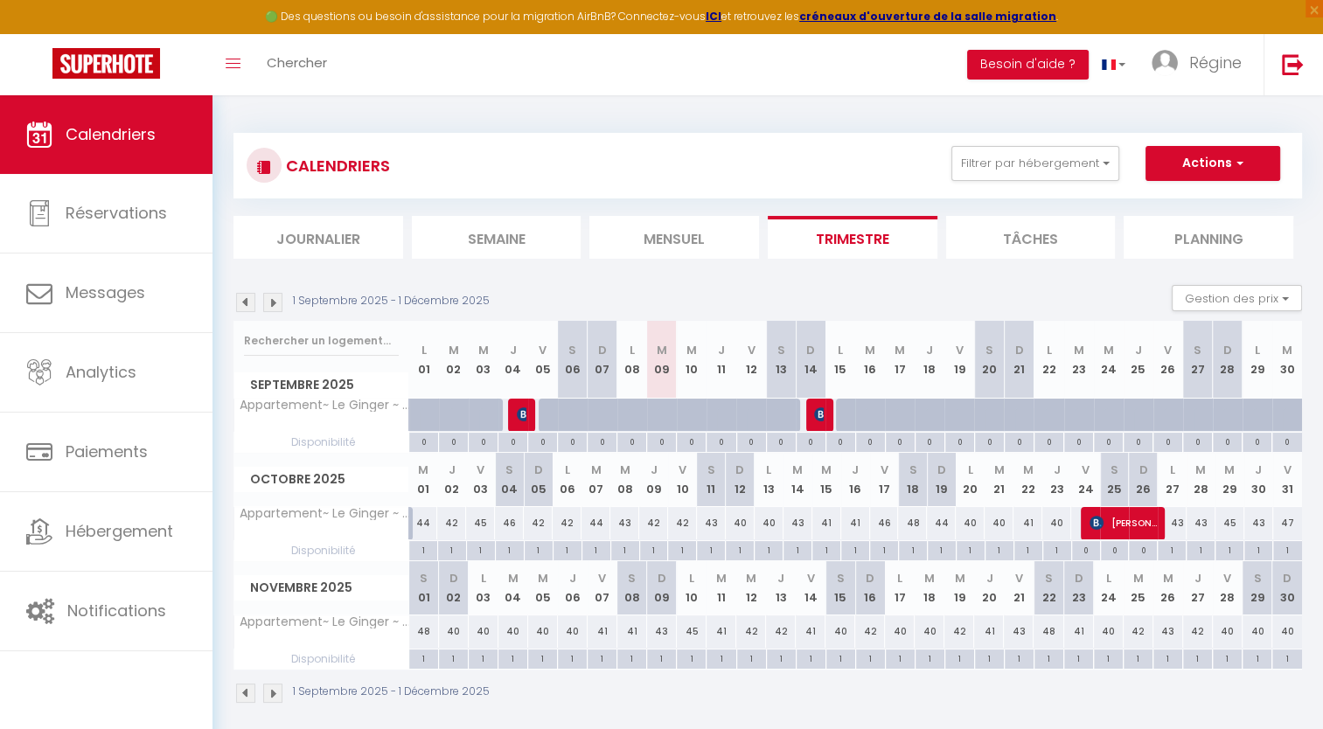
click at [520, 238] on li "Semaine" at bounding box center [497, 237] width 170 height 43
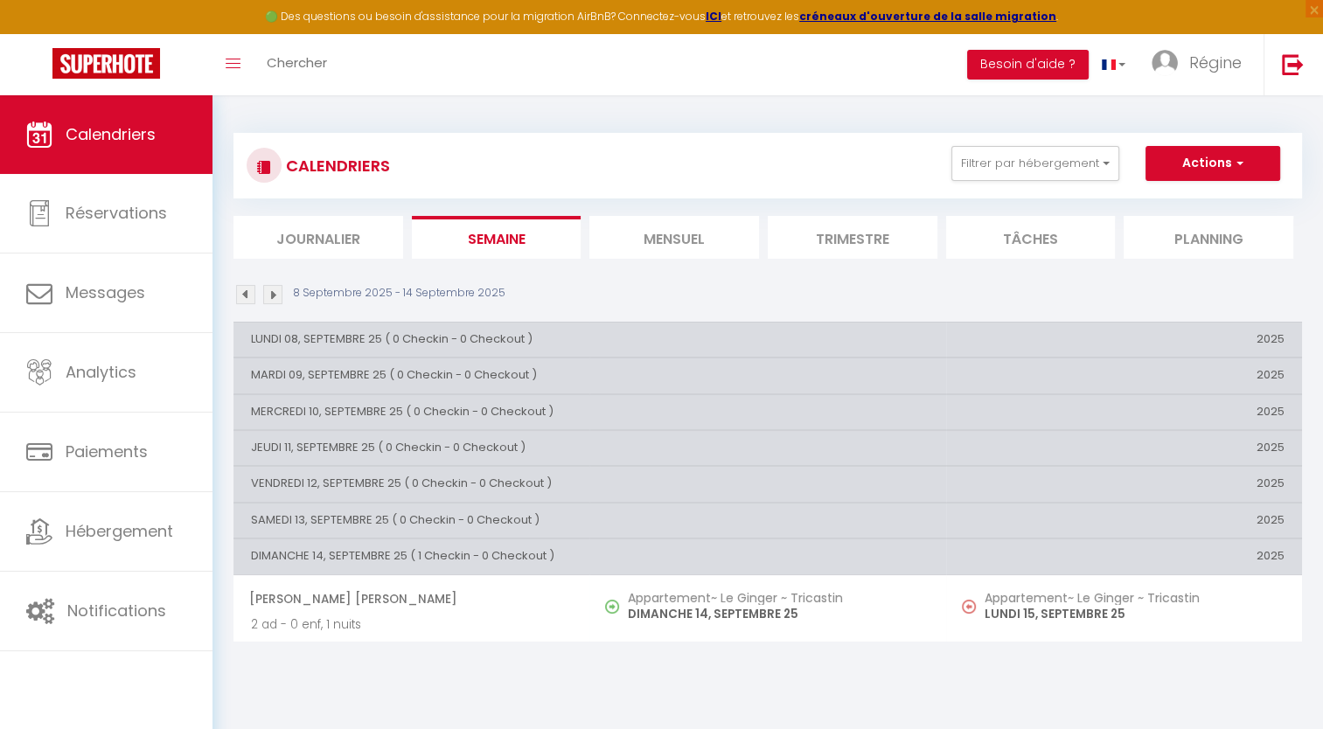
click at [681, 238] on li "Mensuel" at bounding box center [674, 237] width 170 height 43
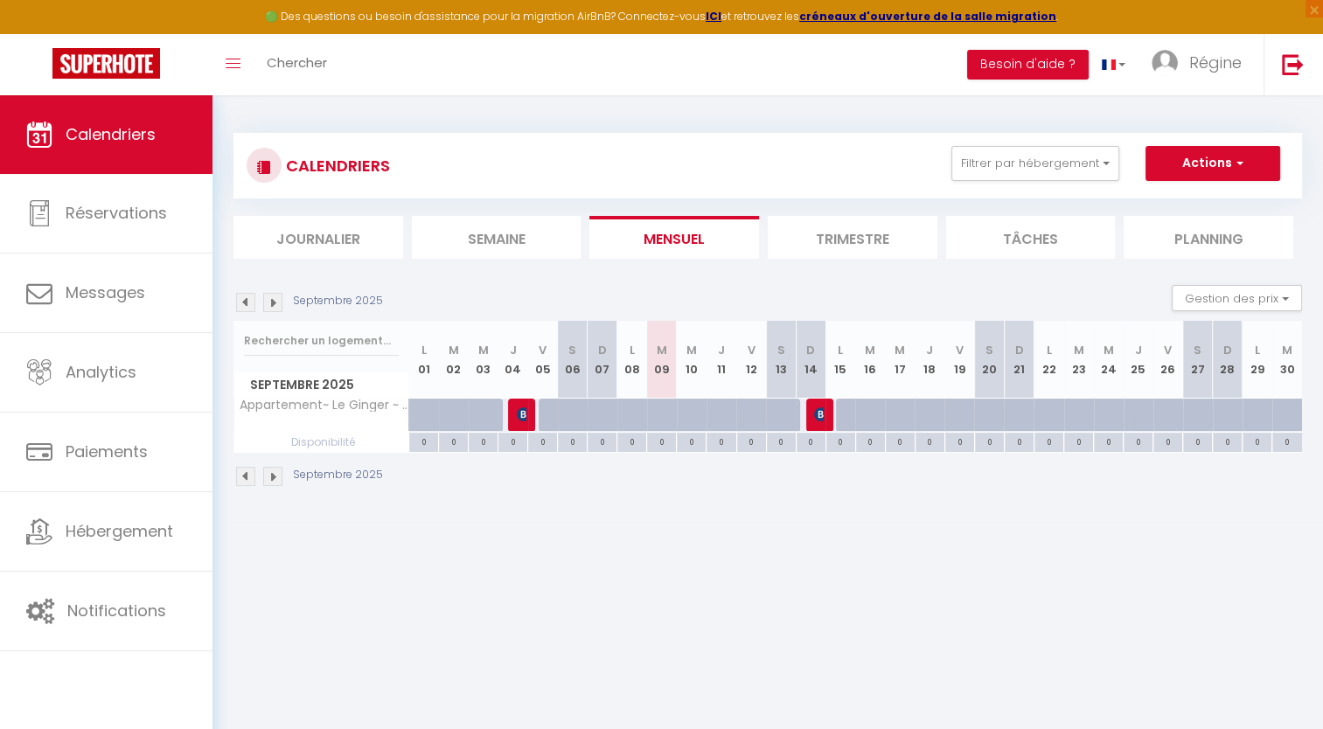
click at [273, 303] on img at bounding box center [272, 302] width 19 height 19
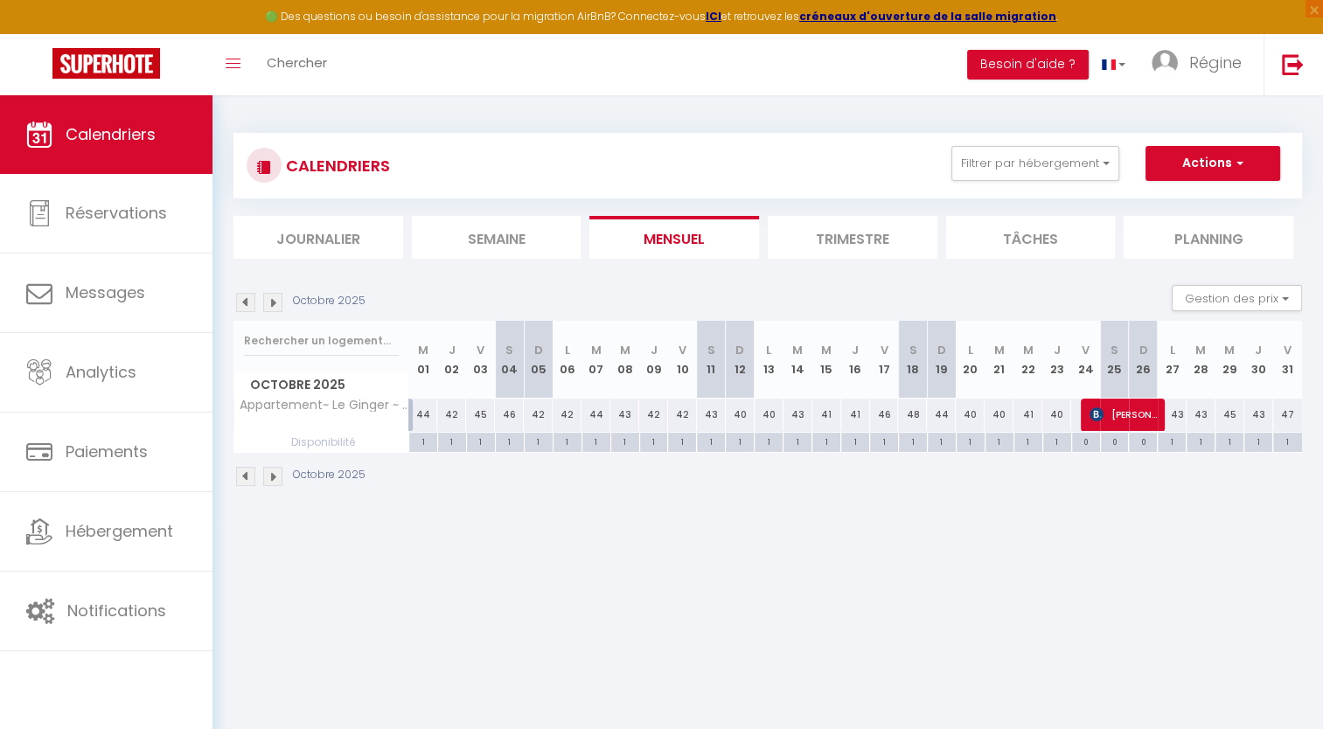
drag, startPoint x: 420, startPoint y: 407, endPoint x: 488, endPoint y: 421, distance: 69.8
click at [488, 421] on tr "Appartement~ Le Ginger ~ Tricastin 44 42 45 46 42 42 44 43 42 42 43" at bounding box center [768, 415] width 1068 height 34
drag, startPoint x: 488, startPoint y: 421, endPoint x: 421, endPoint y: 436, distance: 68.1
click at [421, 436] on div "1" at bounding box center [423, 441] width 28 height 17
select select "1"
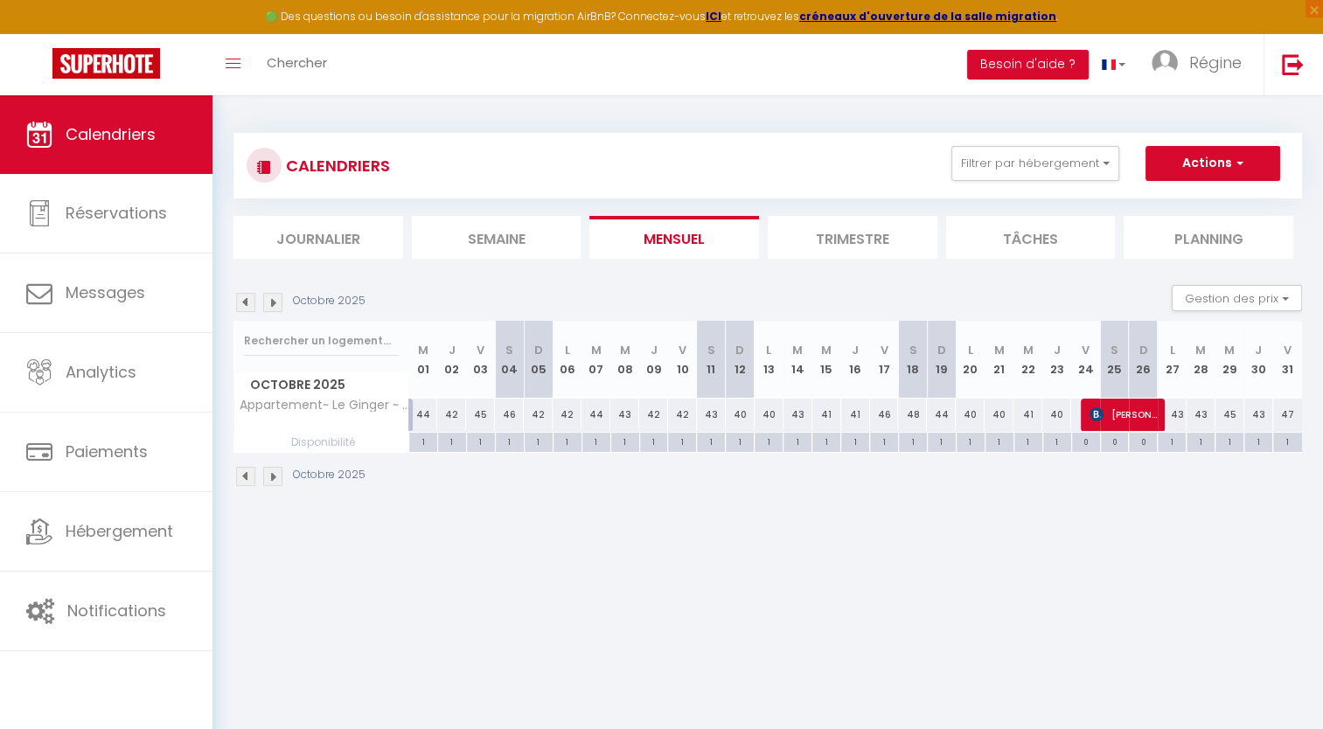
type input "Mer 01 Octobre 2025"
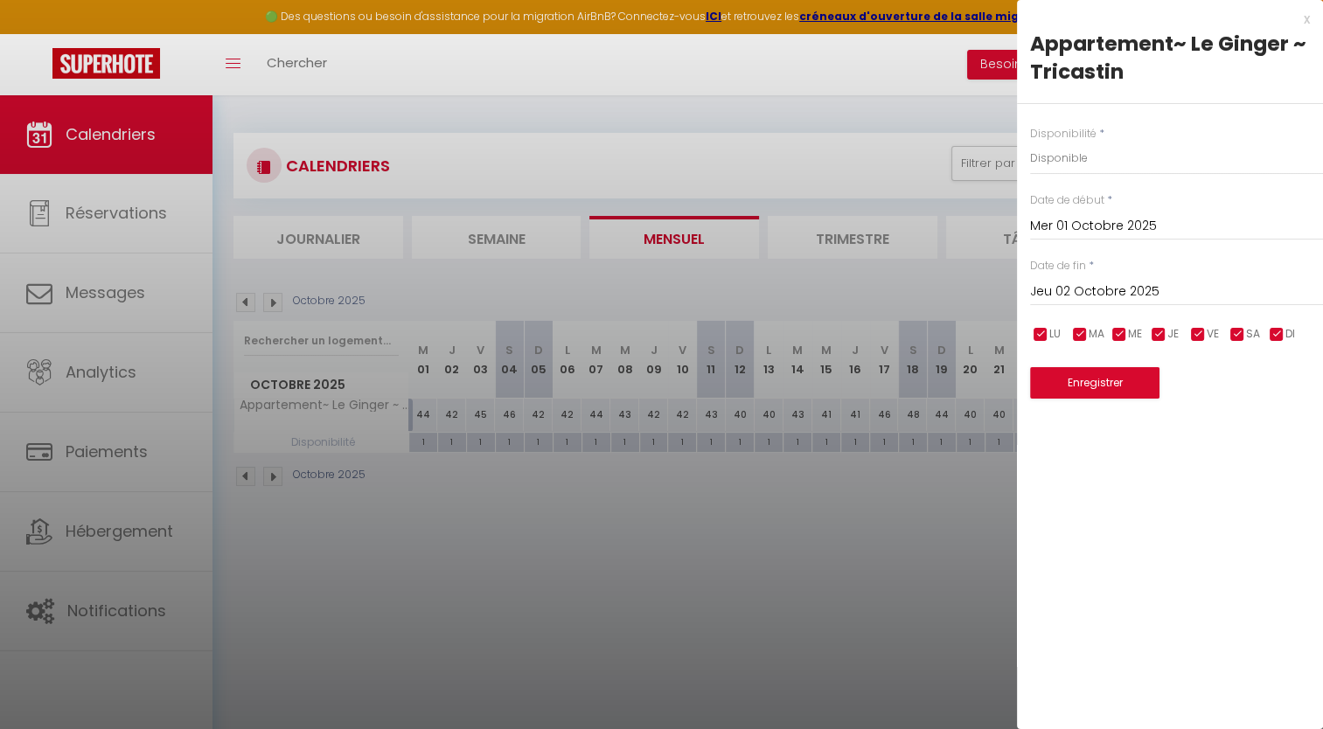
click at [998, 292] on input "Jeu 02 Octobre 2025" at bounding box center [1176, 292] width 293 height 23
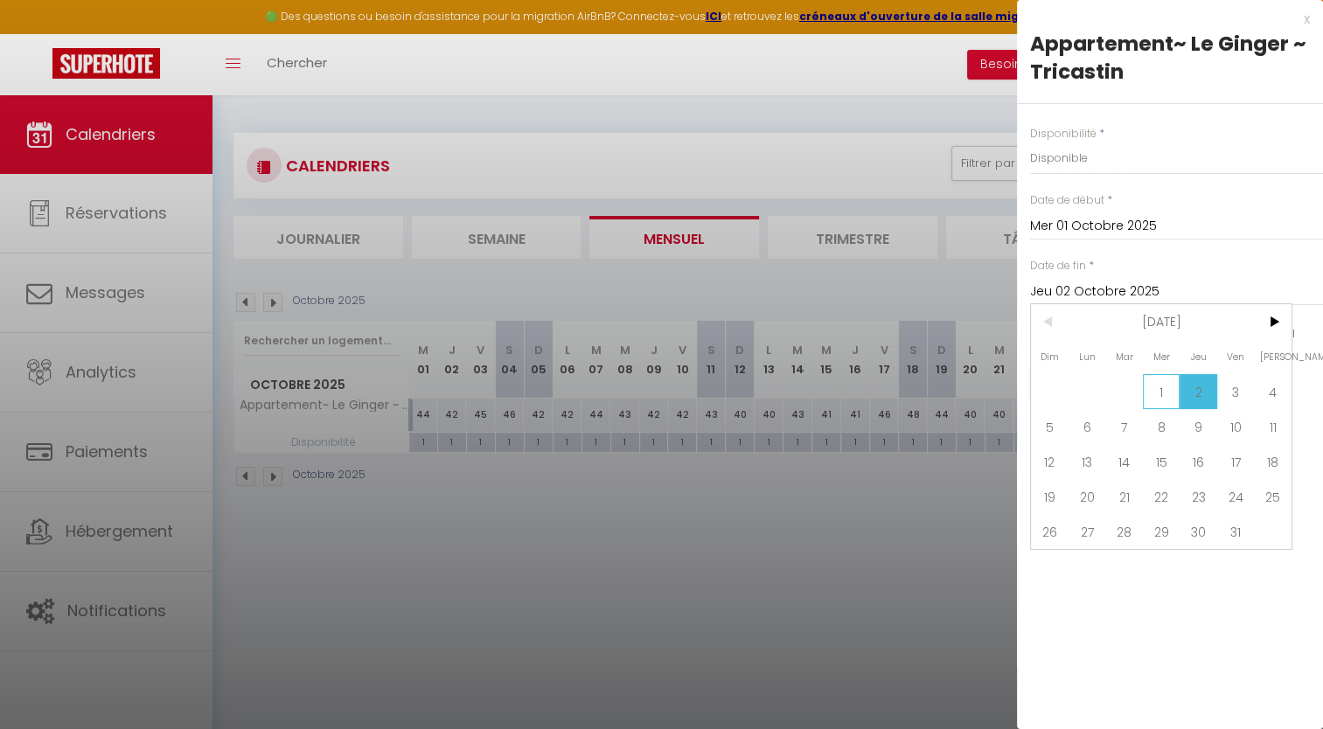
click at [998, 391] on span "1" at bounding box center [1162, 391] width 38 height 35
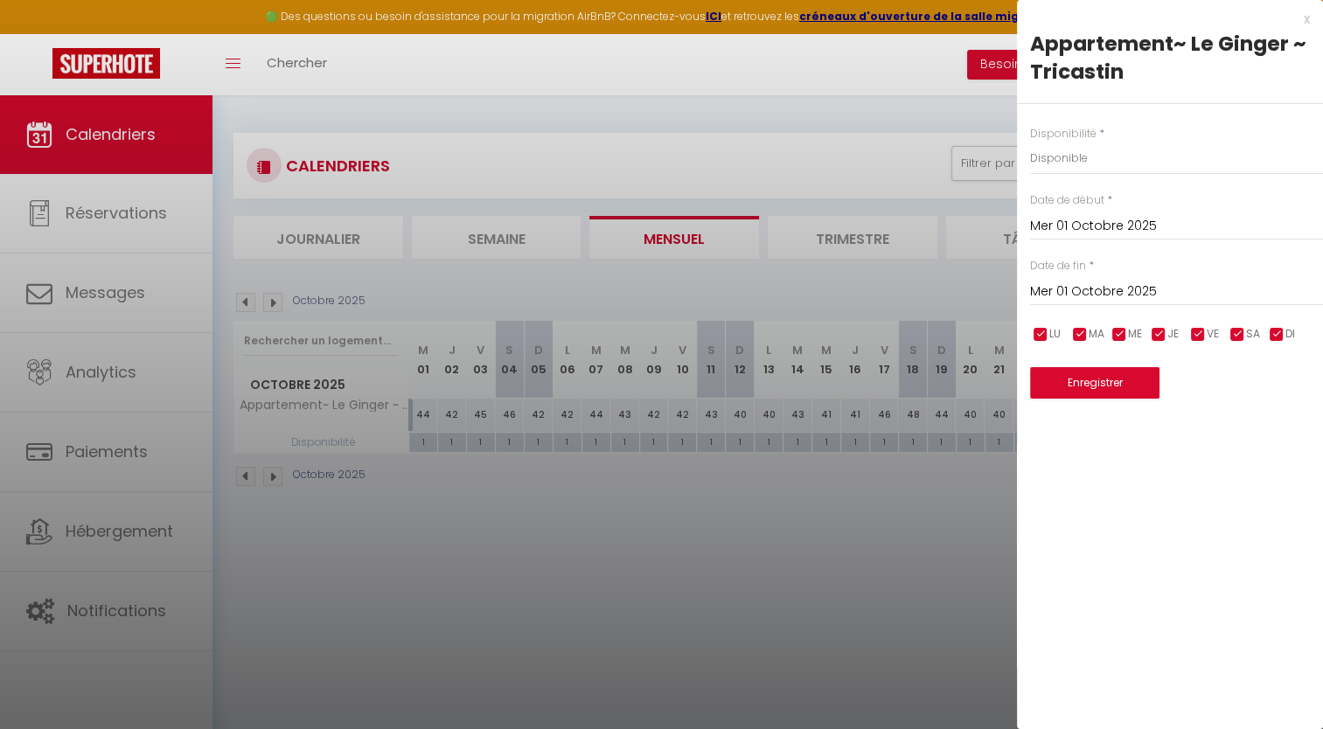
click at [998, 233] on input "Mer 01 Octobre 2025" at bounding box center [1176, 226] width 293 height 23
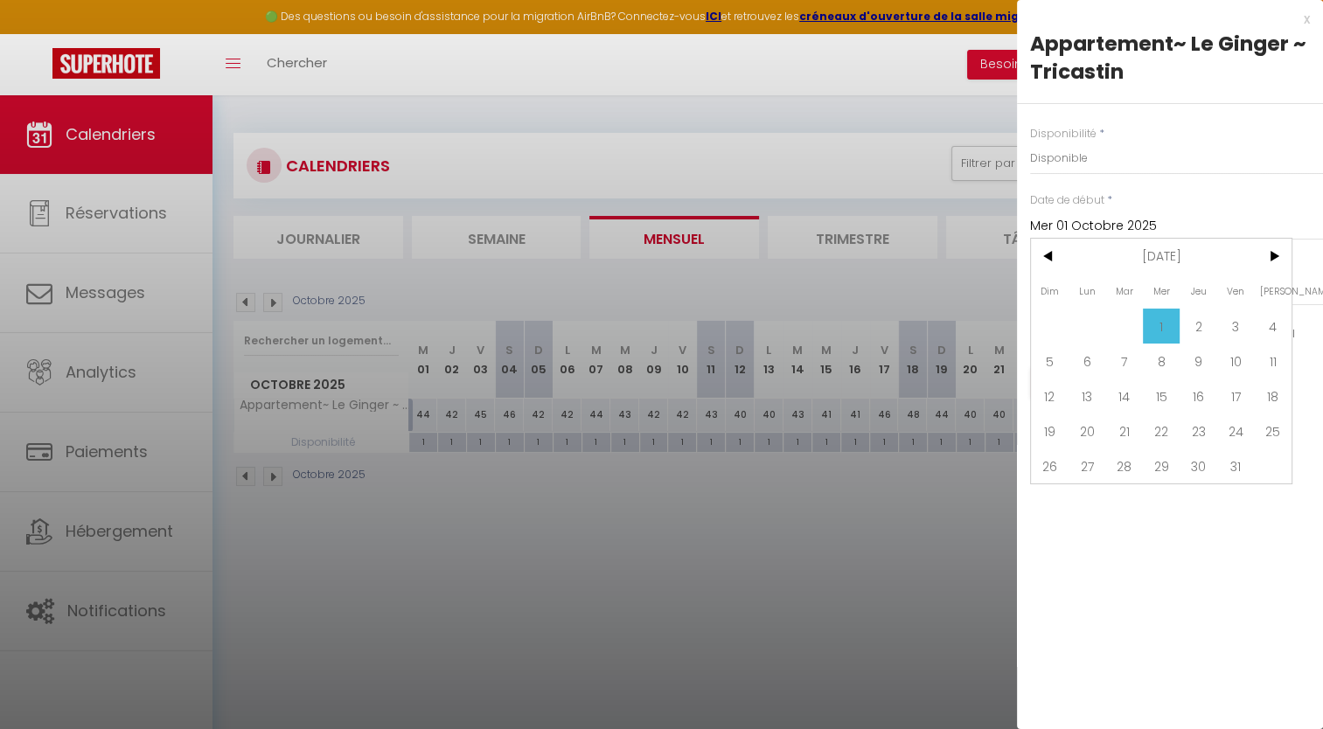
click at [998, 199] on div "Date de début * Mer 01 Octobre 2025 < Oct 2025 > Dim Lun Mar Mer Jeu Ven Sam 1 …" at bounding box center [1176, 216] width 293 height 48
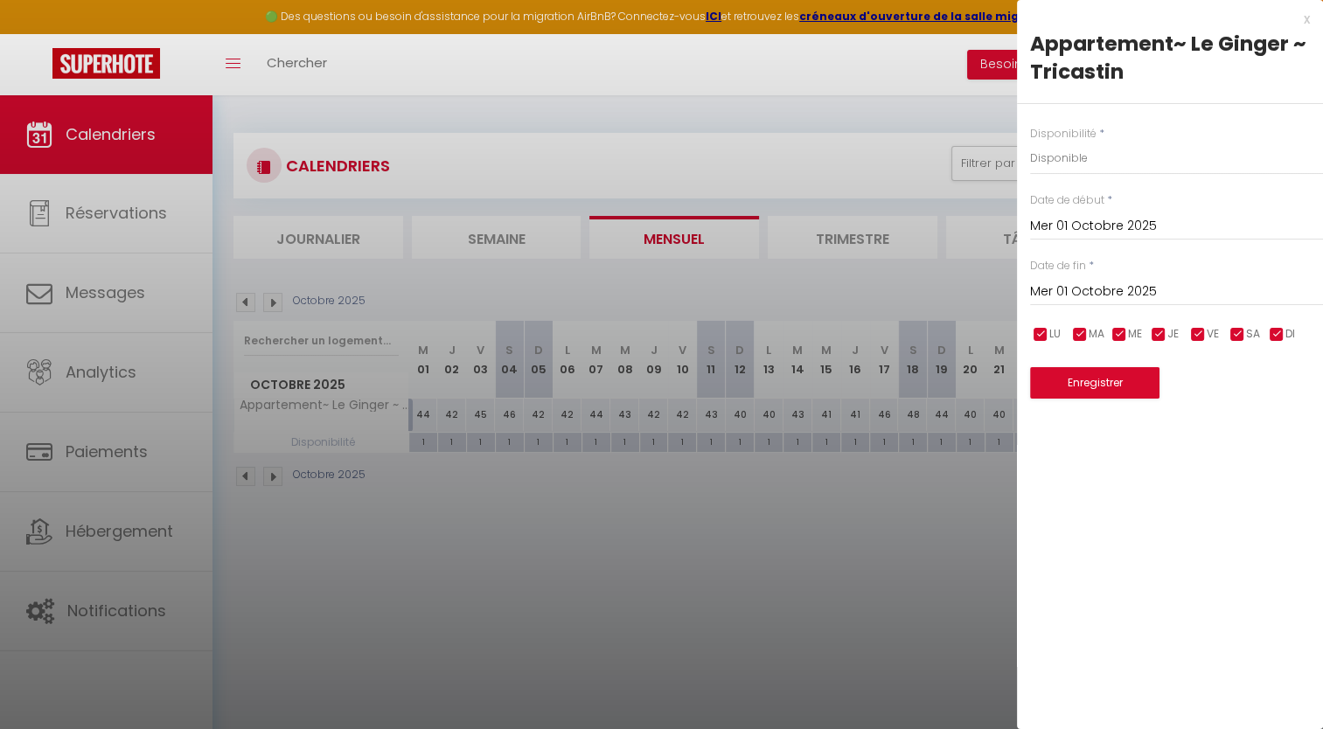
click at [998, 287] on input "Mer 01 Octobre 2025" at bounding box center [1176, 292] width 293 height 23
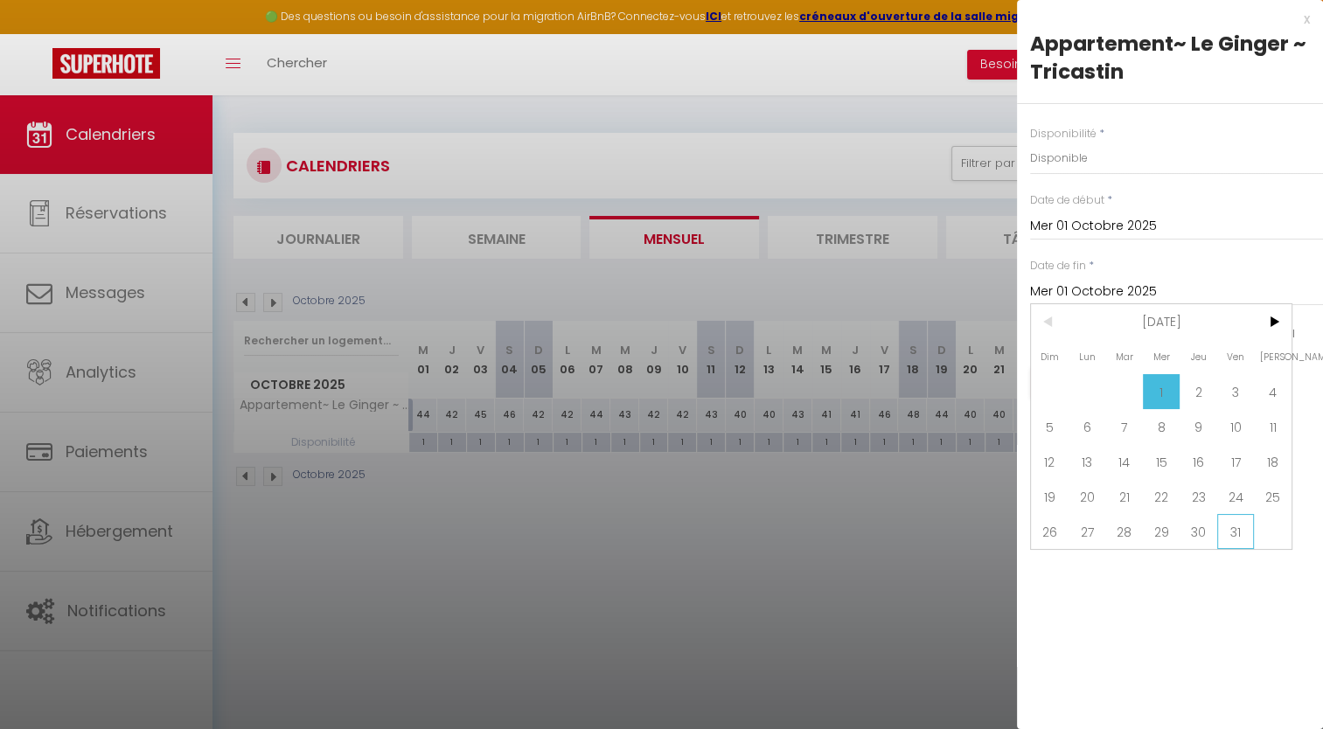
click at [998, 526] on span "31" at bounding box center [1236, 531] width 38 height 35
type input "Ven 31 Octobre 2025"
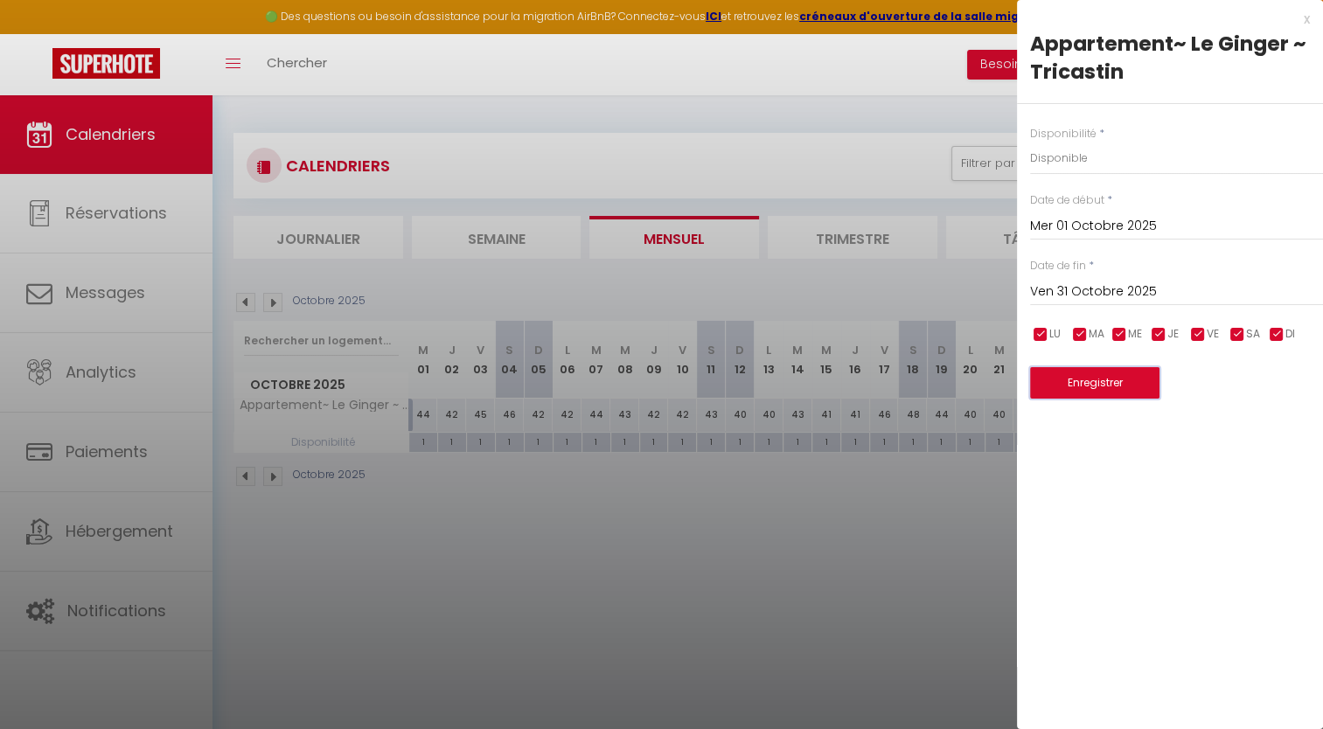
click at [998, 383] on button "Enregistrer" at bounding box center [1094, 382] width 129 height 31
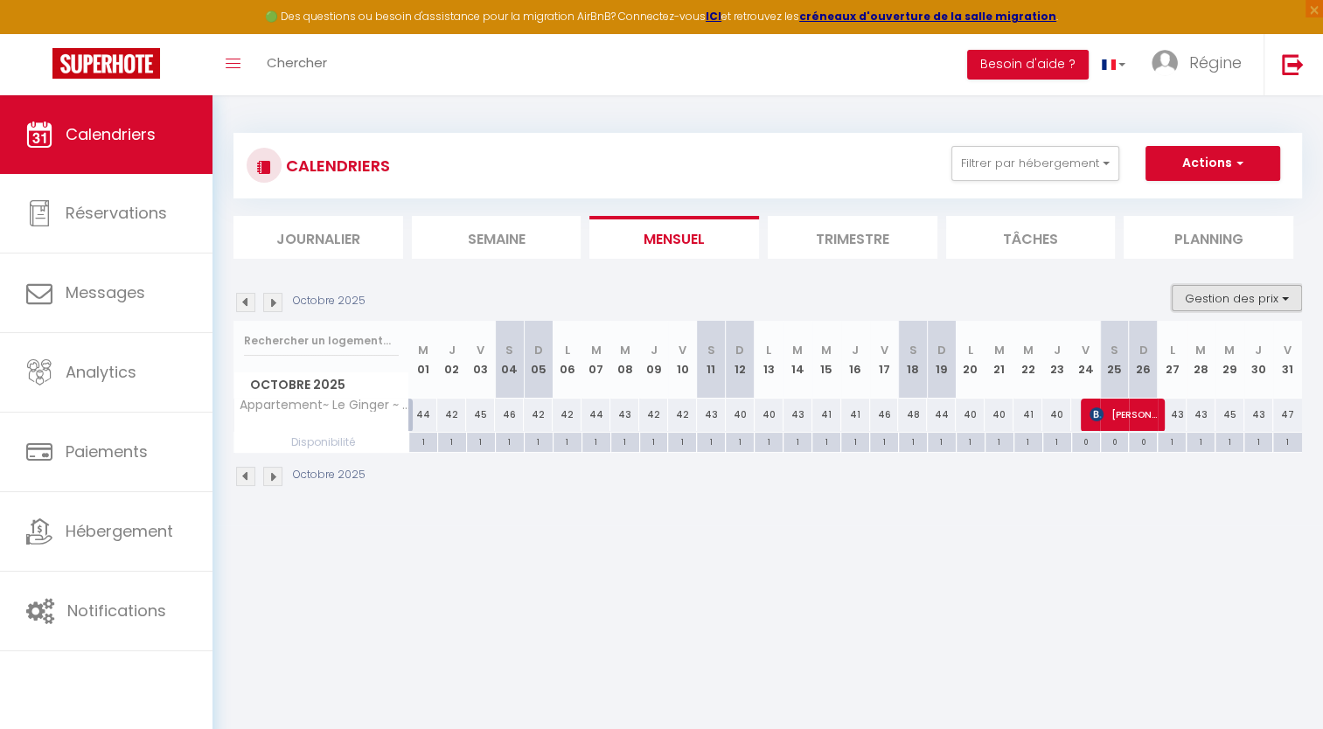
click at [998, 295] on button "Gestion des prix" at bounding box center [1237, 298] width 130 height 26
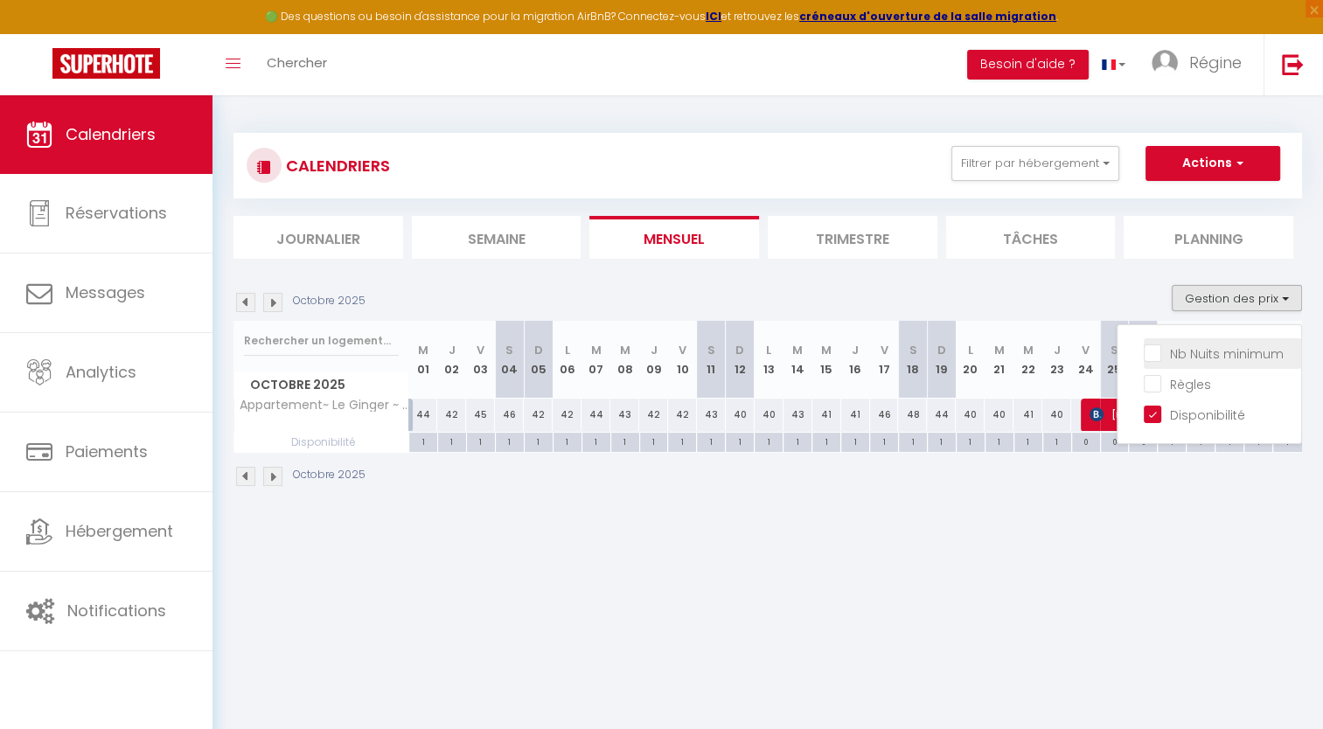
click at [998, 358] on input "Nb Nuits minimum" at bounding box center [1222, 352] width 157 height 17
checkbox input "true"
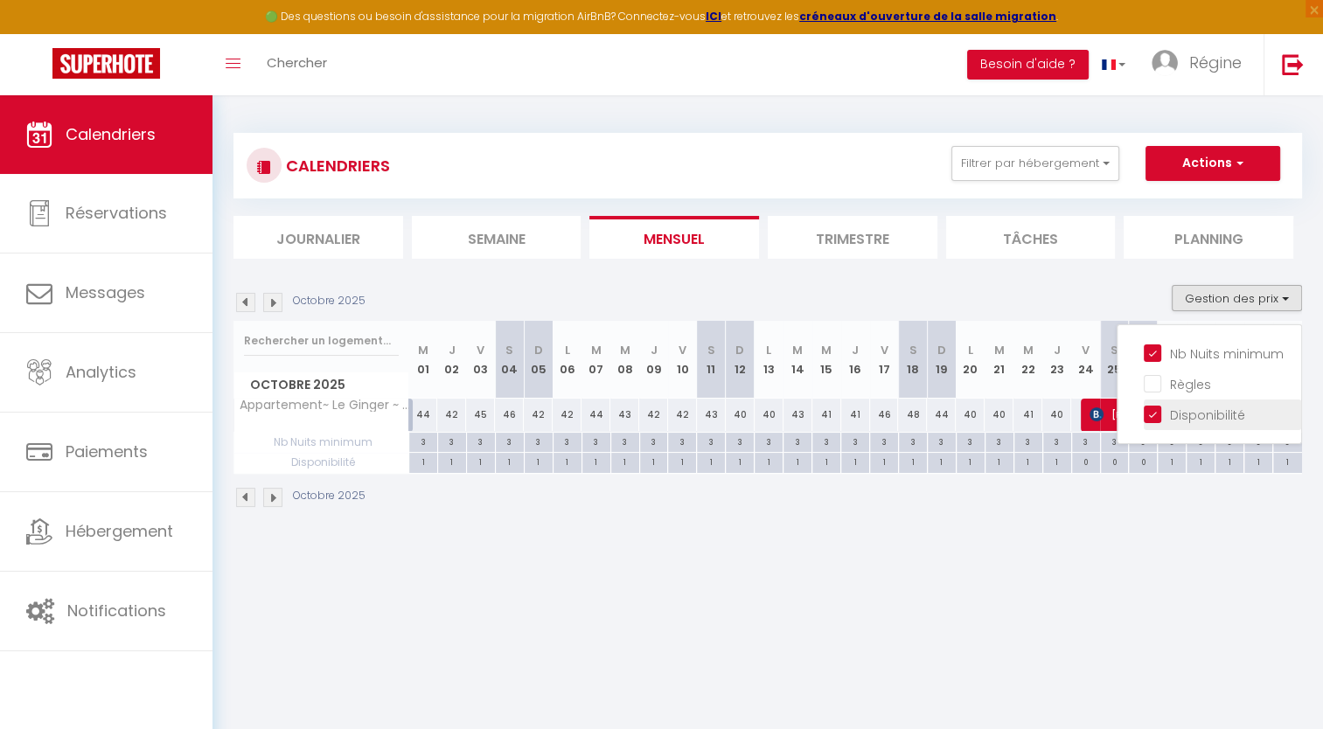
click at [998, 411] on input "Disponibilité" at bounding box center [1222, 413] width 157 height 17
checkbox input "false"
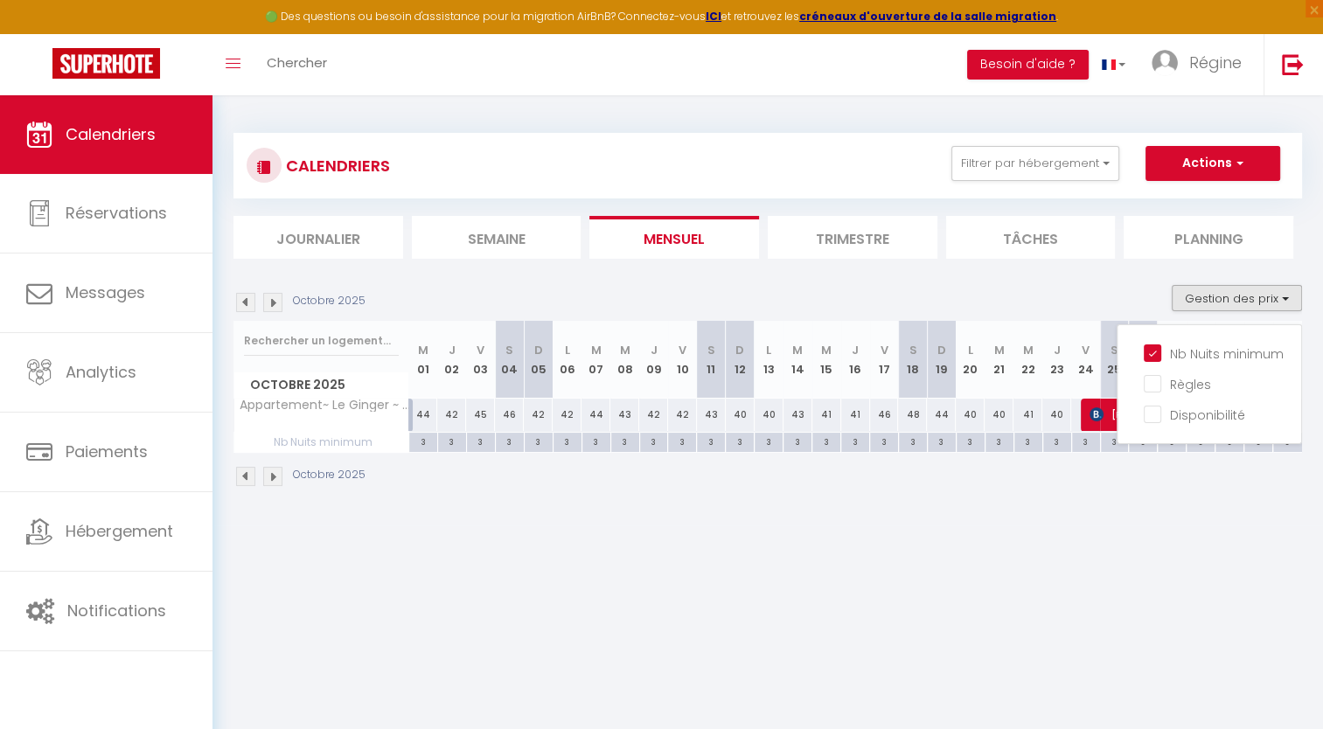
click at [418, 440] on div "3" at bounding box center [423, 441] width 28 height 17
type input "3"
type input "Mer 01 Octobre 2025"
type input "Jeu 02 Octobre 2025"
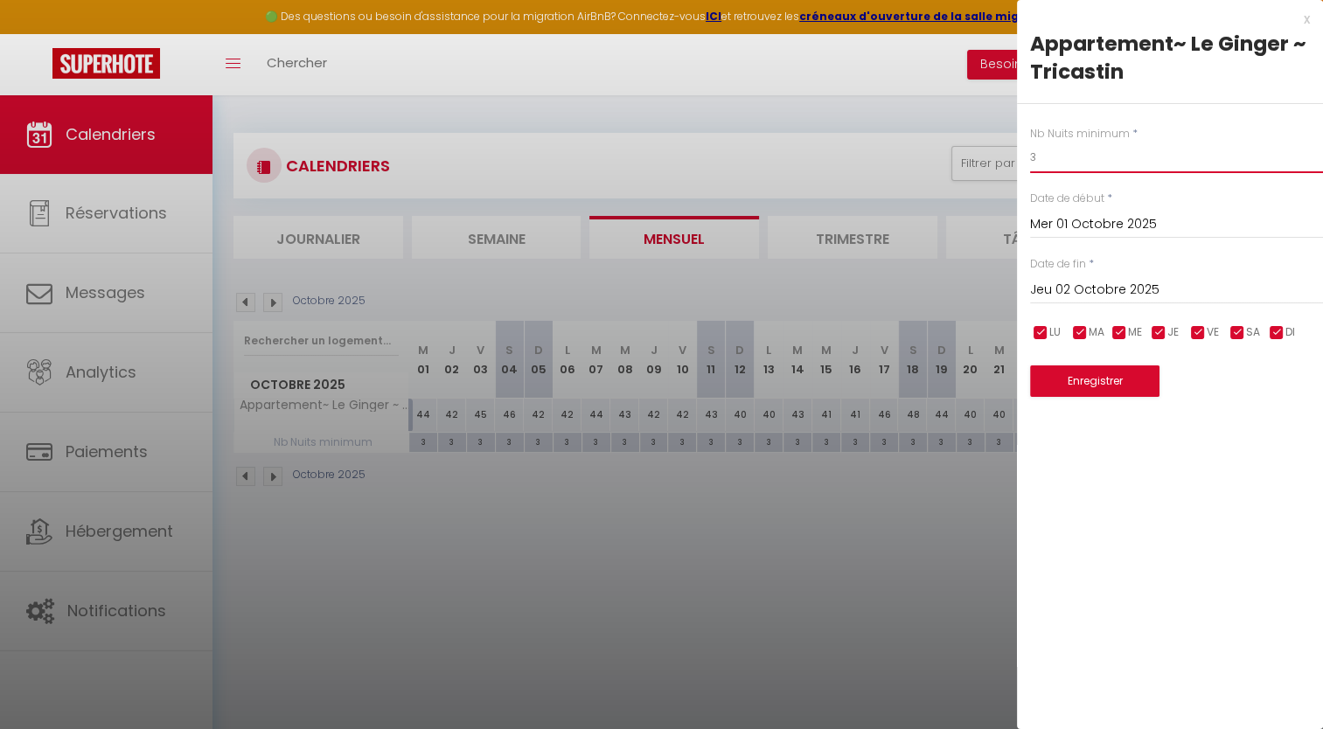
click at [998, 154] on input "3" at bounding box center [1176, 157] width 293 height 31
type input "2"
click at [998, 283] on input "Jeu 02 Octobre 2025" at bounding box center [1176, 290] width 293 height 23
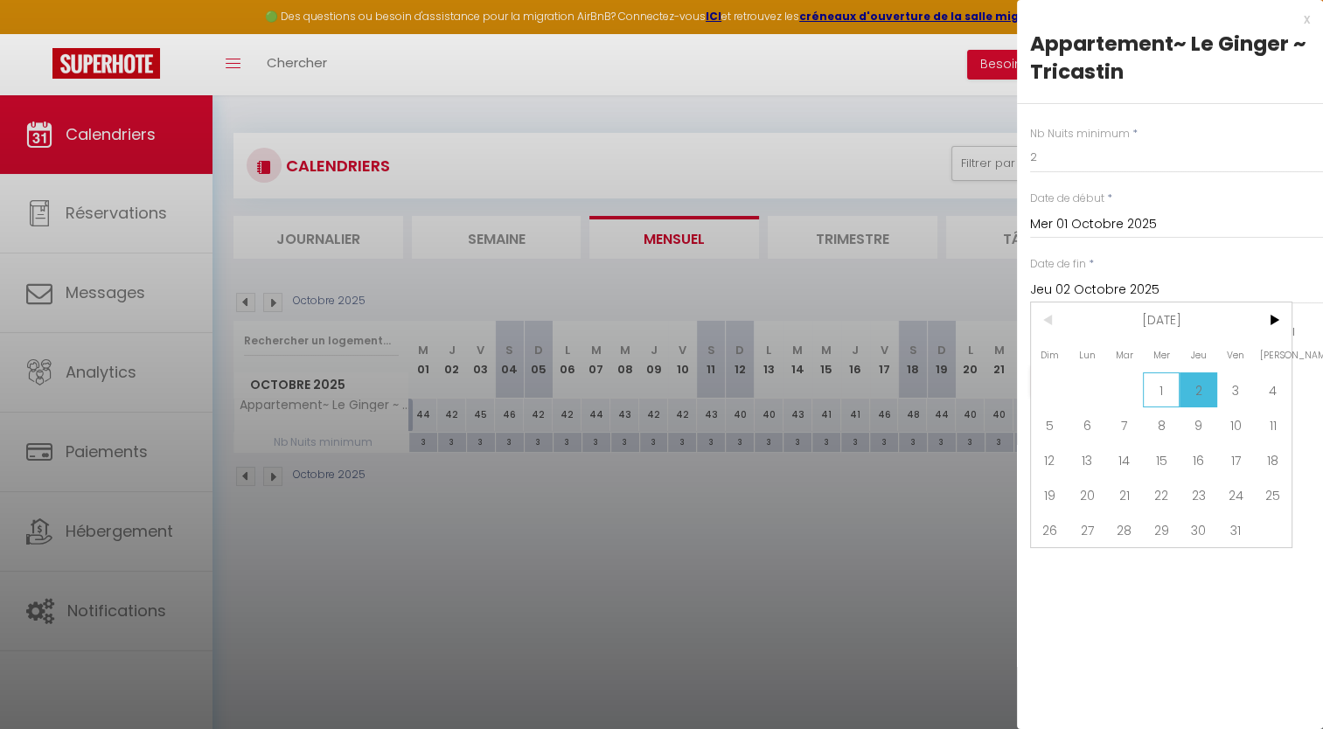
click at [998, 389] on span "1" at bounding box center [1162, 389] width 38 height 35
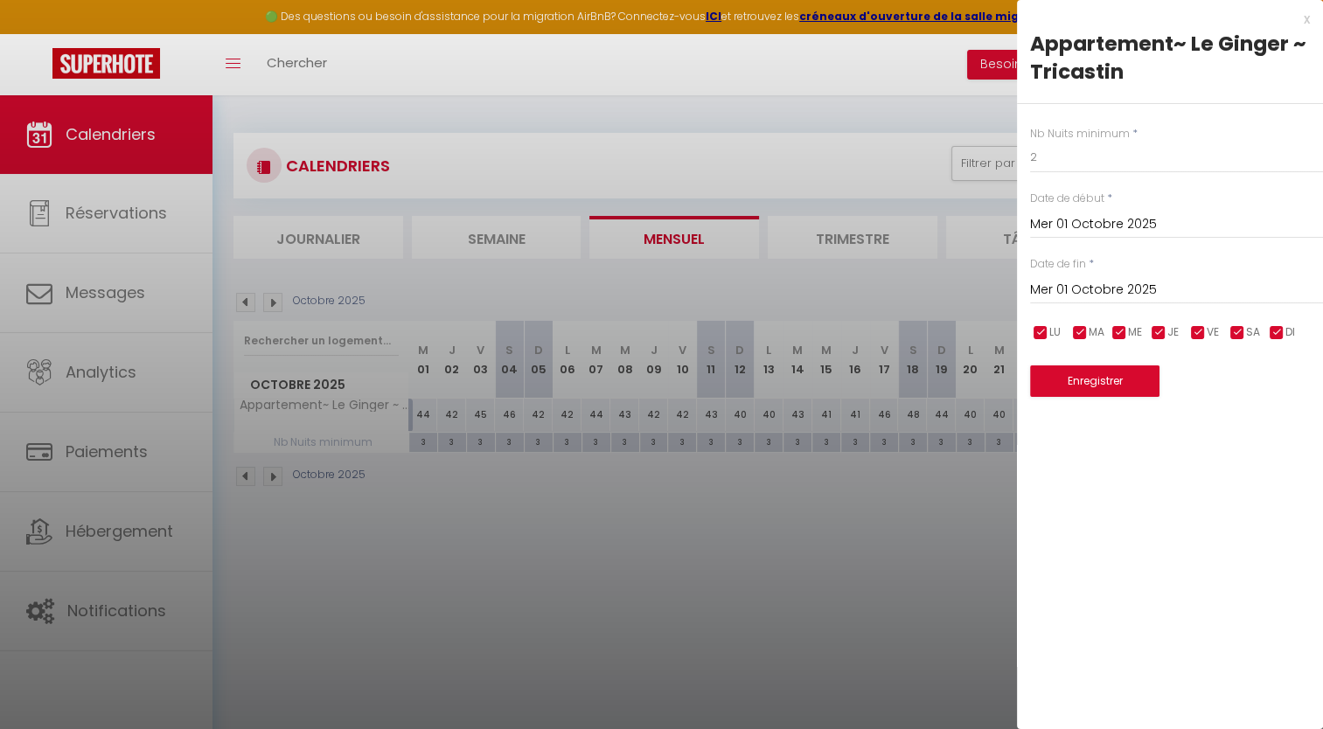
click at [998, 287] on input "Mer 01 Octobre 2025" at bounding box center [1176, 290] width 293 height 23
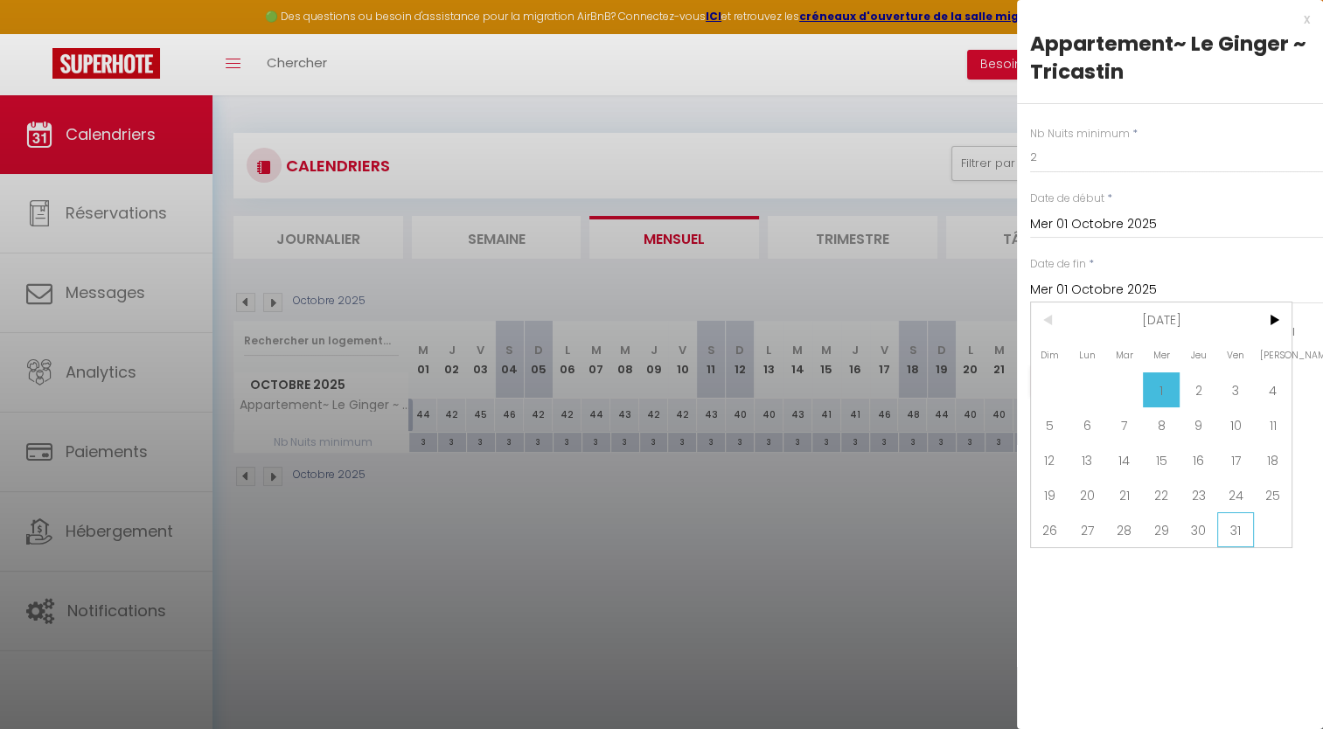
click at [998, 521] on span "31" at bounding box center [1236, 529] width 38 height 35
type input "Ven 31 Octobre 2025"
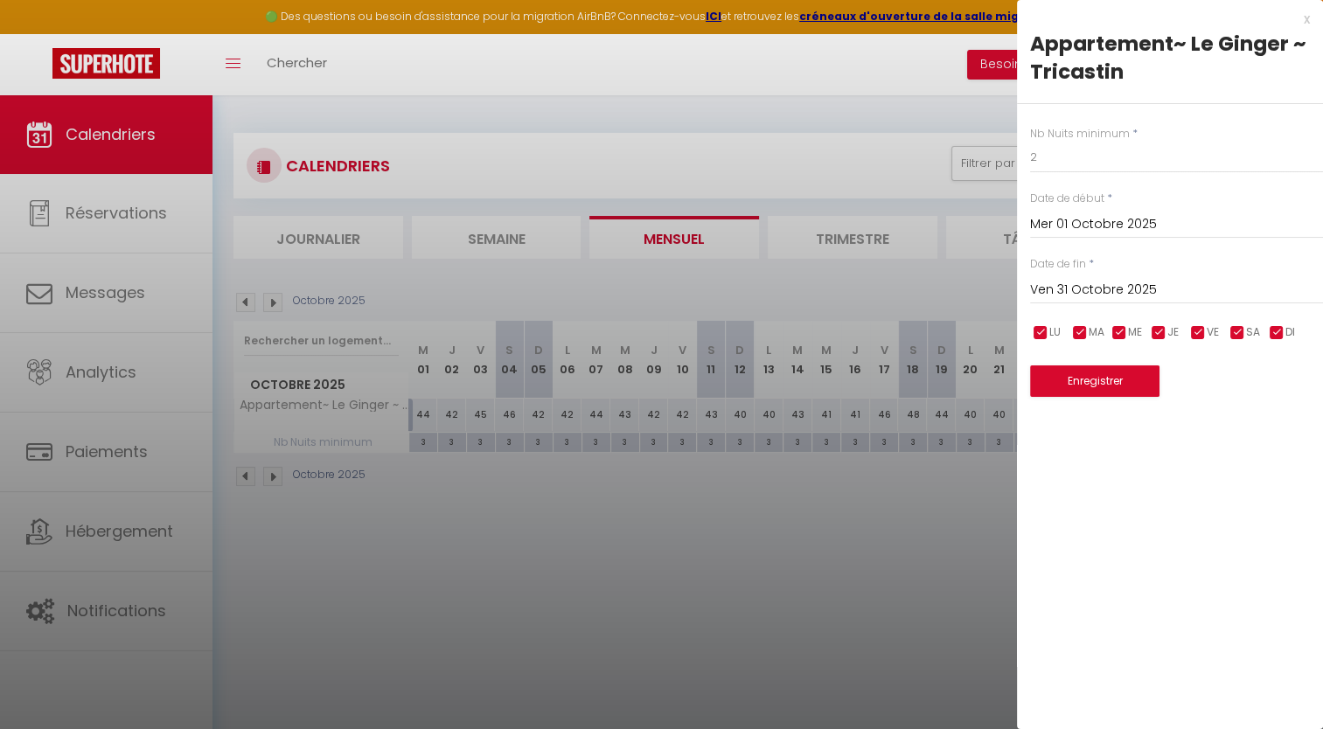
click at [998, 282] on input "Ven 31 Octobre 2025" at bounding box center [1176, 290] width 293 height 23
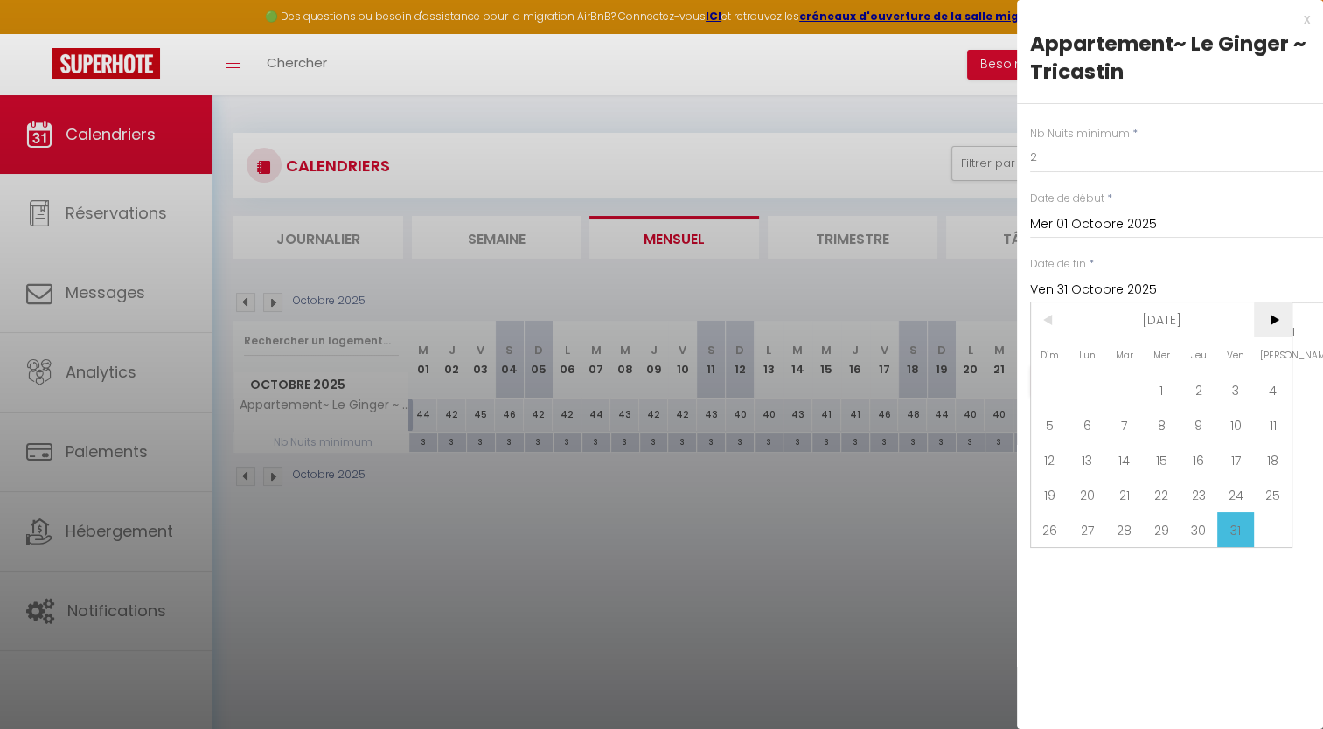
click at [998, 315] on span ">" at bounding box center [1273, 320] width 38 height 35
click at [998, 322] on span "<" at bounding box center [1050, 320] width 38 height 35
click at [998, 539] on span "31" at bounding box center [1236, 529] width 38 height 35
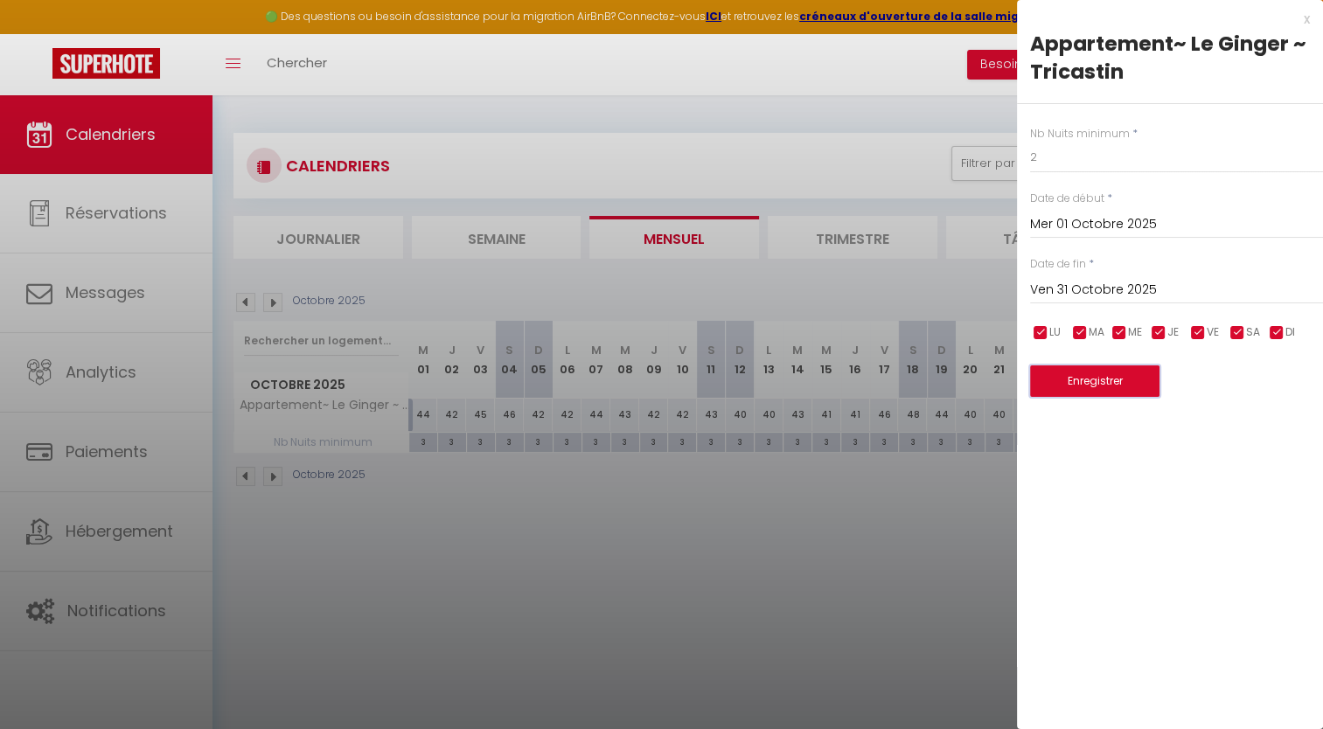
click at [998, 390] on button "Enregistrer" at bounding box center [1094, 380] width 129 height 31
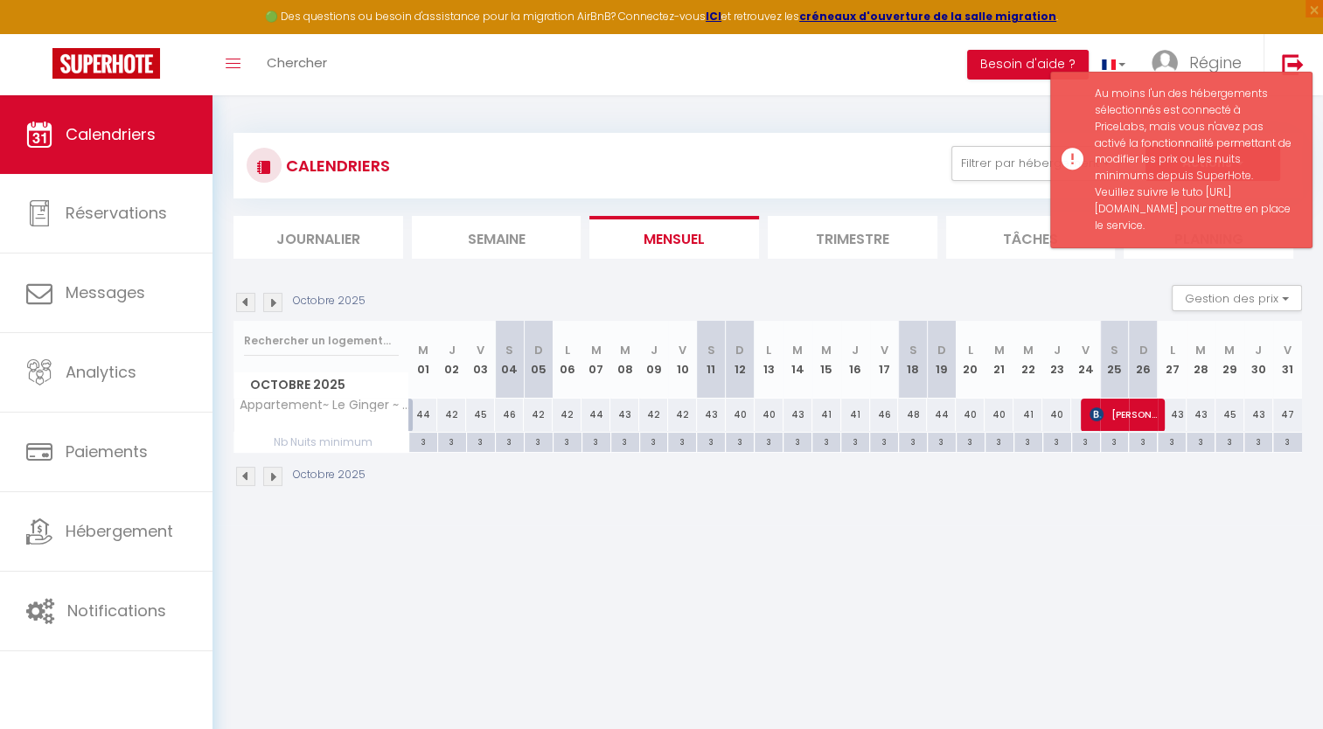
click at [273, 296] on img at bounding box center [272, 302] width 19 height 19
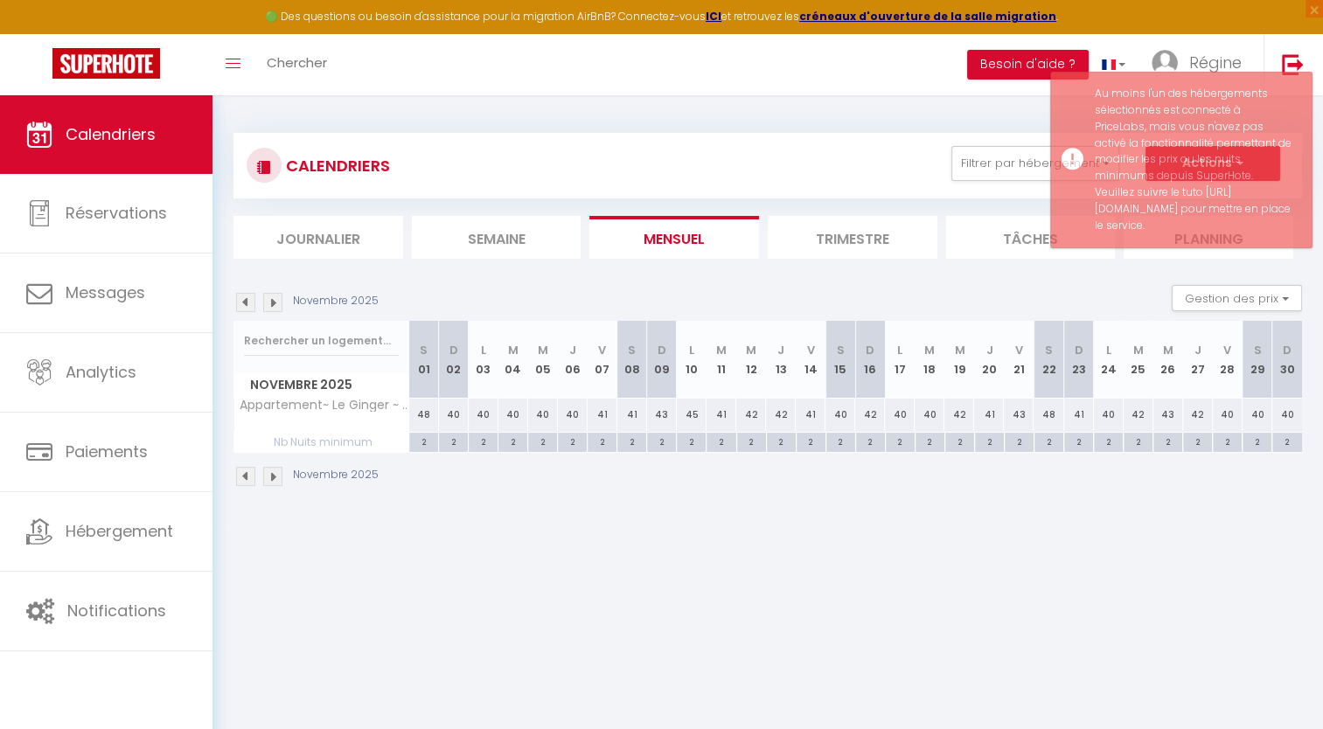
click at [273, 296] on img at bounding box center [272, 302] width 19 height 19
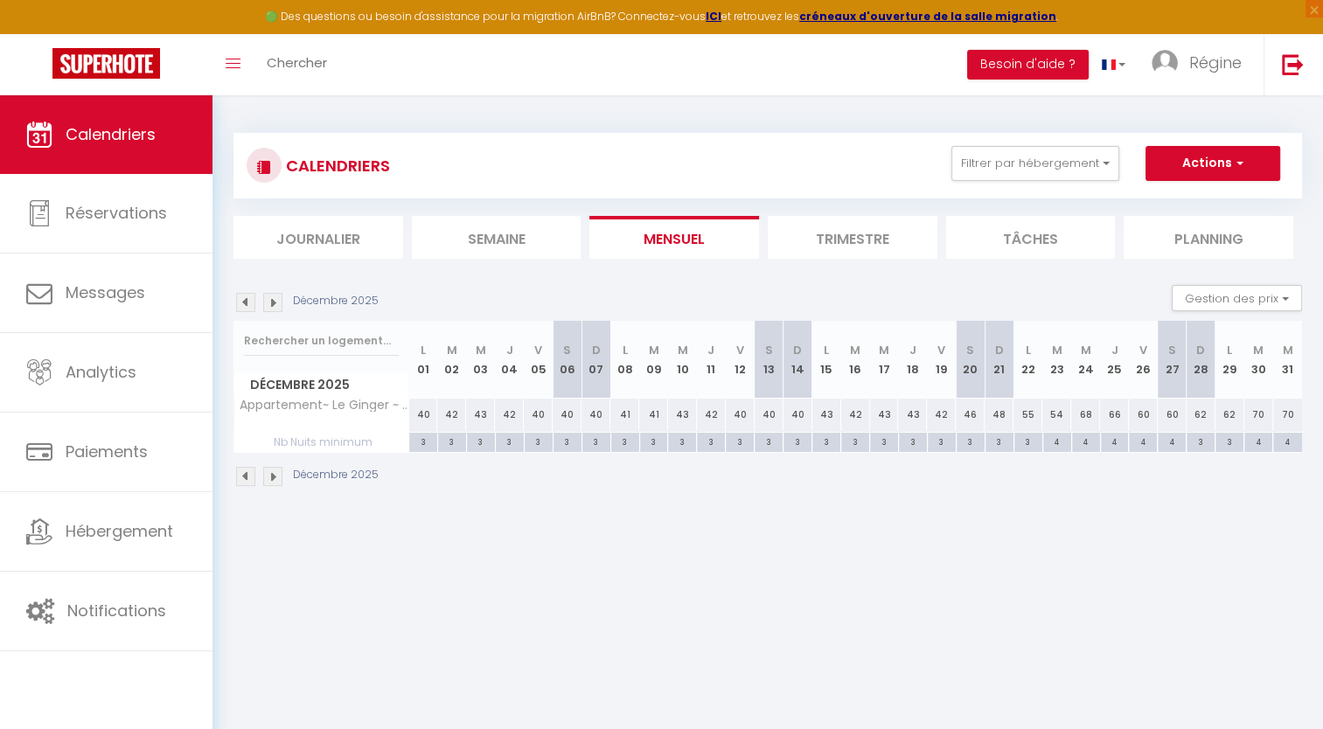
click at [420, 442] on div "3" at bounding box center [423, 441] width 28 height 17
type input "3"
type input "Lun 01 Décembre 2025"
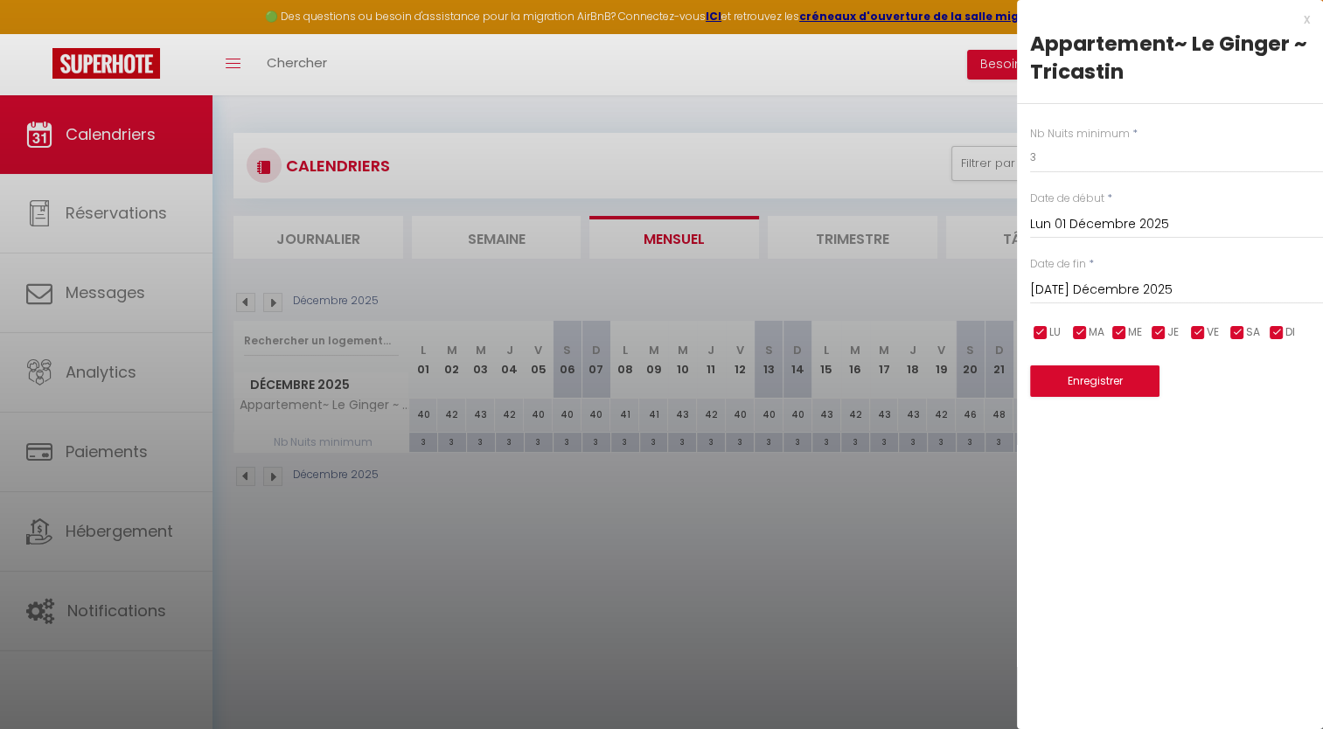
click at [998, 286] on input "Mar 02 Décembre 2025" at bounding box center [1176, 290] width 293 height 23
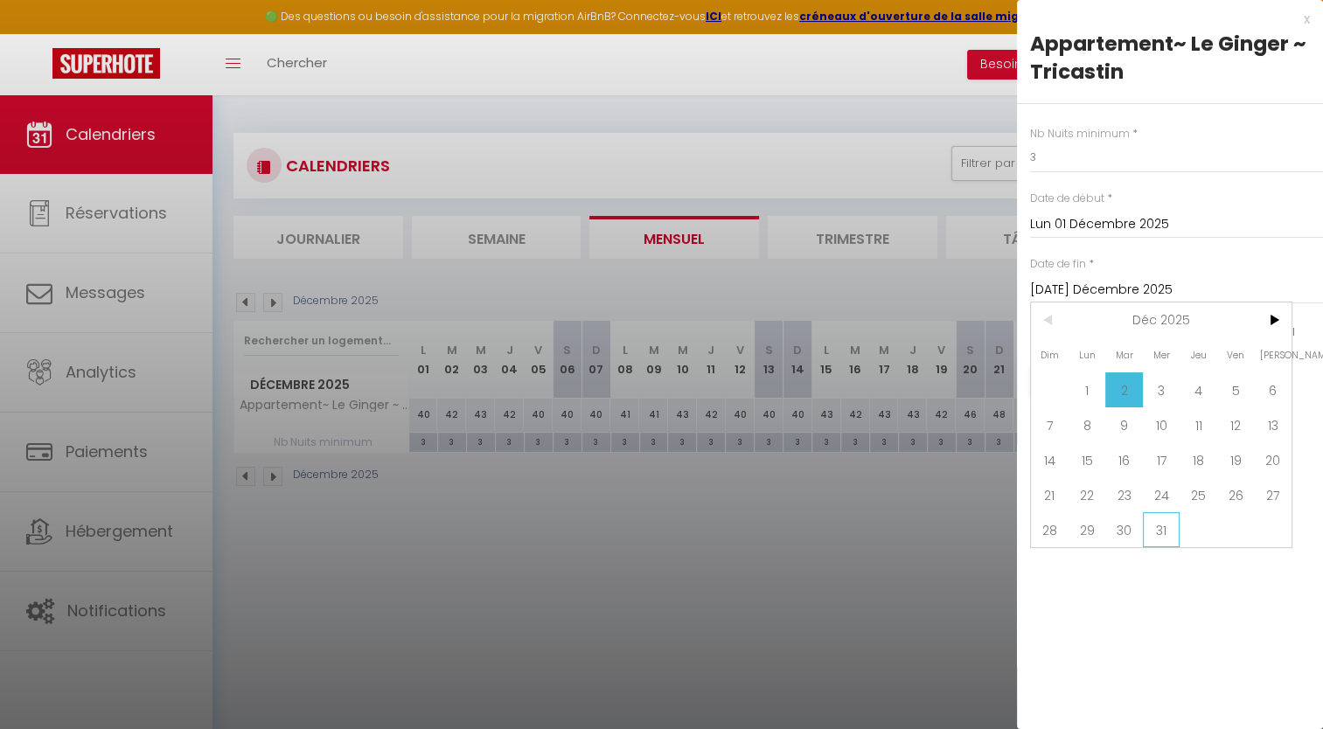
click at [998, 526] on span "31" at bounding box center [1162, 529] width 38 height 35
type input "Mer 31 Décembre 2025"
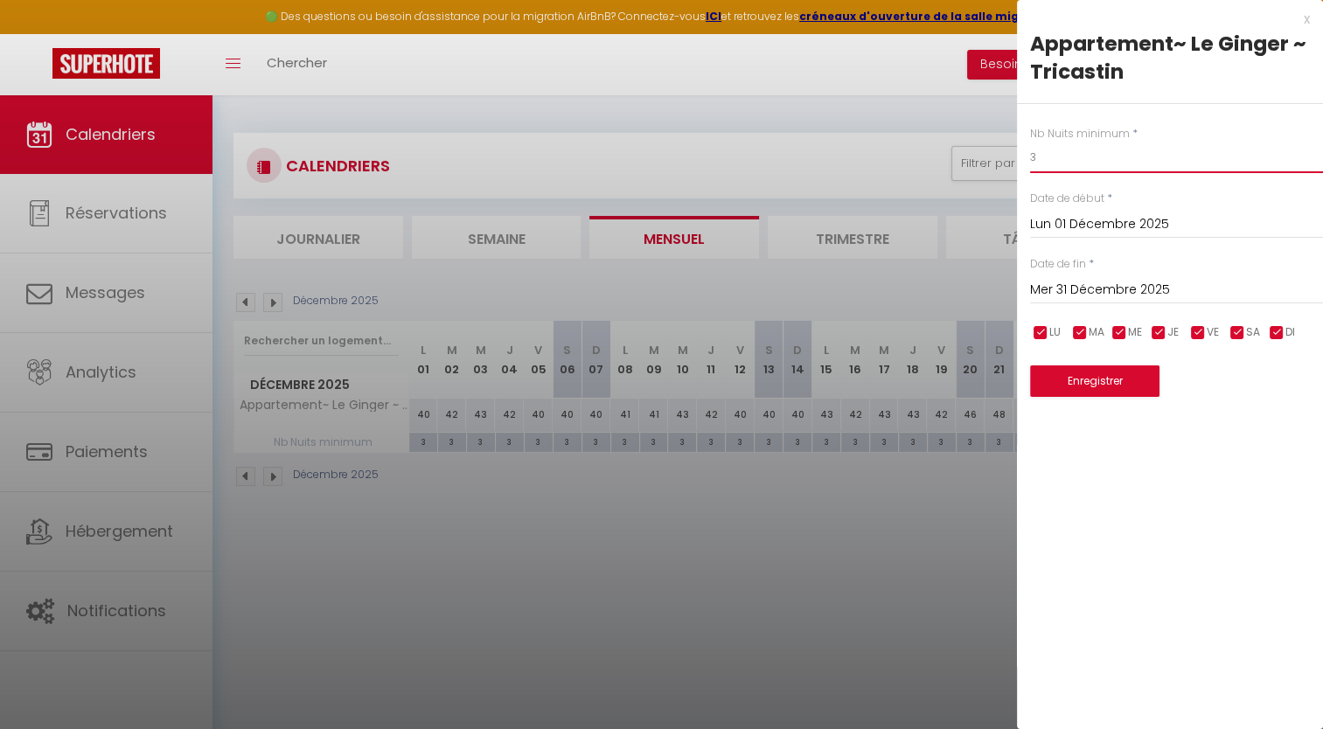
click at [998, 155] on input "3" at bounding box center [1176, 157] width 293 height 31
type input "2"
click at [998, 379] on button "Enregistrer" at bounding box center [1094, 380] width 129 height 31
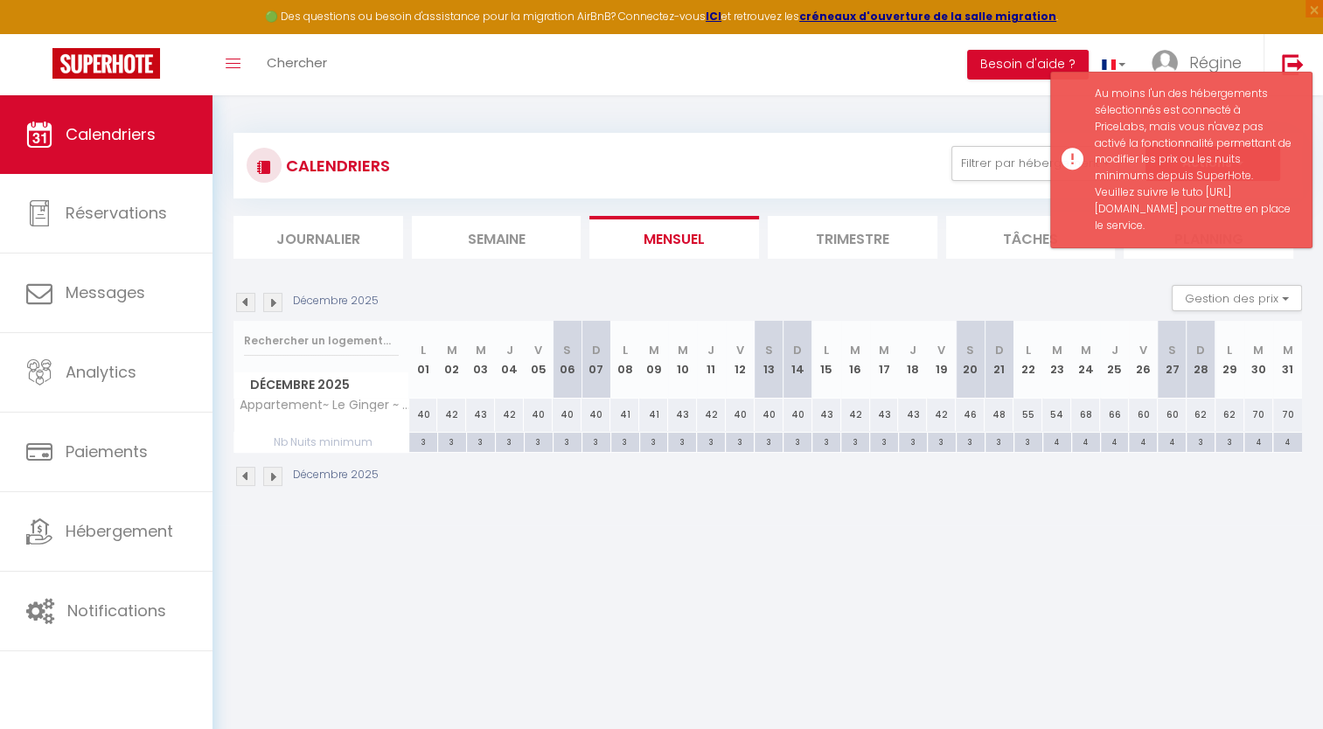
click at [625, 473] on div "Décembre 2025" at bounding box center [767, 479] width 1068 height 52
click at [998, 167] on div "Au moins l'un des hébergements sélectionnés est connecté à PriceLabs, mais vous…" at bounding box center [1194, 160] width 199 height 149
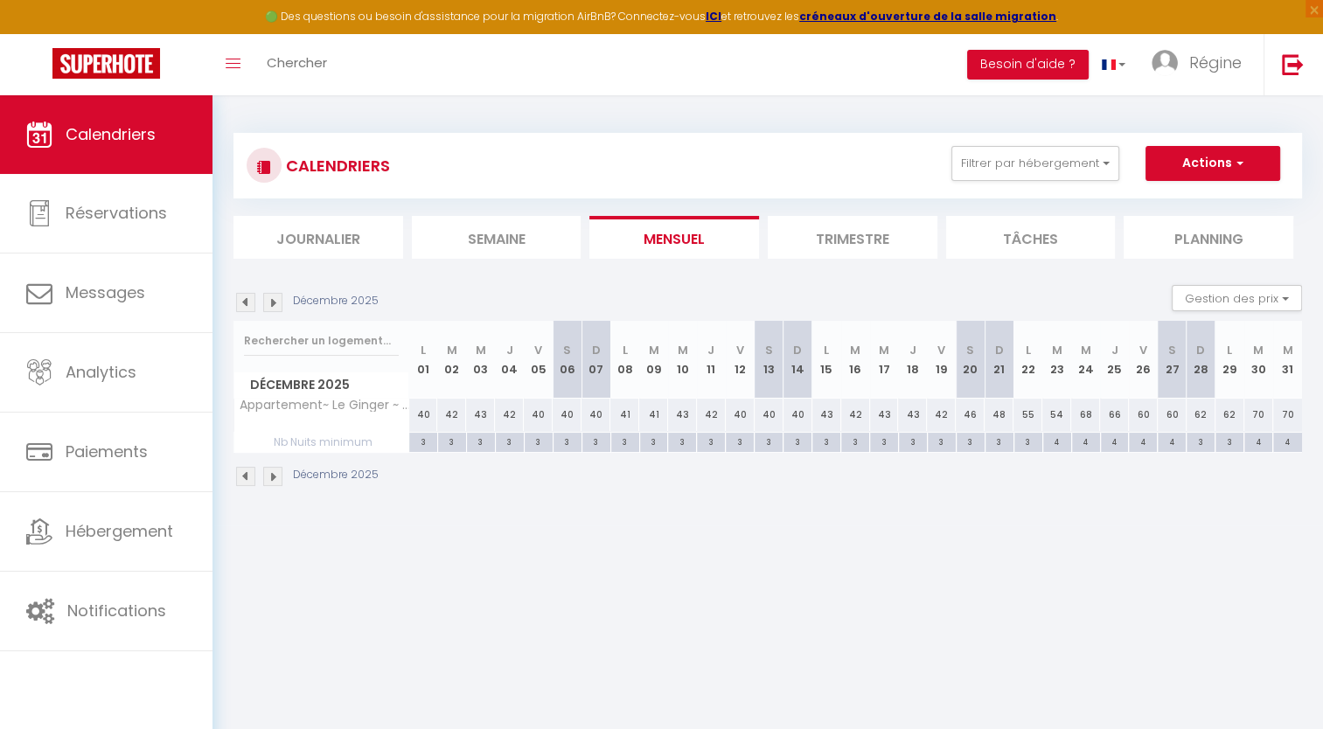
click at [998, 265] on div "CALENDRIERS Filtrer par hébergement Tous Appartement~ Le Ginger ~ Tricastin Eff…" at bounding box center [767, 310] width 1068 height 388
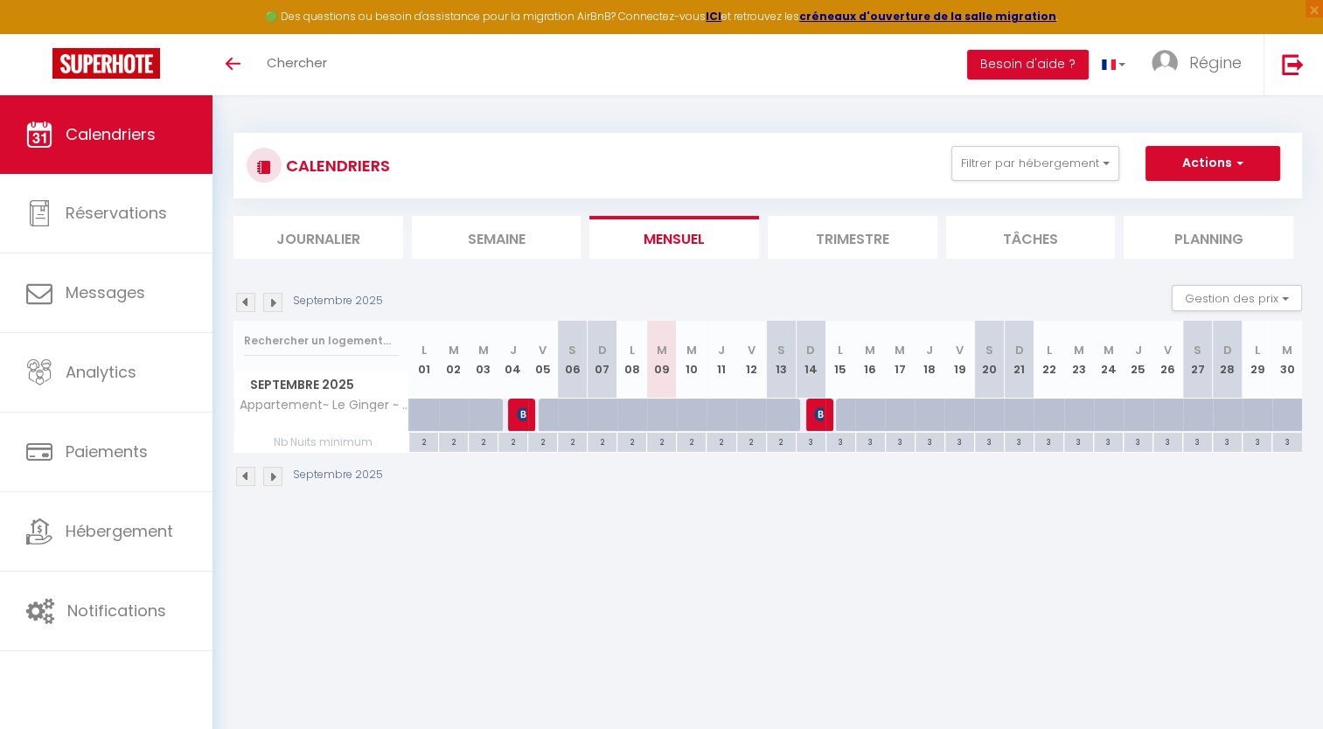
click at [273, 301] on img at bounding box center [272, 302] width 19 height 19
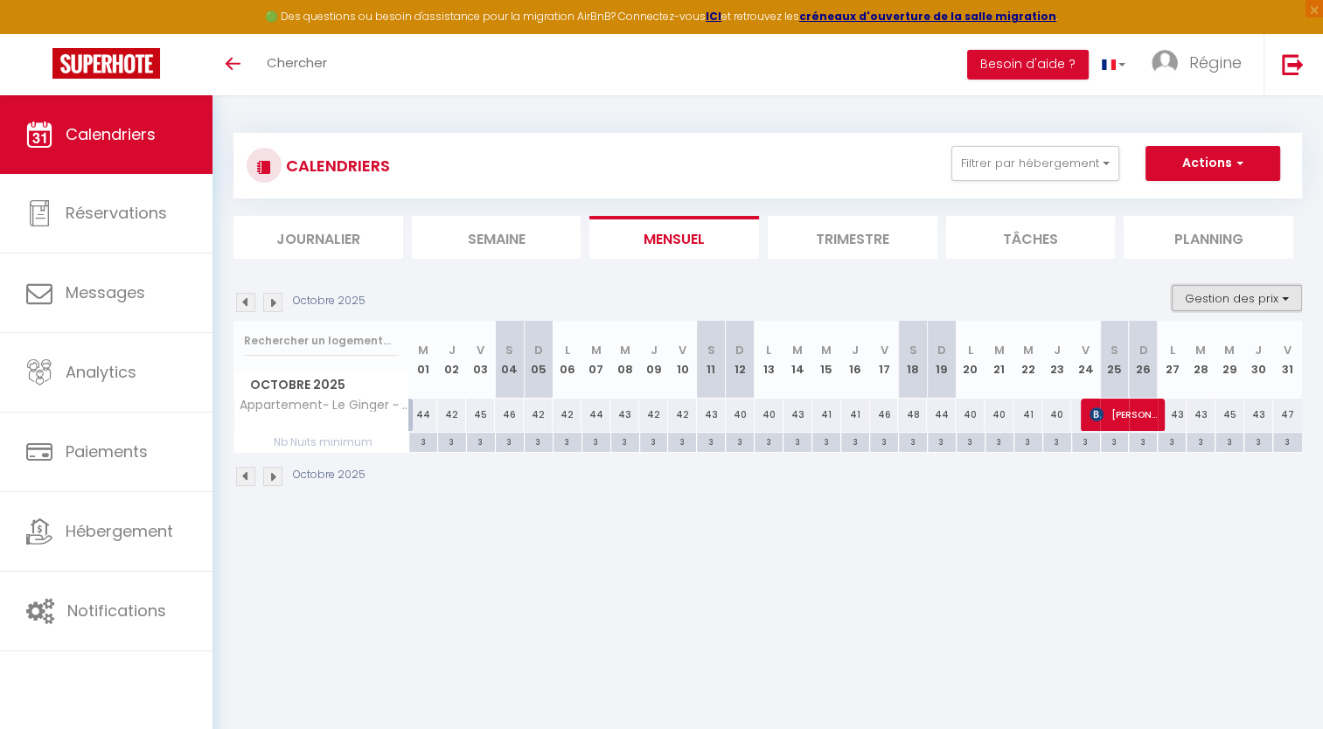
click at [1270, 296] on button "Gestion des prix" at bounding box center [1237, 298] width 130 height 26
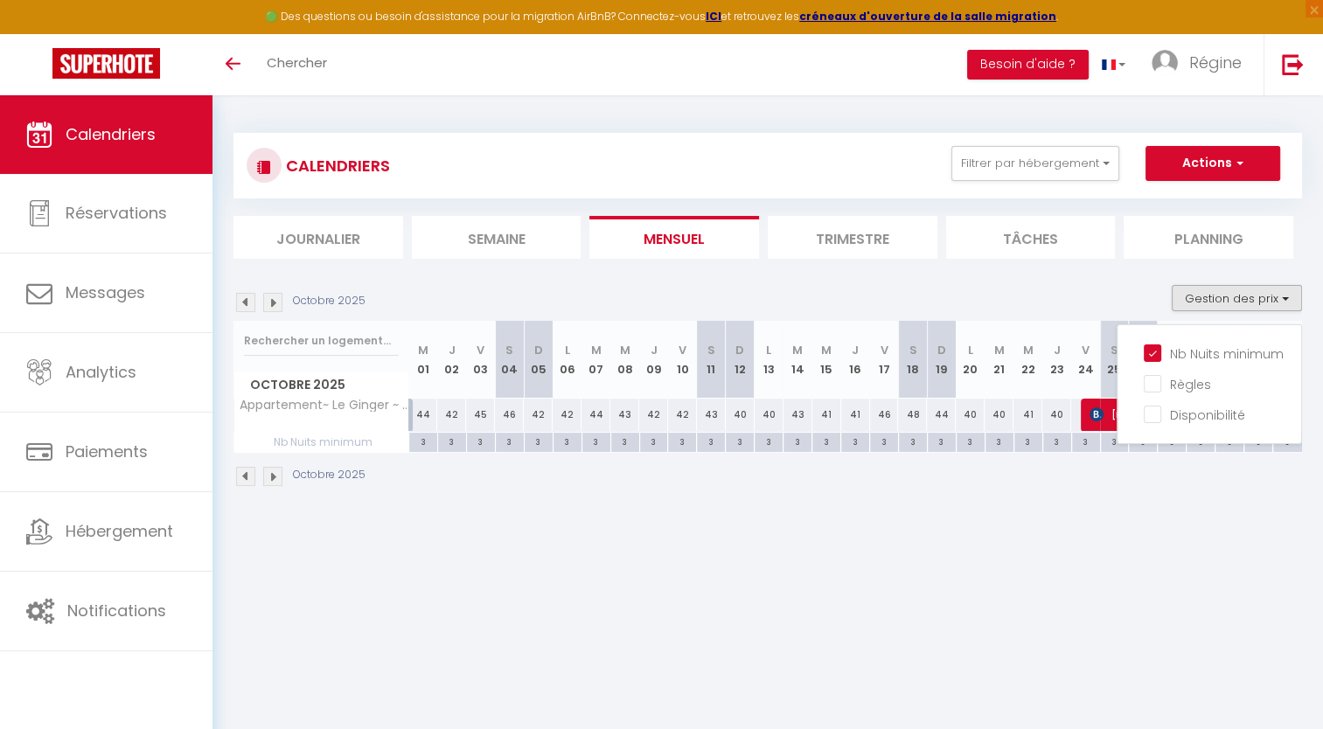
click at [421, 439] on div "3" at bounding box center [423, 441] width 28 height 17
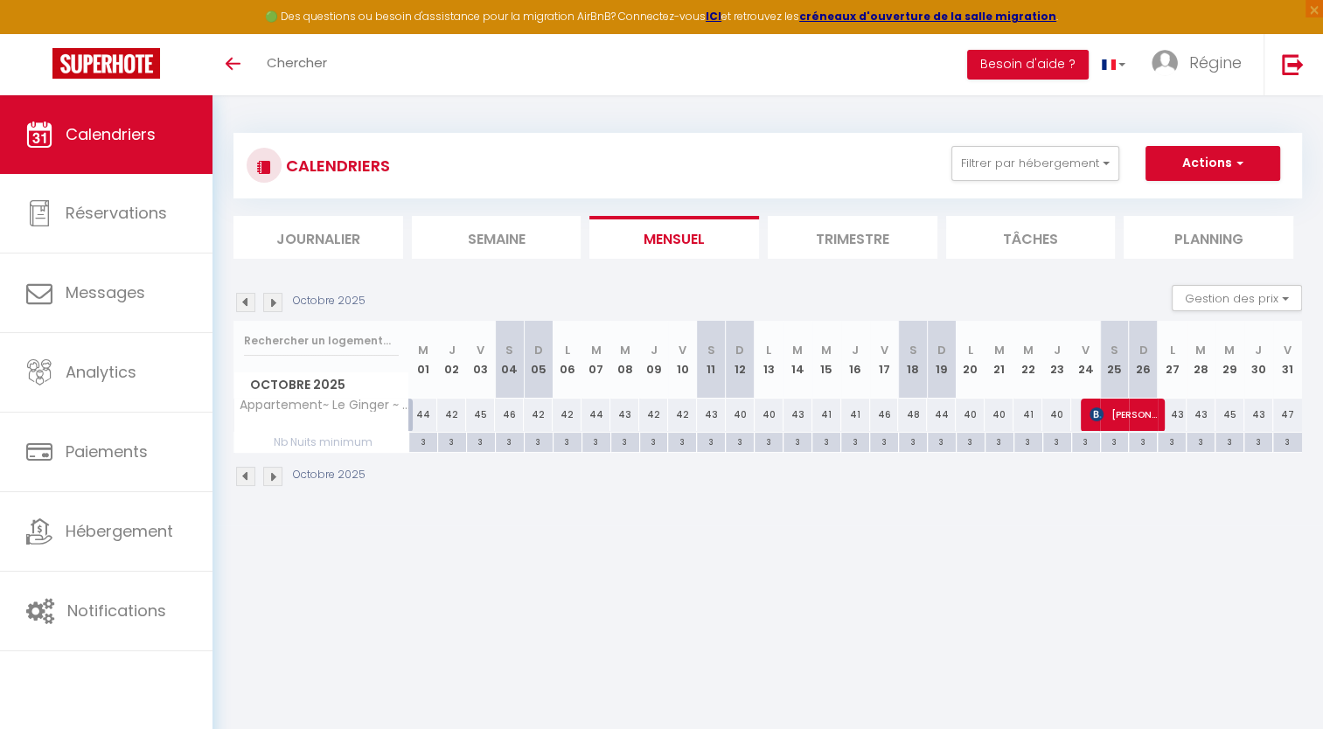
type input "3"
type input "Mer 01 Octobre 2025"
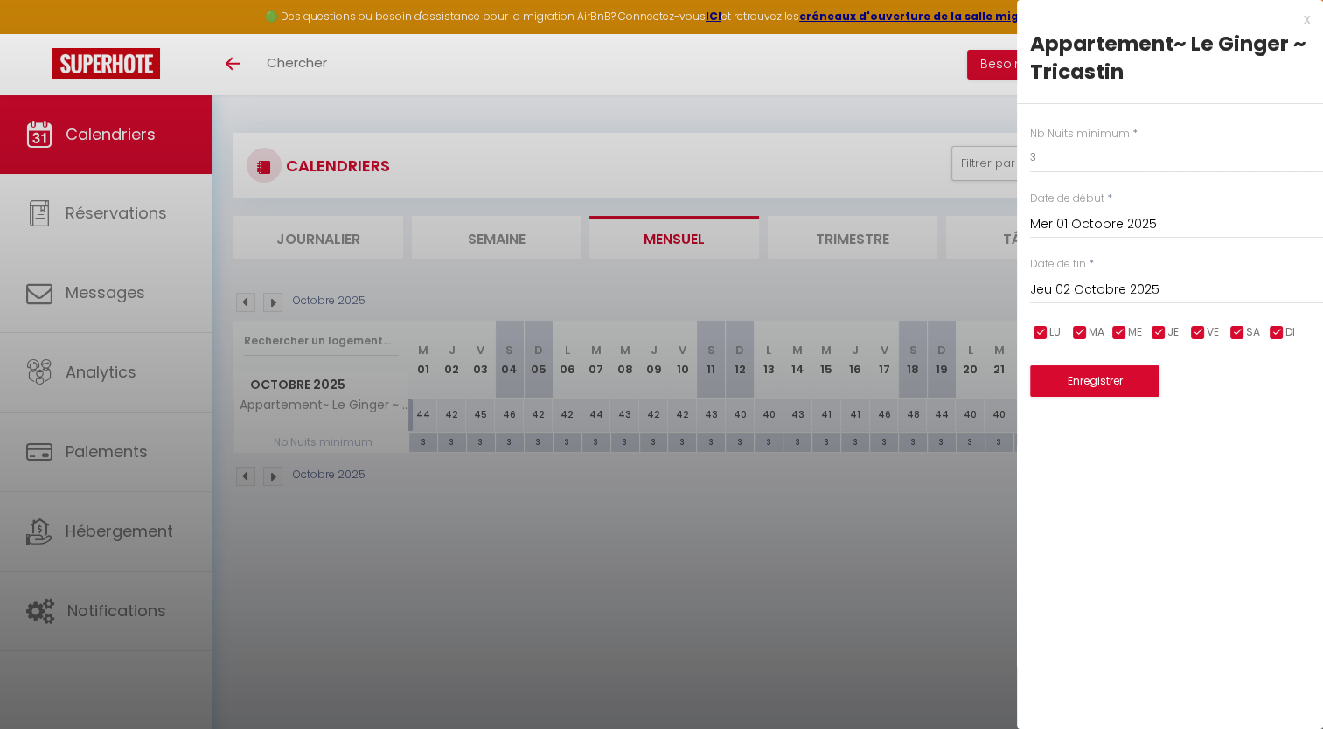
click at [1102, 279] on input "Jeu 02 Octobre 2025" at bounding box center [1176, 290] width 293 height 23
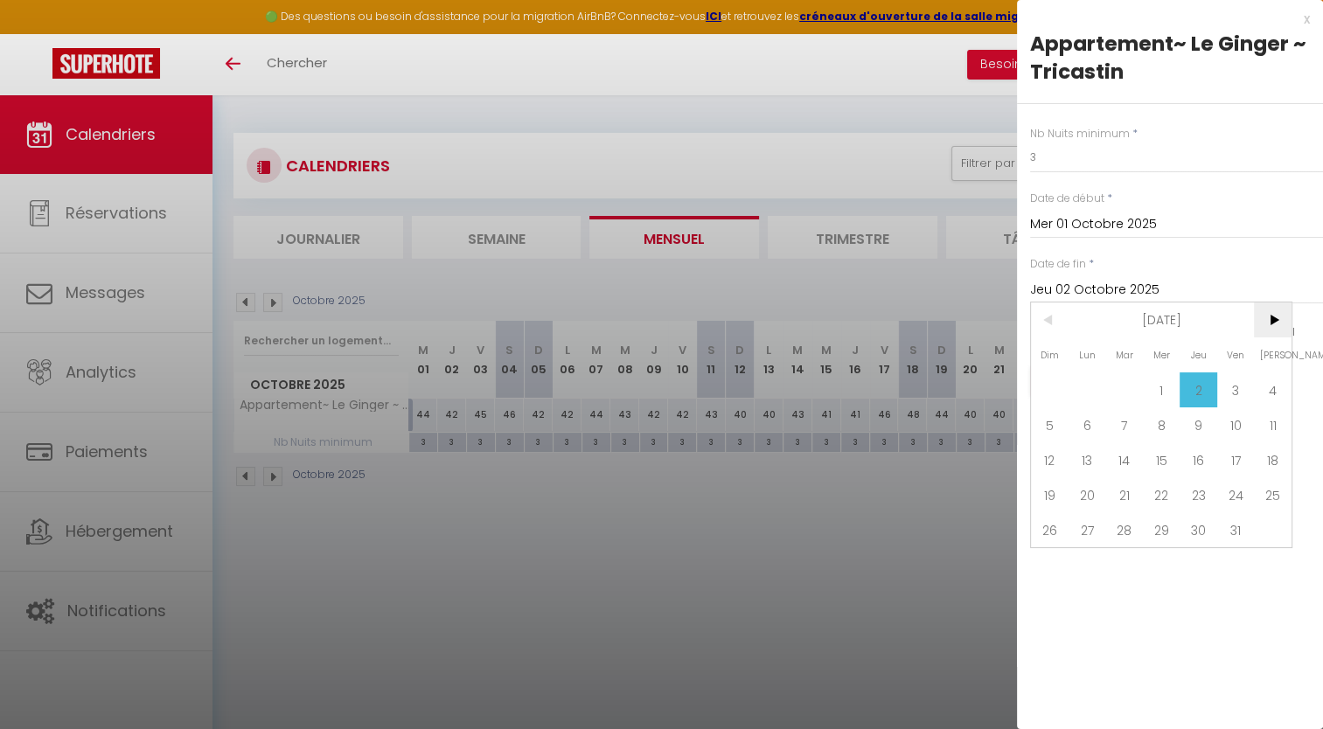
click at [1287, 318] on span ">" at bounding box center [1273, 320] width 38 height 35
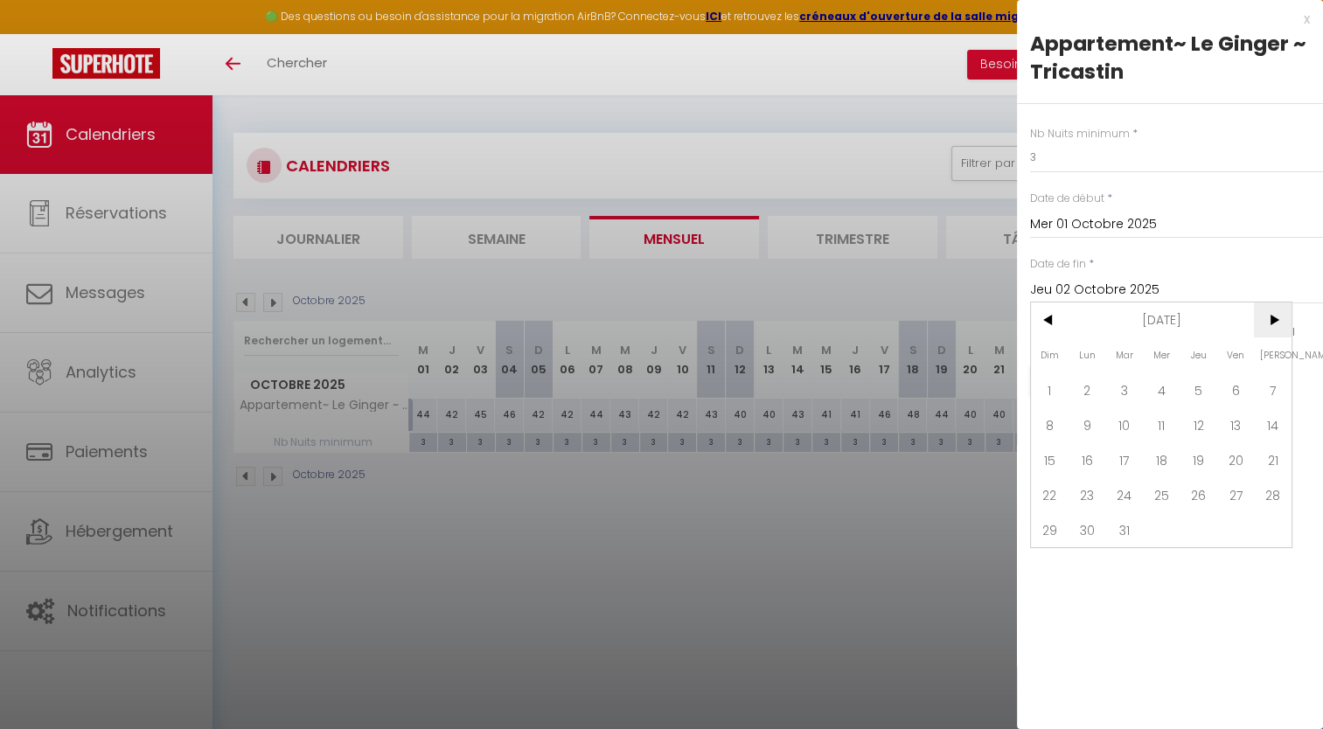
click at [1287, 318] on span ">" at bounding box center [1273, 320] width 38 height 35
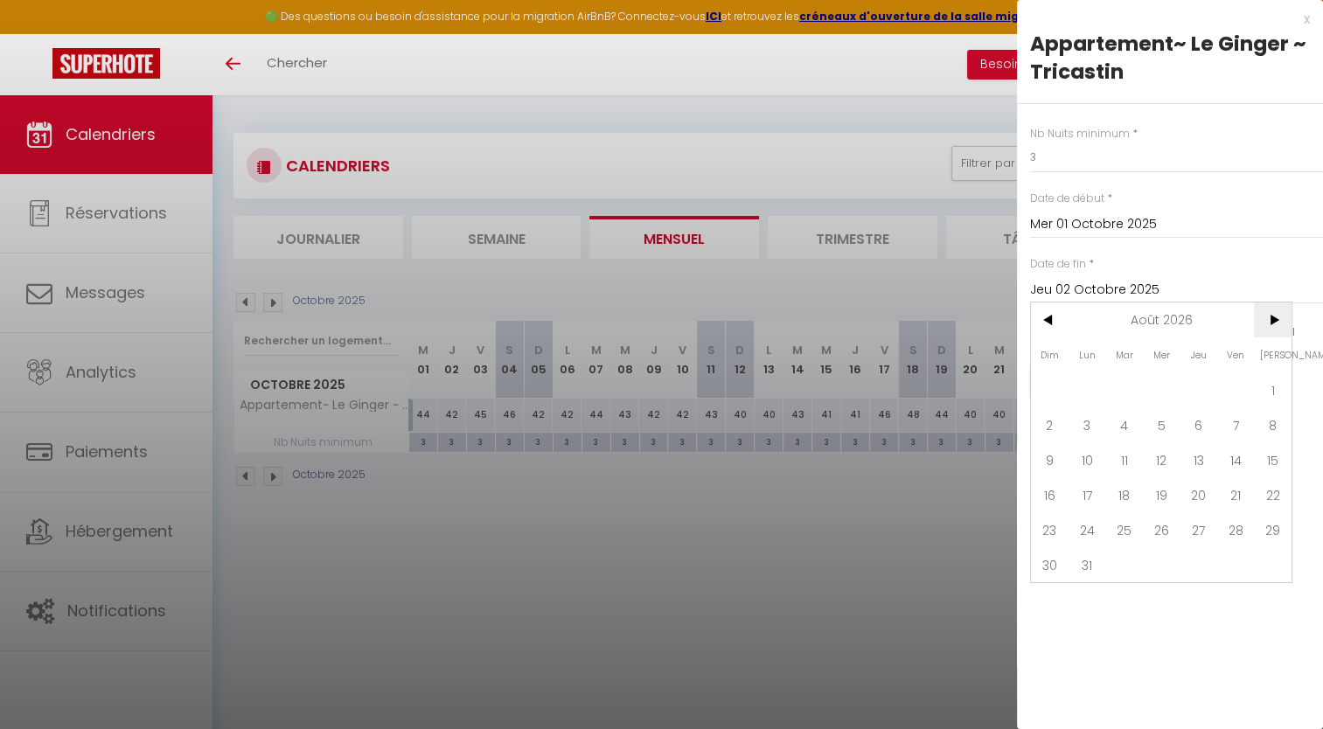
click at [1287, 318] on span ">" at bounding box center [1273, 320] width 38 height 35
click at [1269, 325] on span ">" at bounding box center [1273, 320] width 38 height 35
click at [1196, 537] on span "31" at bounding box center [1198, 529] width 38 height 35
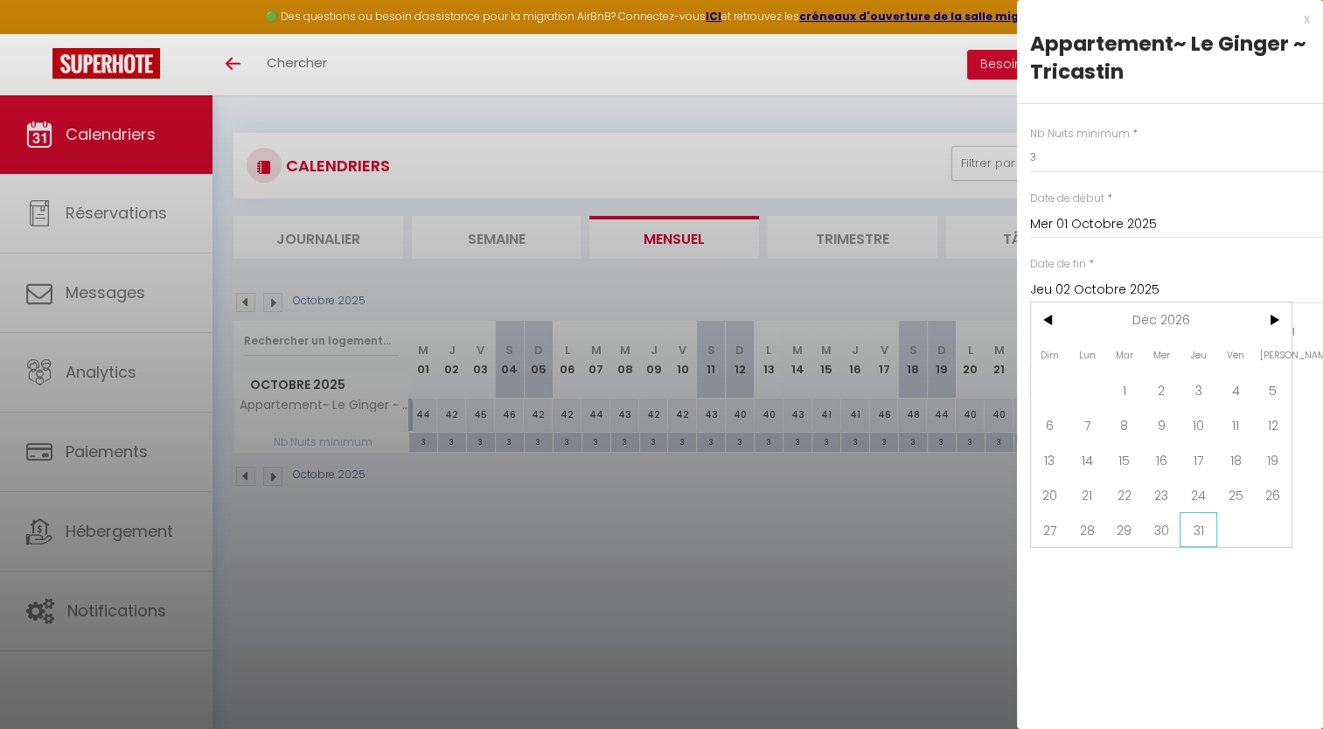
type input "Jeu 31 Décembre 2026"
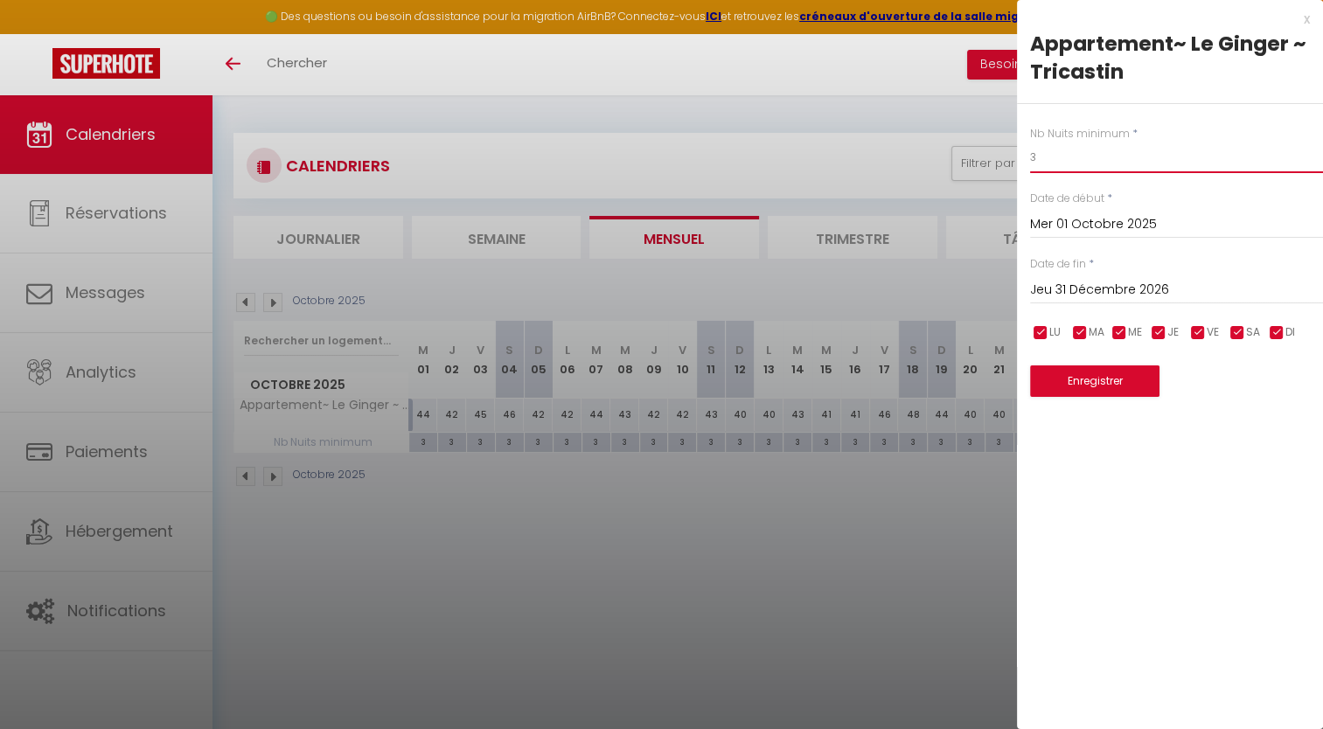
click at [1094, 170] on input "3" at bounding box center [1176, 157] width 293 height 31
type input "2"
click at [1131, 388] on button "Enregistrer" at bounding box center [1094, 380] width 129 height 31
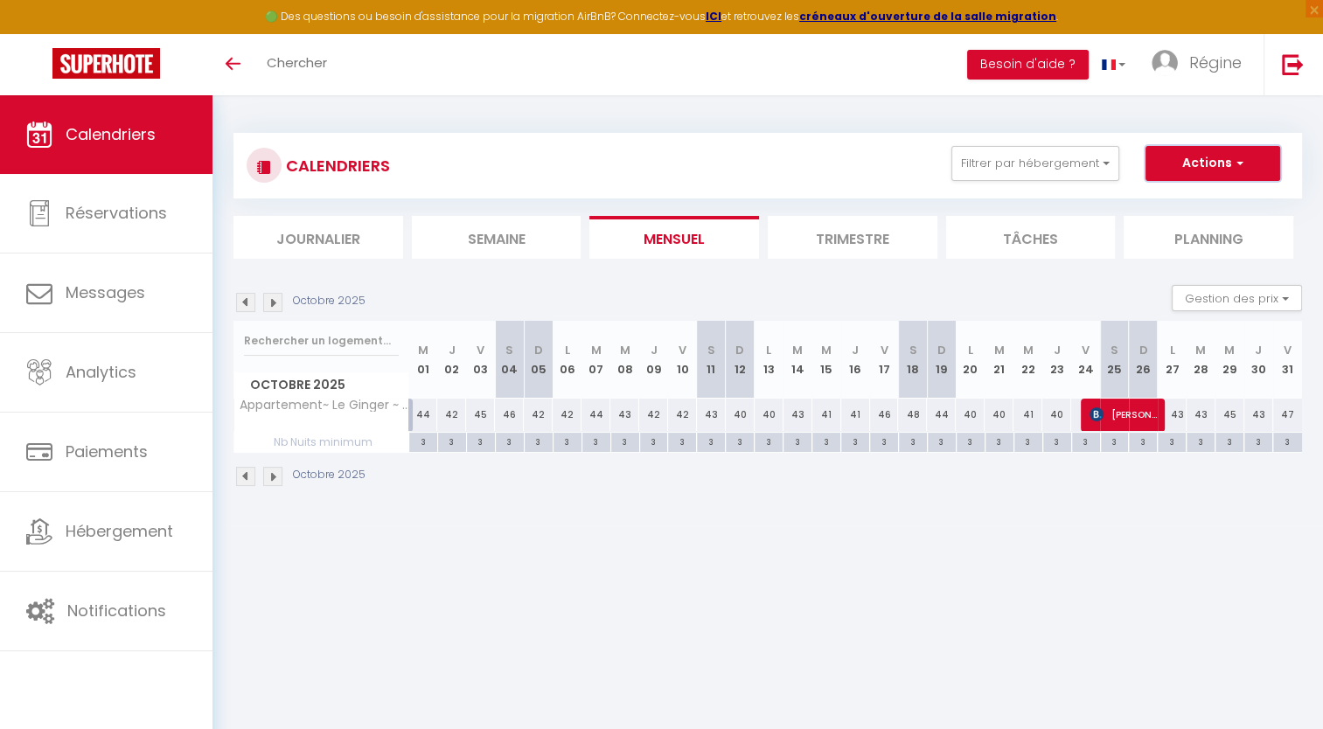
click at [1192, 159] on button "Actions" at bounding box center [1212, 163] width 135 height 35
click at [1031, 116] on div "CALENDRIERS Filtrer par hébergement Tous Appartement~ Le Ginger ~ Tricastin Eff…" at bounding box center [767, 310] width 1068 height 388
click at [1241, 308] on button "Gestion des prix" at bounding box center [1237, 298] width 130 height 26
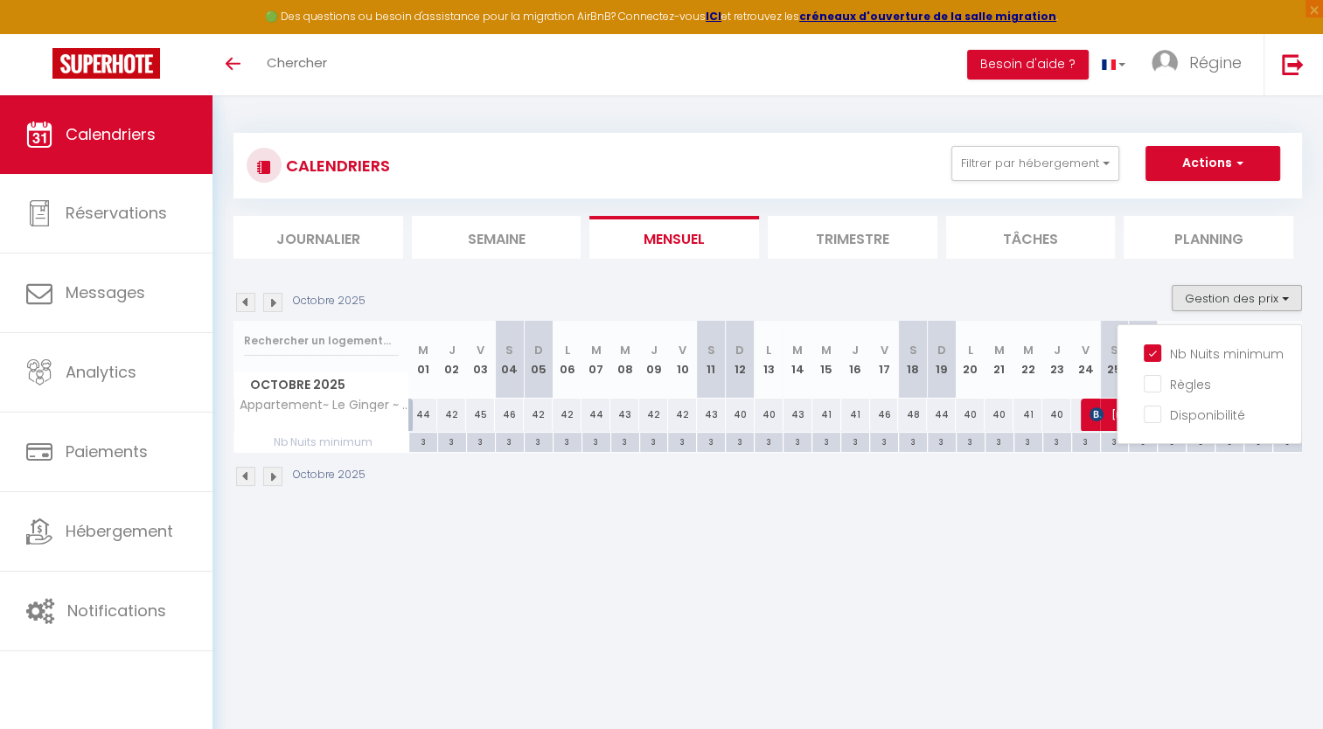
click at [413, 442] on div "3" at bounding box center [423, 441] width 28 height 17
type input "3"
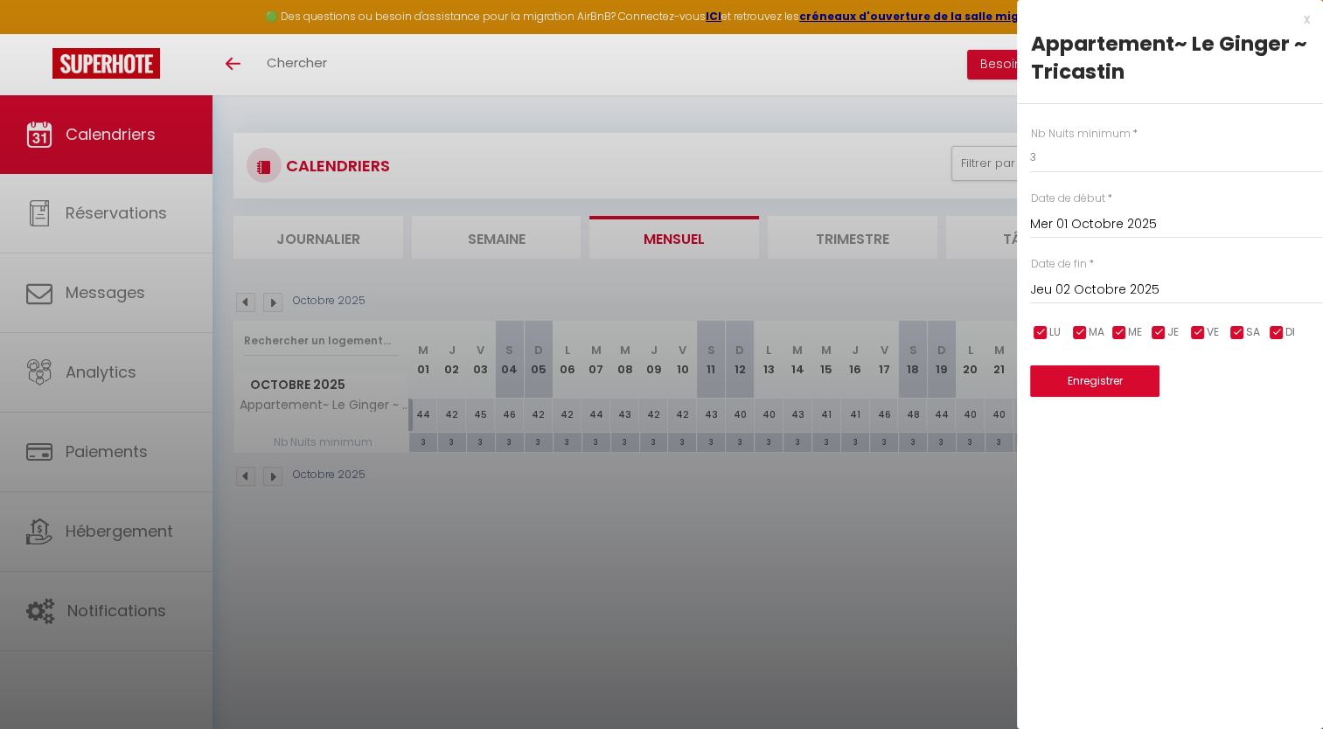
click at [1121, 290] on input "Jeu 02 Octobre 2025" at bounding box center [1176, 290] width 293 height 23
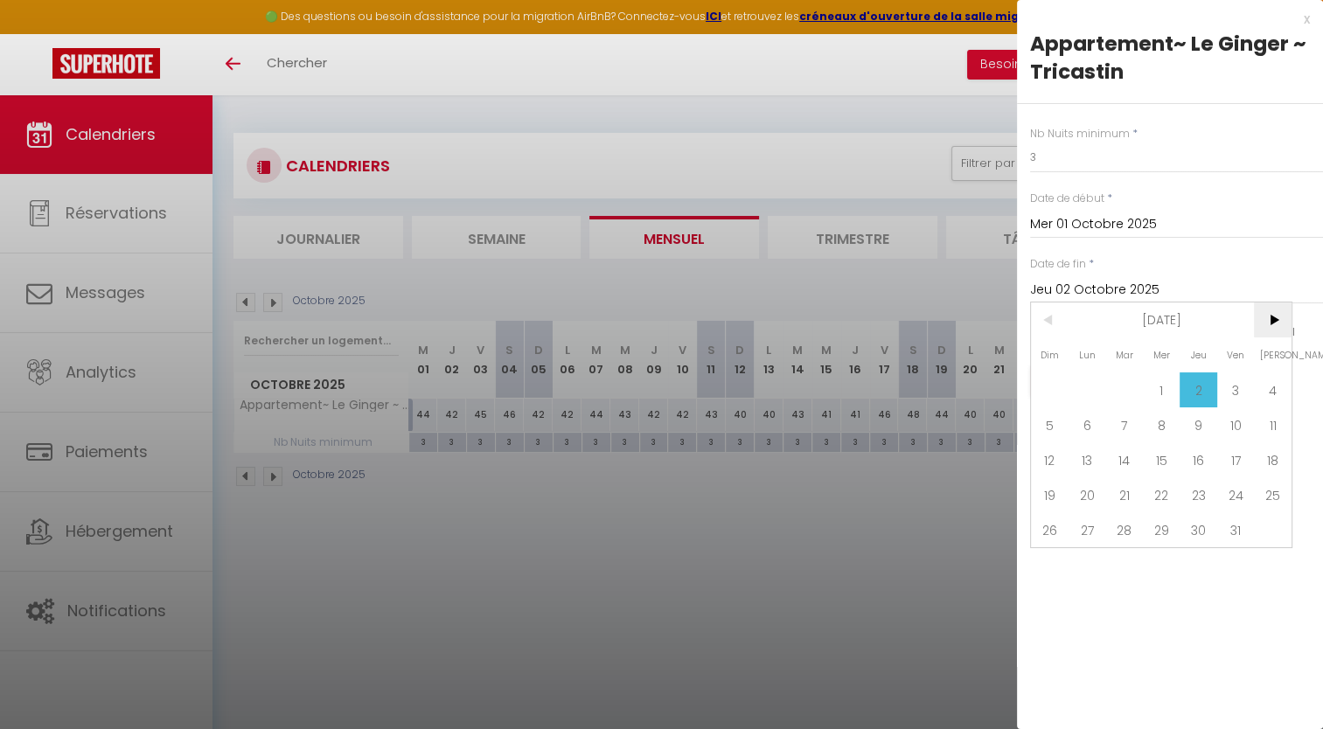
click at [1274, 330] on span ">" at bounding box center [1273, 320] width 38 height 35
click at [1179, 326] on span "Nov 2025" at bounding box center [1161, 320] width 186 height 35
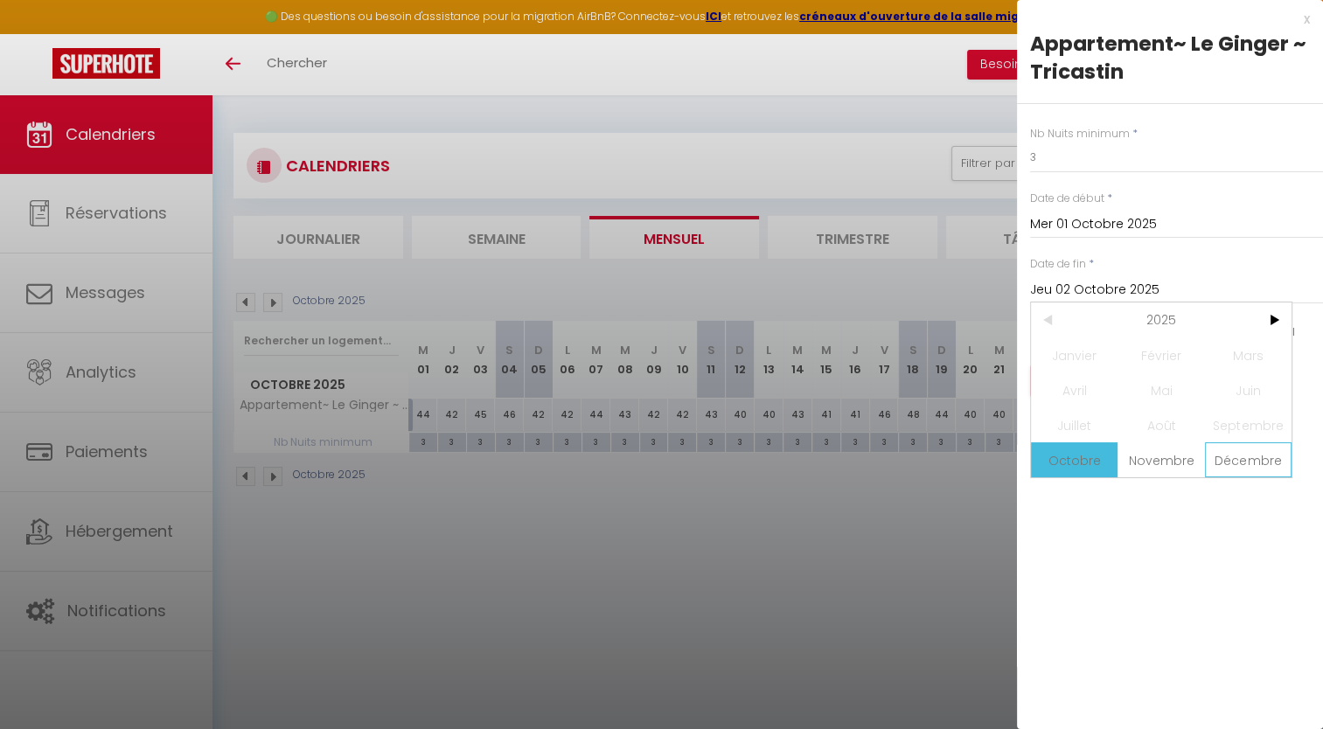
click at [1255, 456] on span "Décembre" at bounding box center [1248, 459] width 87 height 35
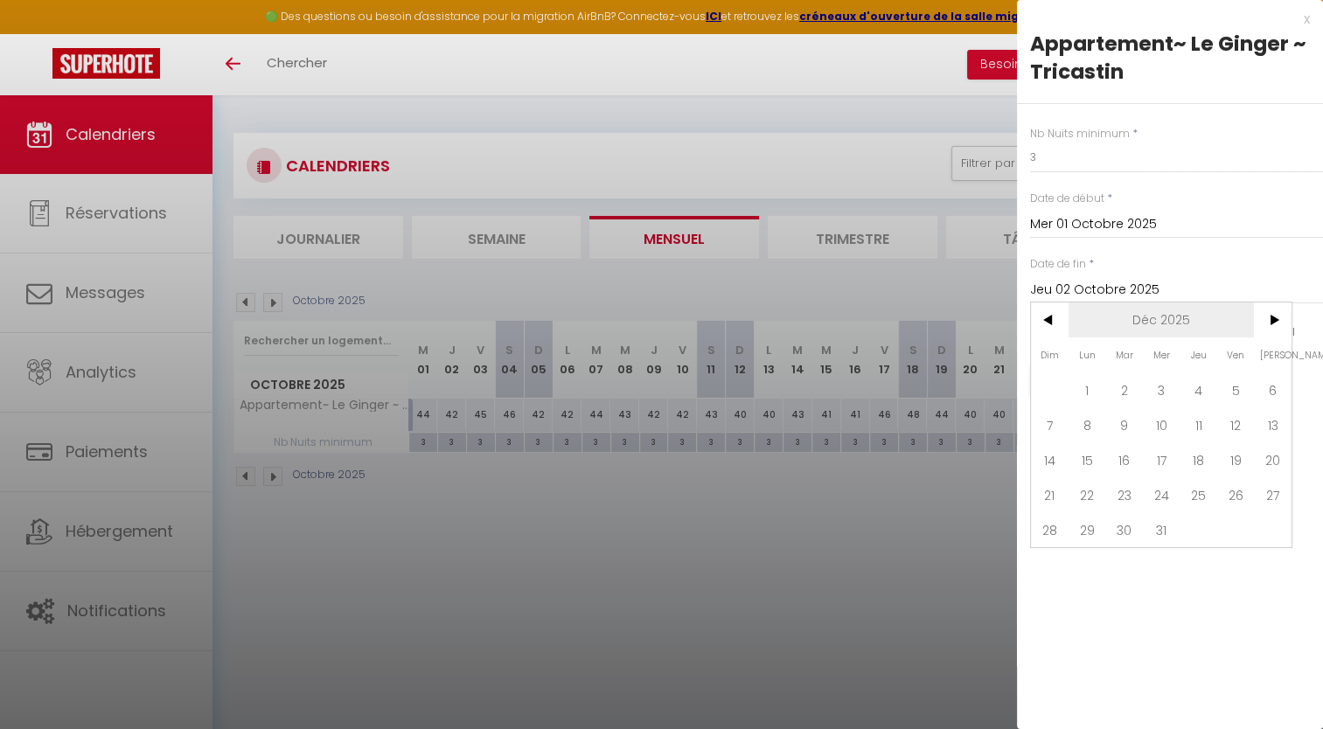
click at [1201, 308] on span "Déc 2025" at bounding box center [1161, 320] width 186 height 35
click at [1175, 316] on span "2025" at bounding box center [1161, 320] width 186 height 35
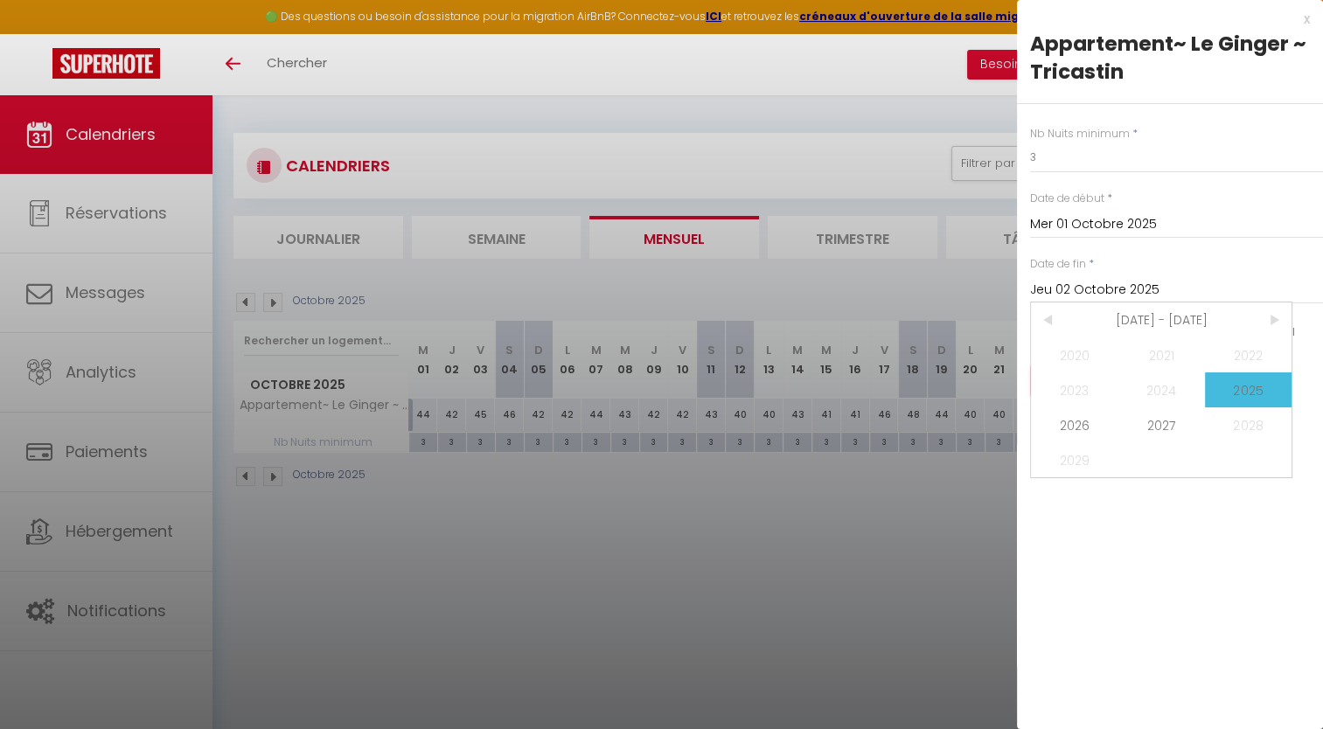
click at [1200, 316] on span "[DATE] - [DATE]" at bounding box center [1161, 320] width 186 height 35
click at [1168, 420] on span "2027" at bounding box center [1160, 424] width 87 height 35
click at [1259, 428] on span "Septembre" at bounding box center [1248, 424] width 87 height 35
click at [1130, 280] on input "Jeu 02 Octobre 2025" at bounding box center [1176, 290] width 293 height 23
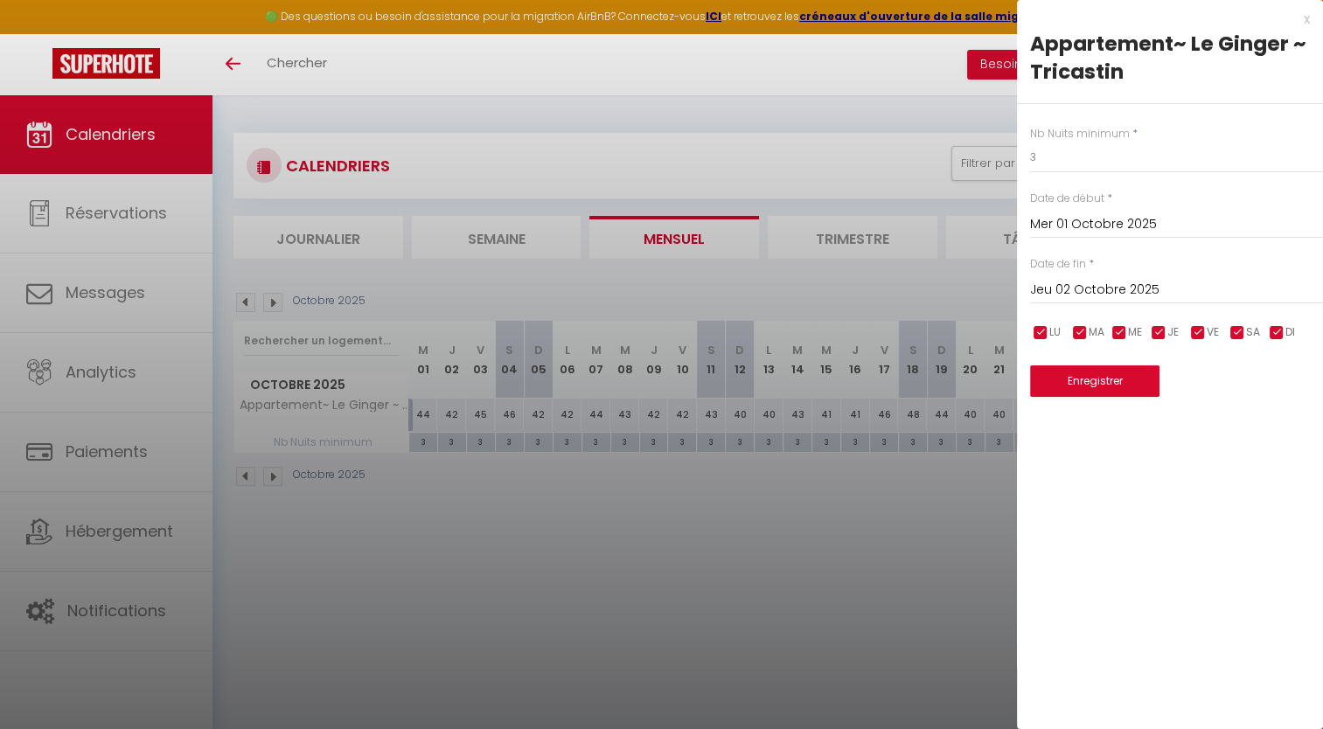
click at [1130, 280] on input "Jeu 02 Octobre 2025" at bounding box center [1176, 290] width 293 height 23
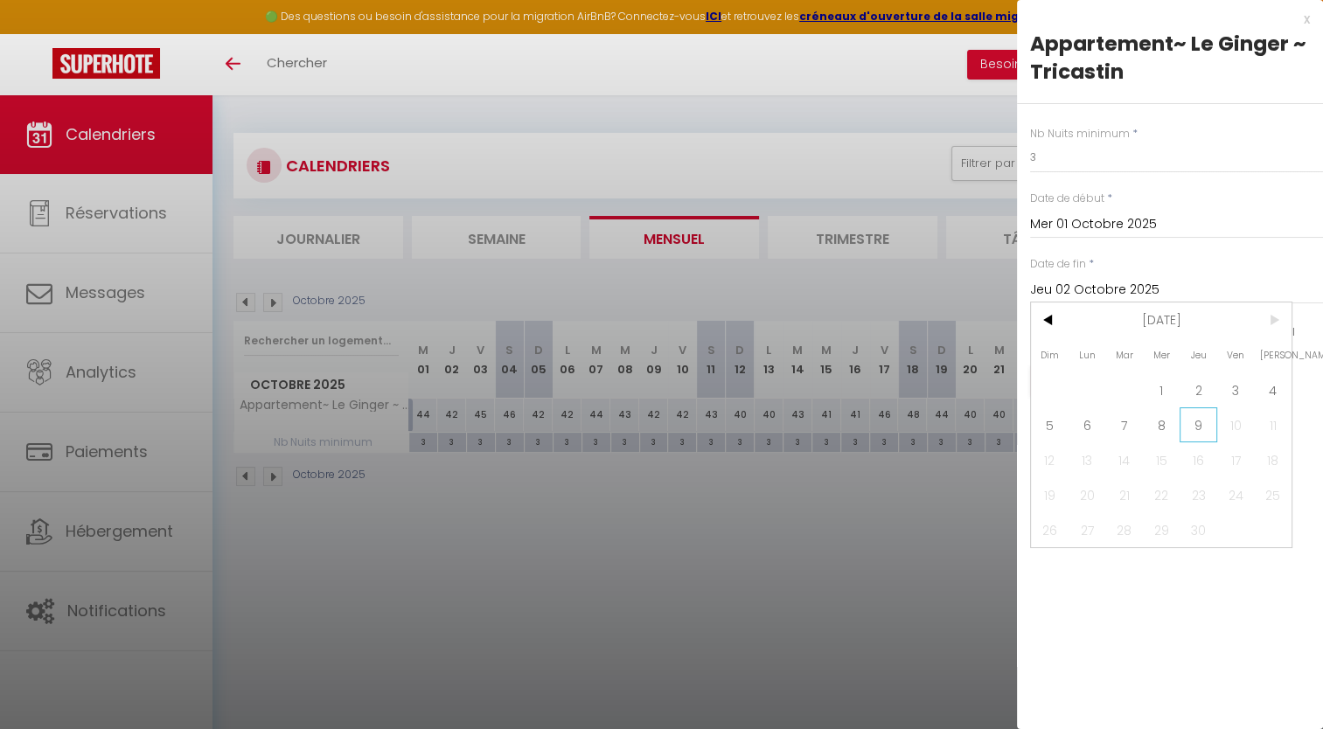
click at [1193, 420] on span "9" at bounding box center [1198, 424] width 38 height 35
type input "Jeu 09 Septembre 2027"
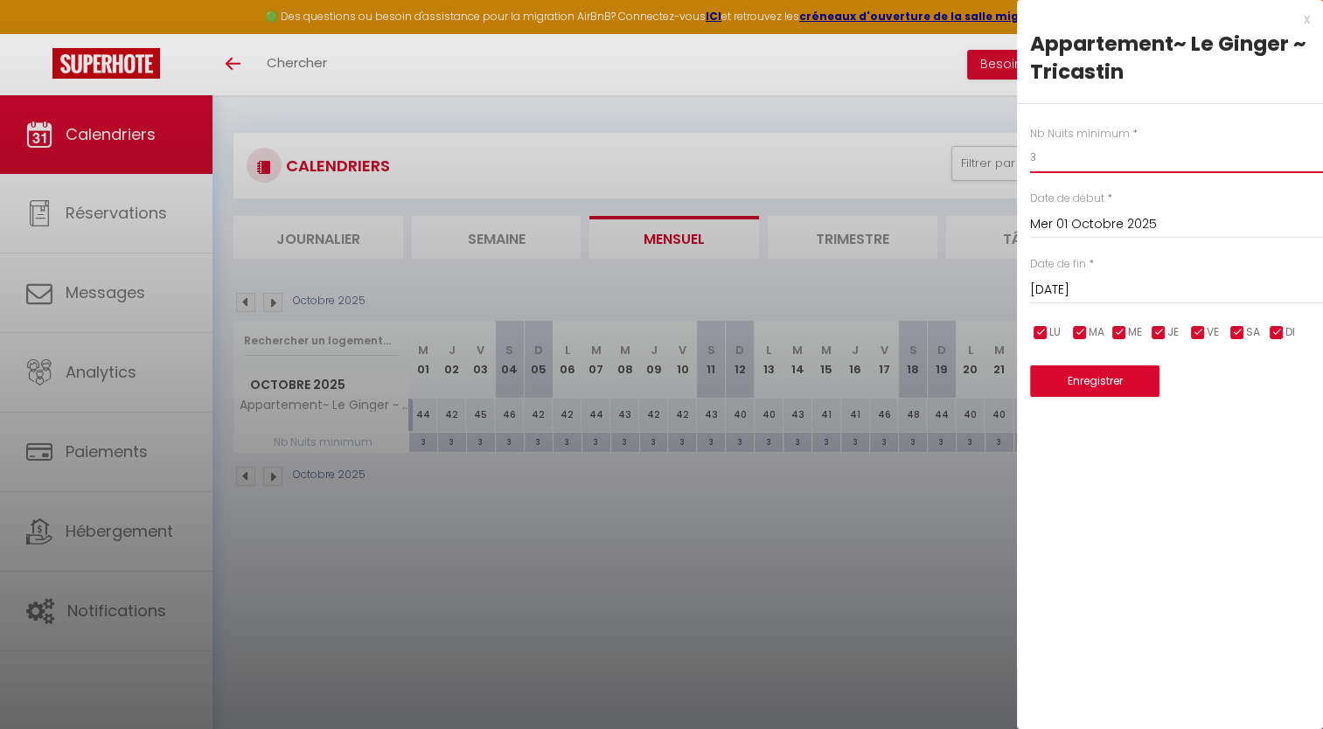
click at [1123, 162] on input "3" at bounding box center [1176, 157] width 293 height 31
type input "2"
click at [1132, 372] on button "Enregistrer" at bounding box center [1094, 380] width 129 height 31
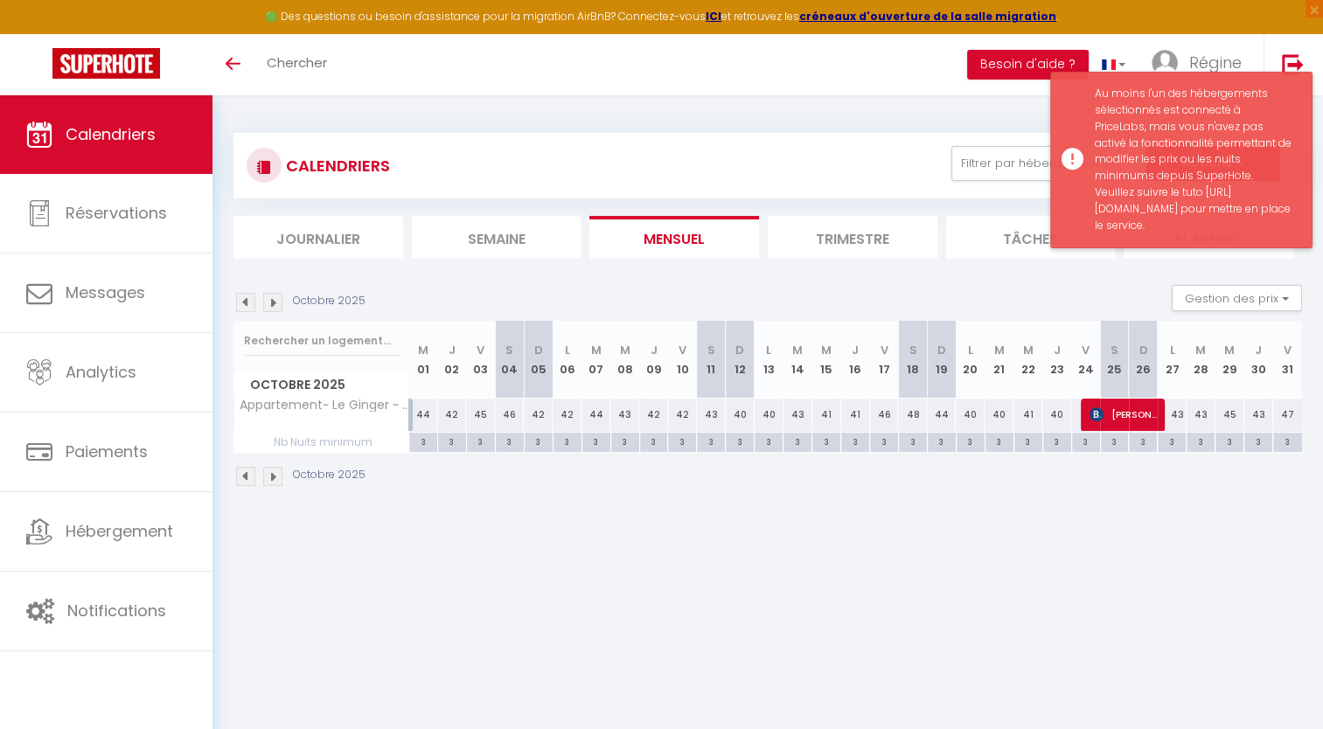
click at [1186, 234] on div "Au moins l'un des hébergements sélectionnés est connecté à PriceLabs, mais vous…" at bounding box center [1194, 160] width 199 height 149
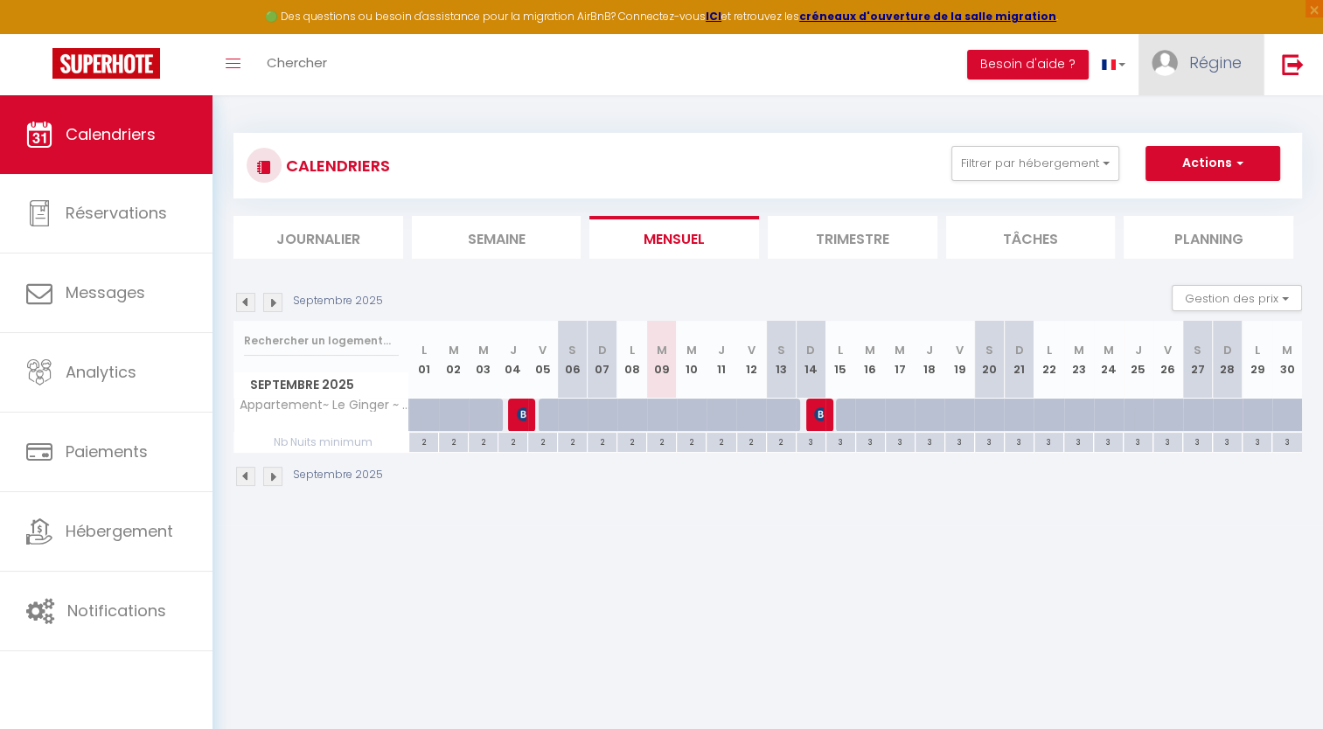
click at [1168, 59] on img at bounding box center [1164, 63] width 26 height 26
